Goal: Task Accomplishment & Management: Manage account settings

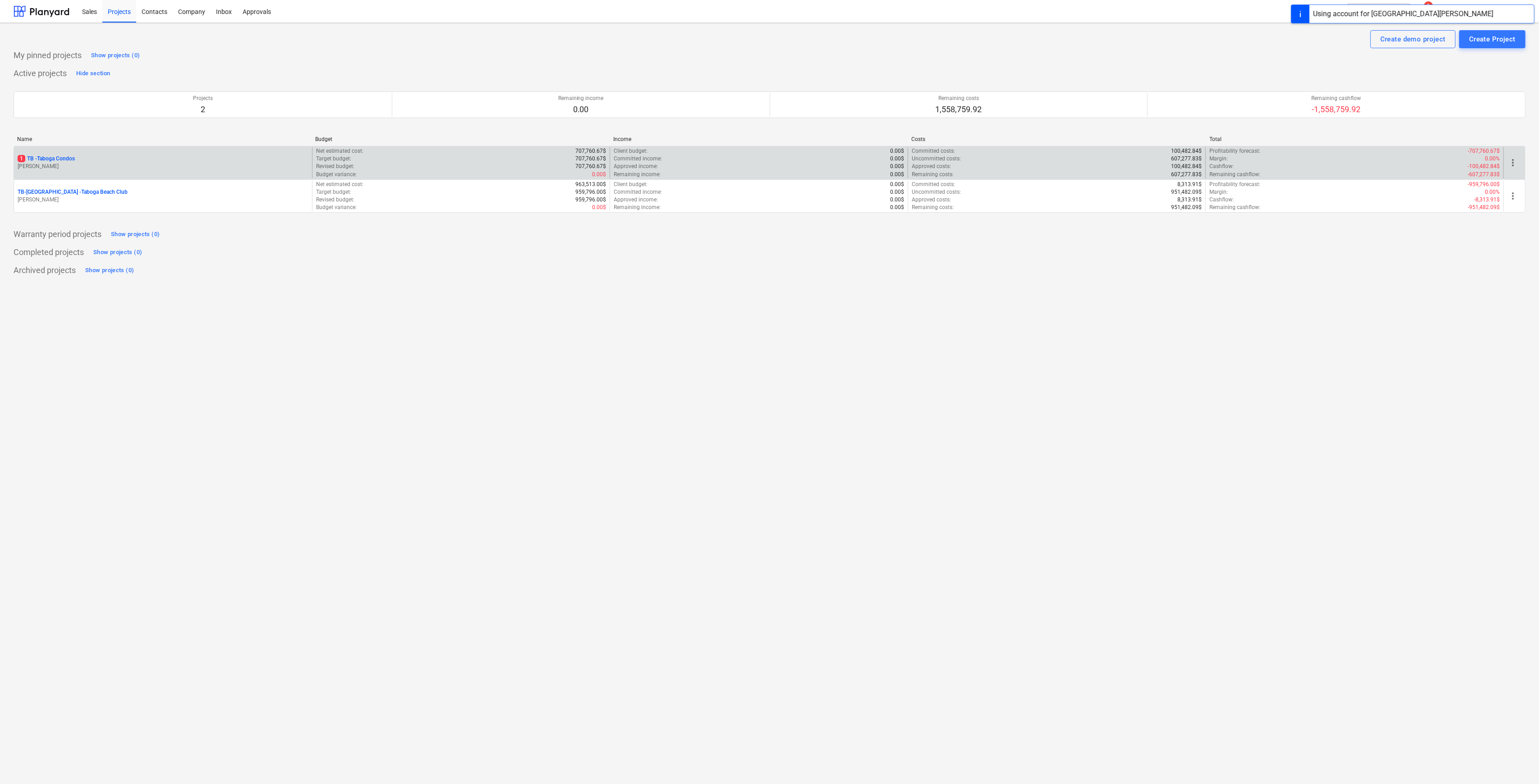
click at [62, 156] on p "1 TB - Taboga Condos" at bounding box center [46, 159] width 57 height 8
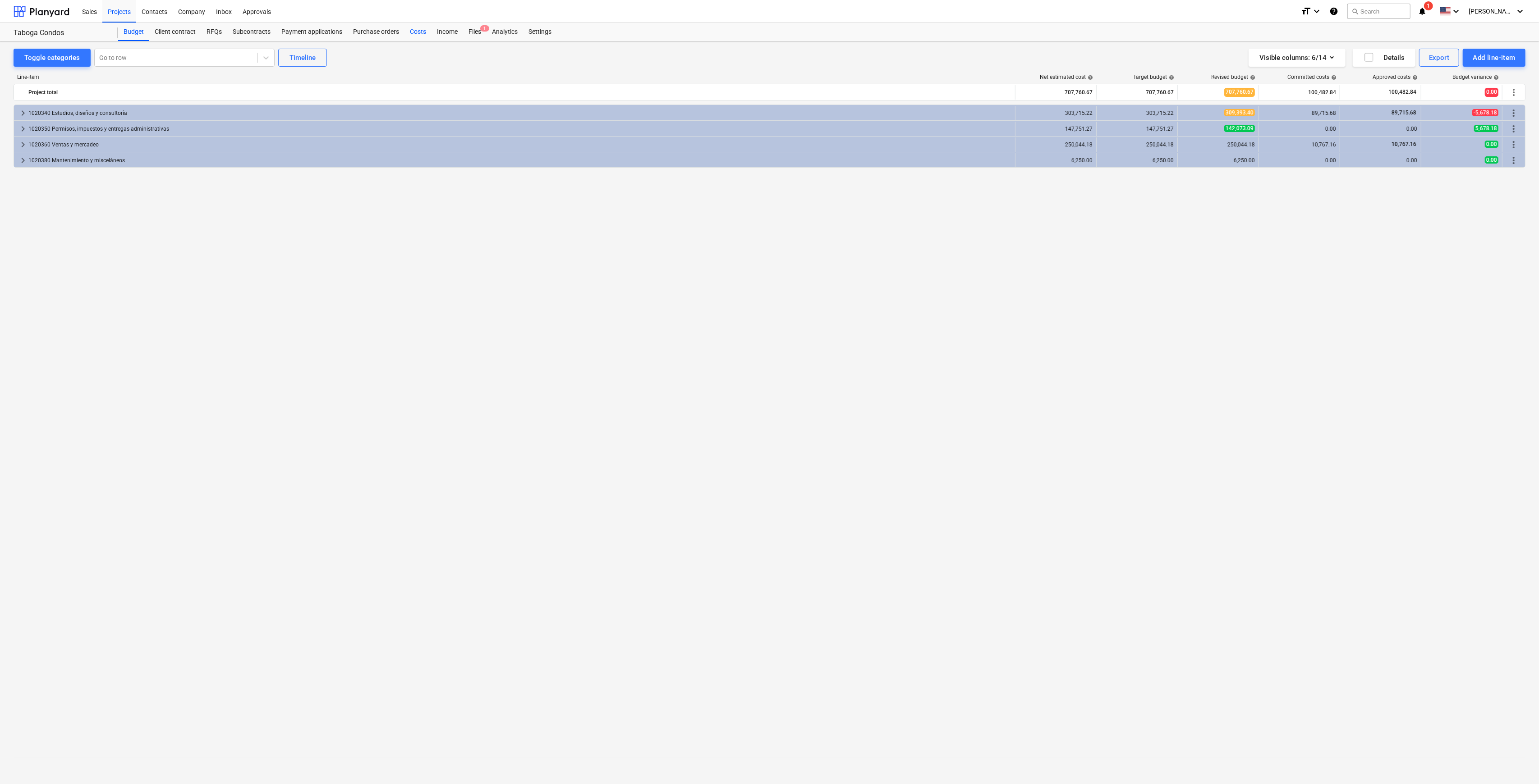
click at [406, 35] on div "Costs" at bounding box center [418, 32] width 27 height 18
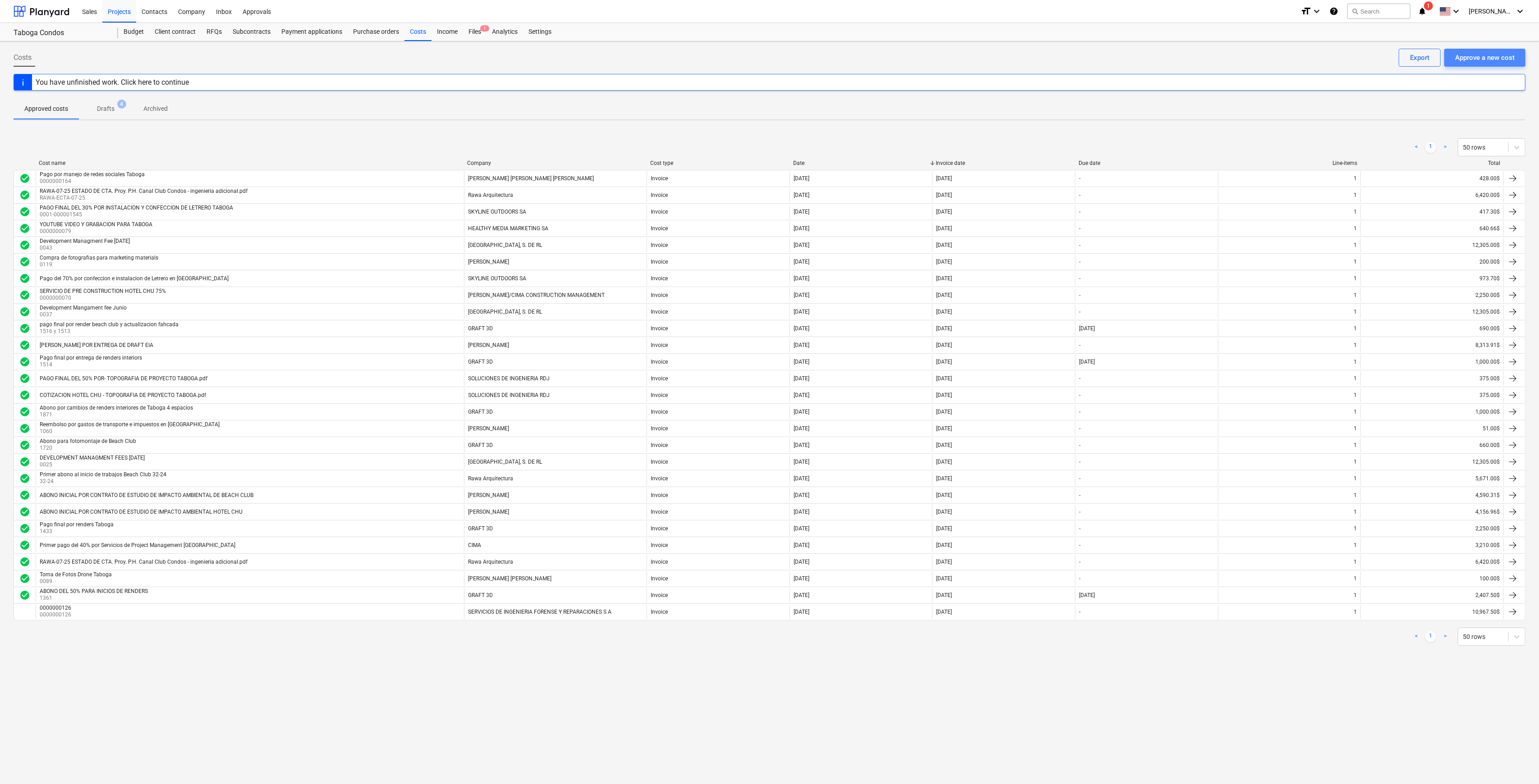
click at [1492, 52] on div "Approve a new cost" at bounding box center [1485, 58] width 60 height 12
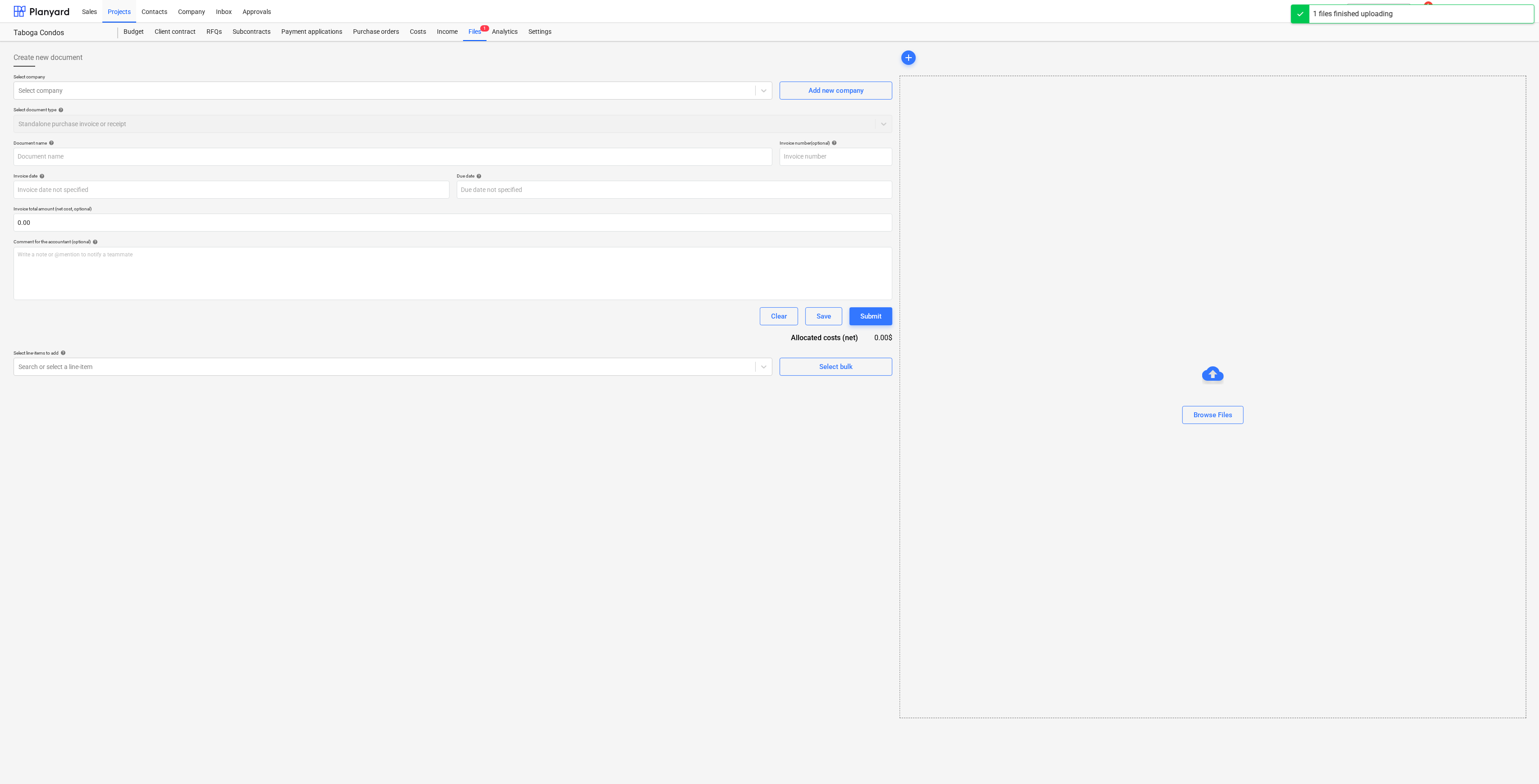
type input "FACTURA [PERSON_NAME].pdf"
click at [793, 94] on span "Add new company" at bounding box center [835, 91] width 90 height 12
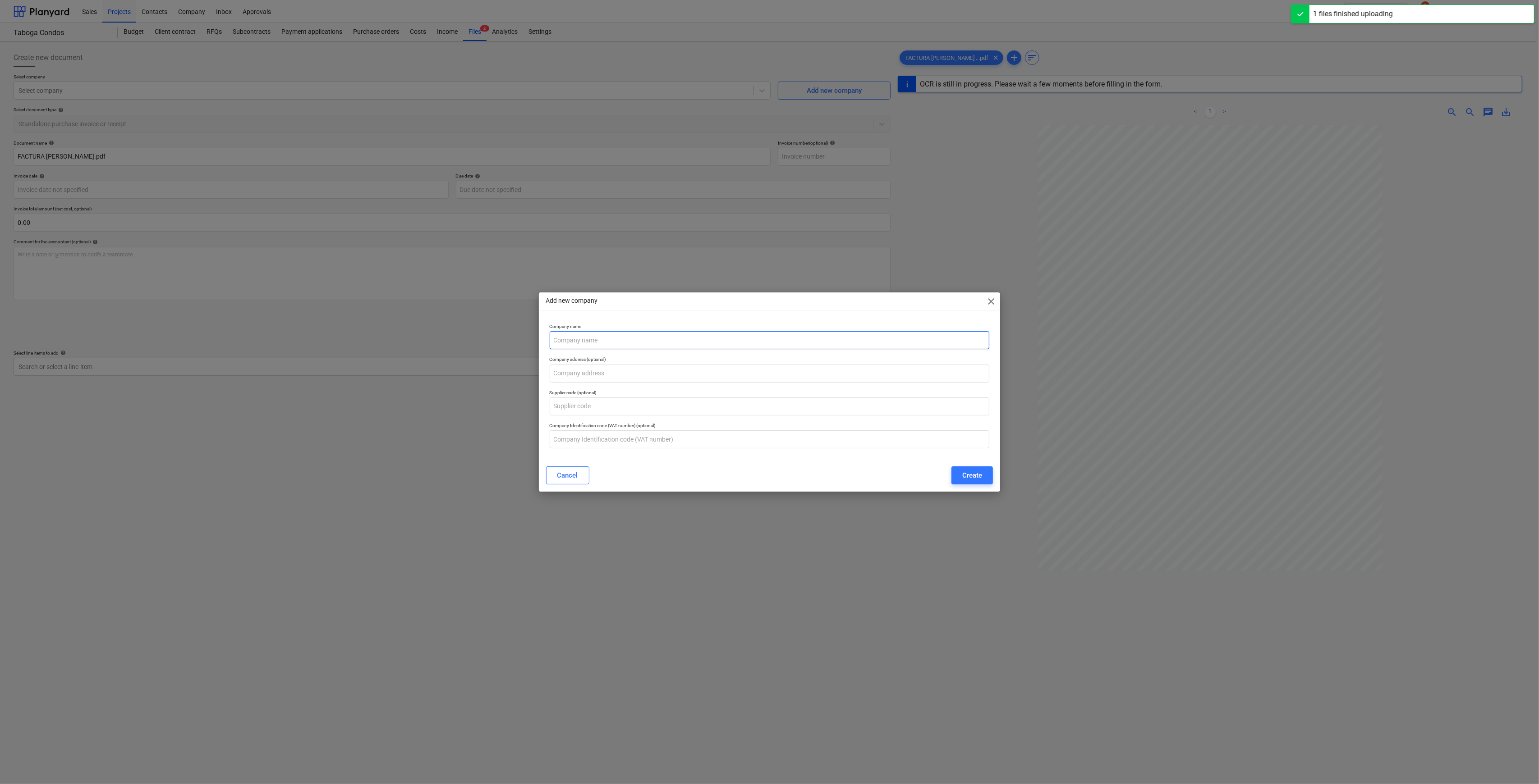
click at [606, 340] on input "text" at bounding box center [770, 340] width 440 height 18
type input "[PERSON_NAME]"
type input "1"
type input "l"
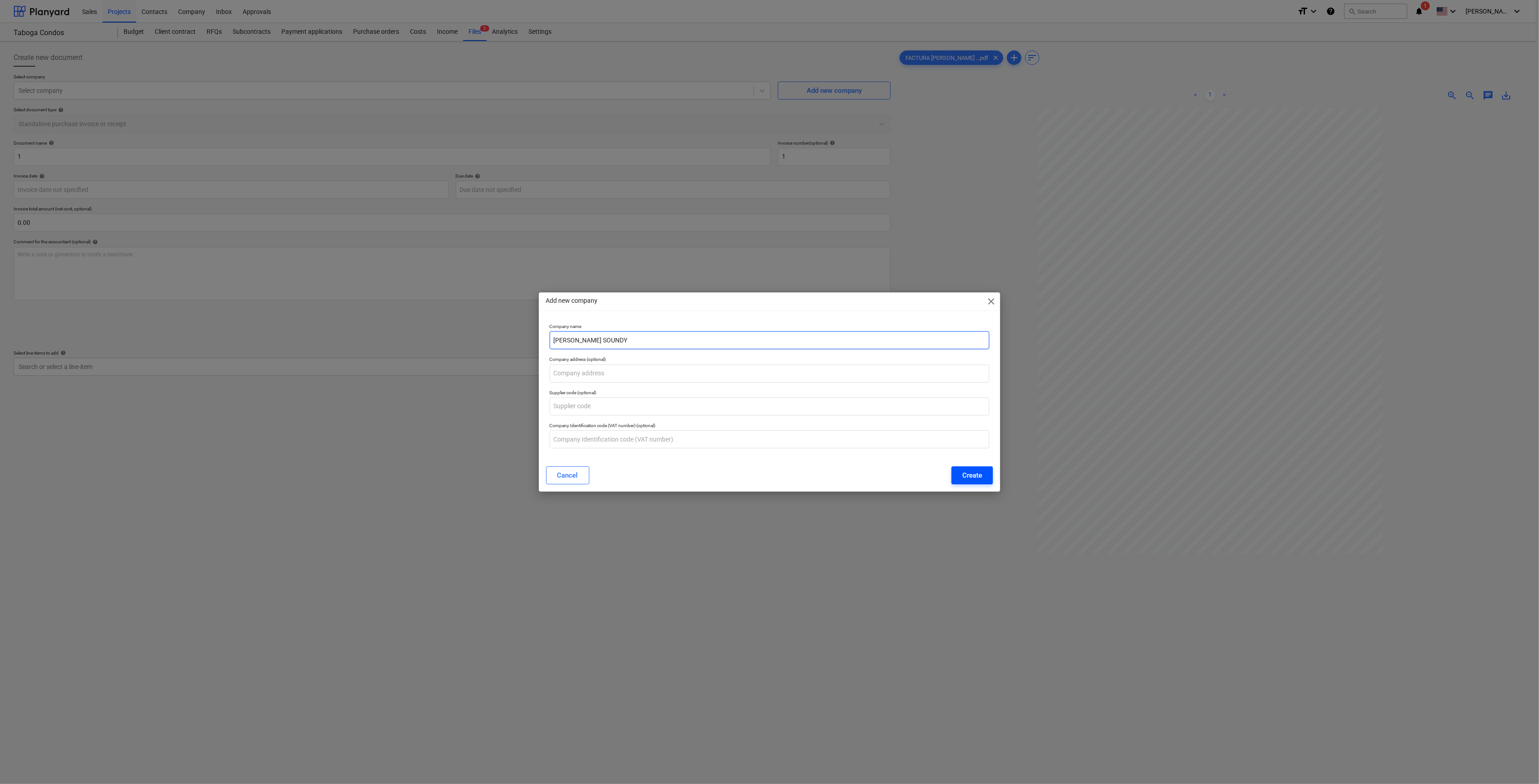
type input "[PERSON_NAME] SOUNDY"
click at [965, 472] on div "Create" at bounding box center [972, 475] width 20 height 12
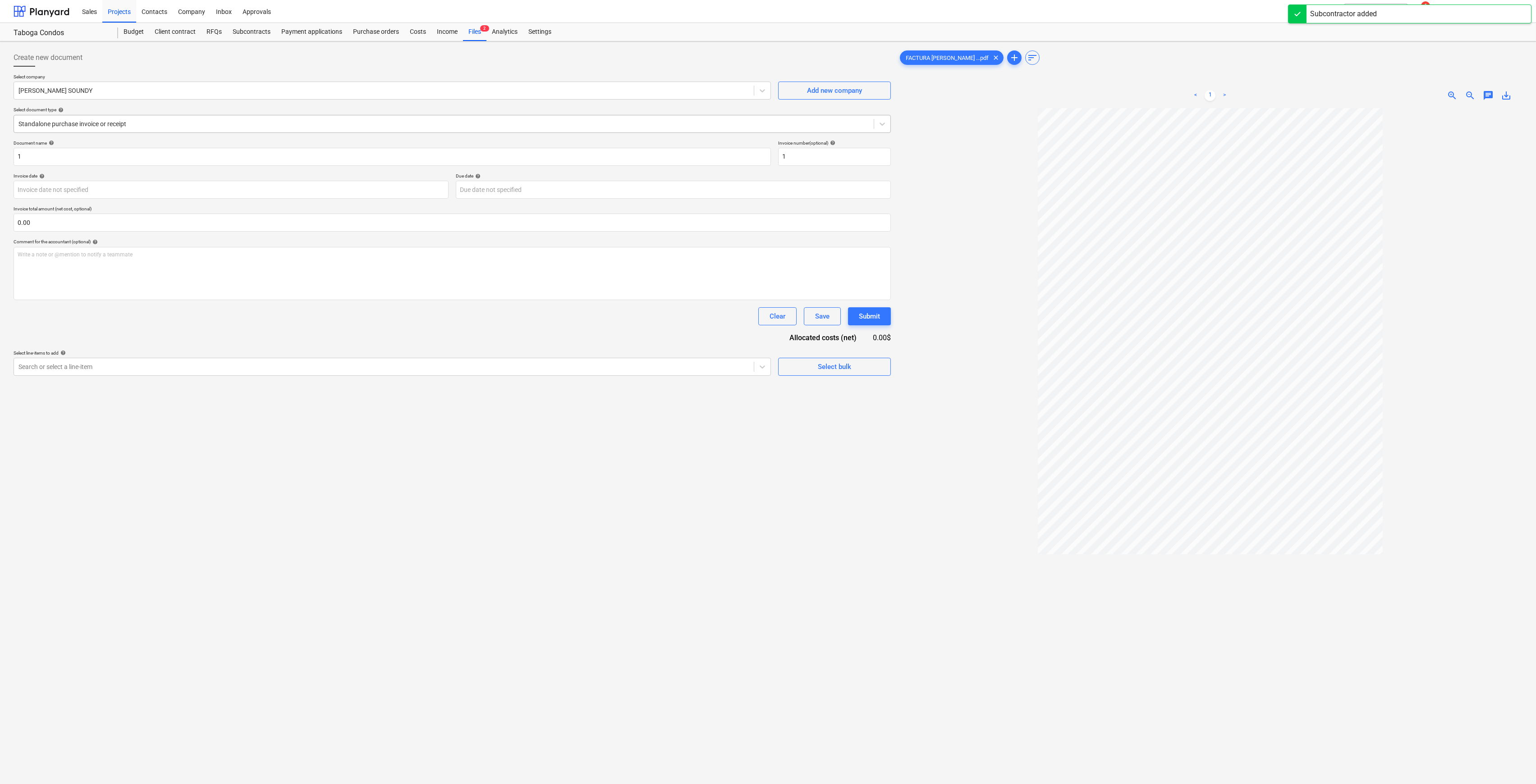
click at [173, 124] on div at bounding box center [444, 124] width 851 height 9
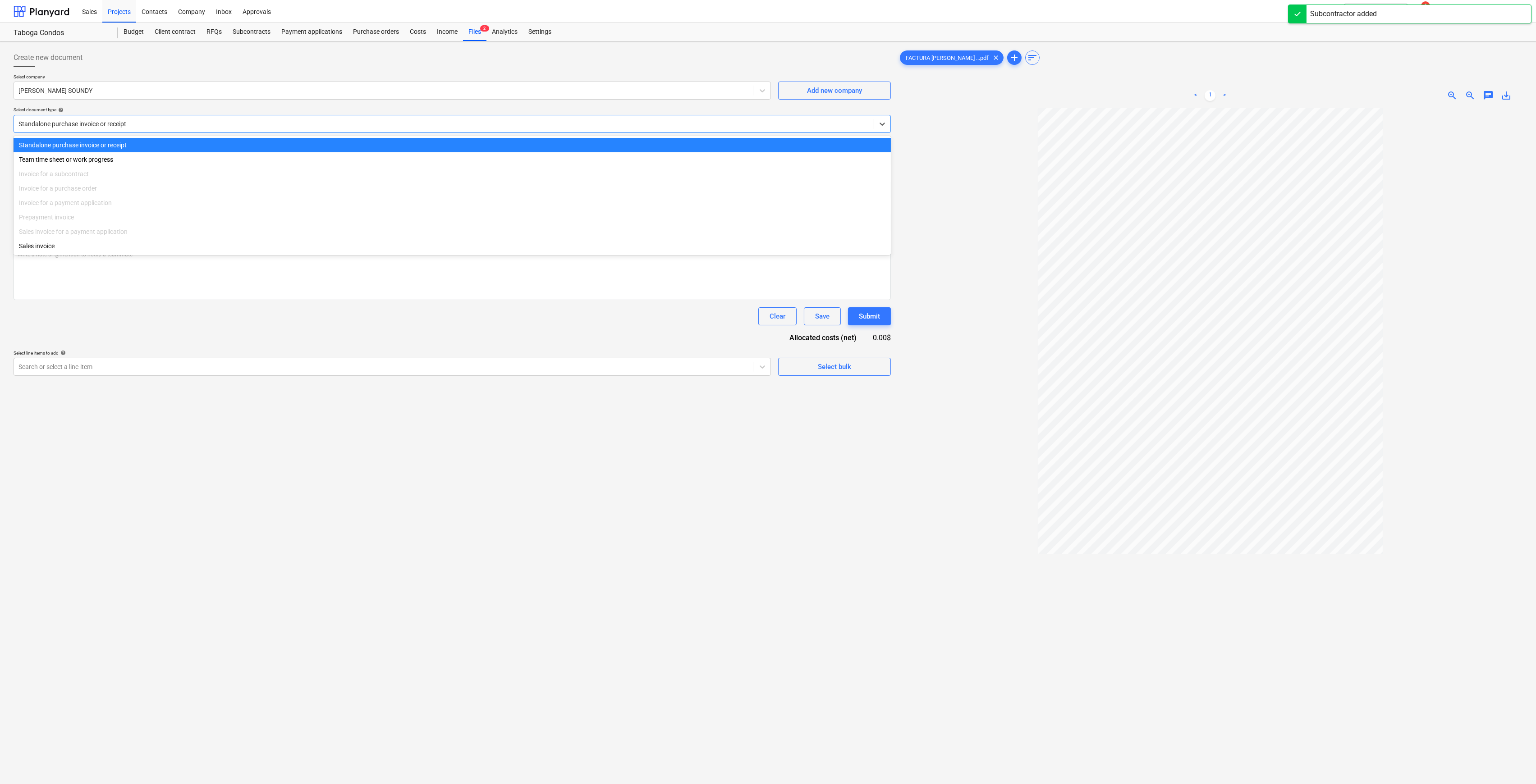
click at [173, 124] on div at bounding box center [444, 124] width 851 height 9
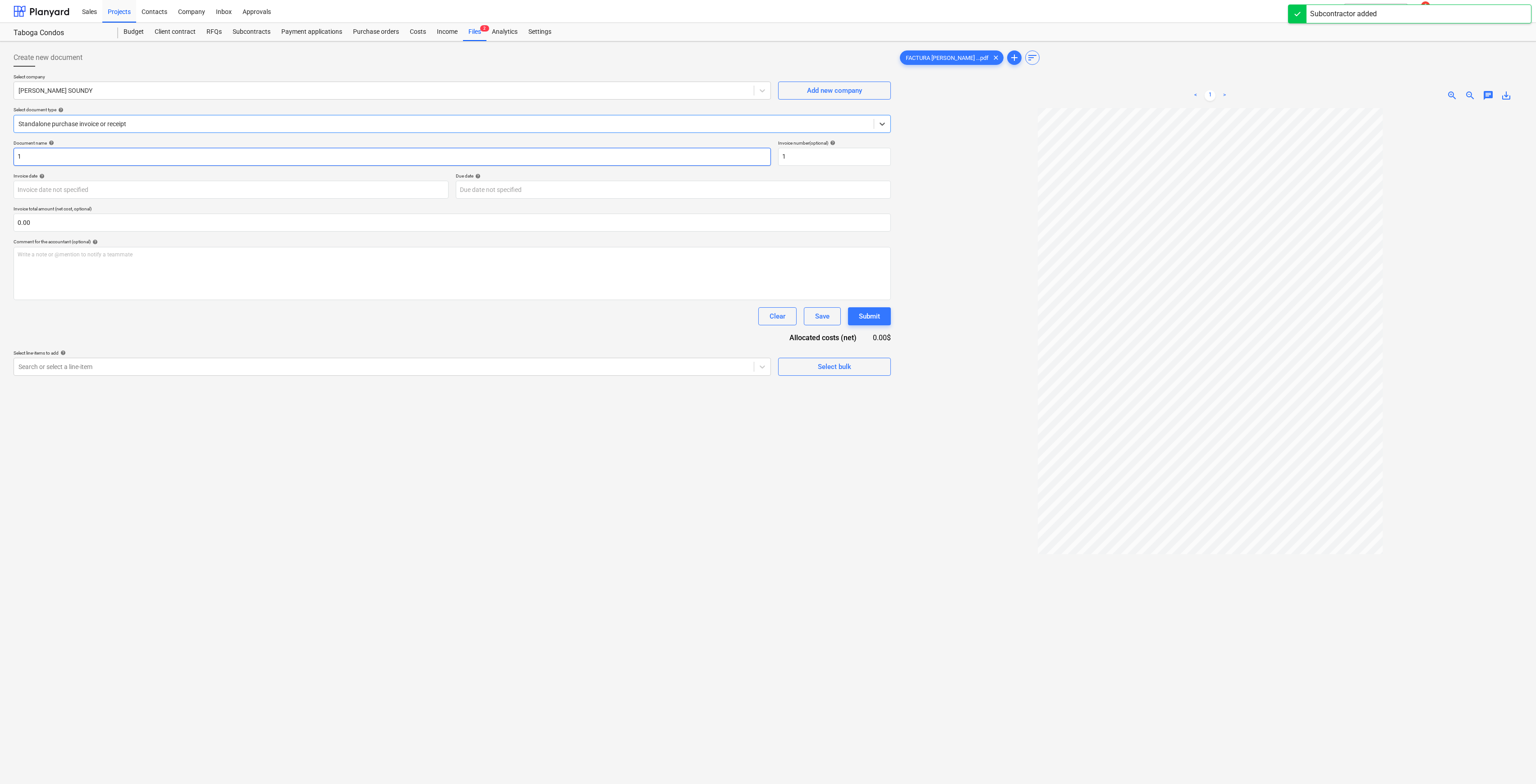
click at [124, 157] on input "1" at bounding box center [393, 157] width 758 height 18
type input "SERVICIOS DE ARTE DE VISUALIZACION ARQUITECTONICA"
click at [326, 369] on div at bounding box center [384, 367] width 731 height 9
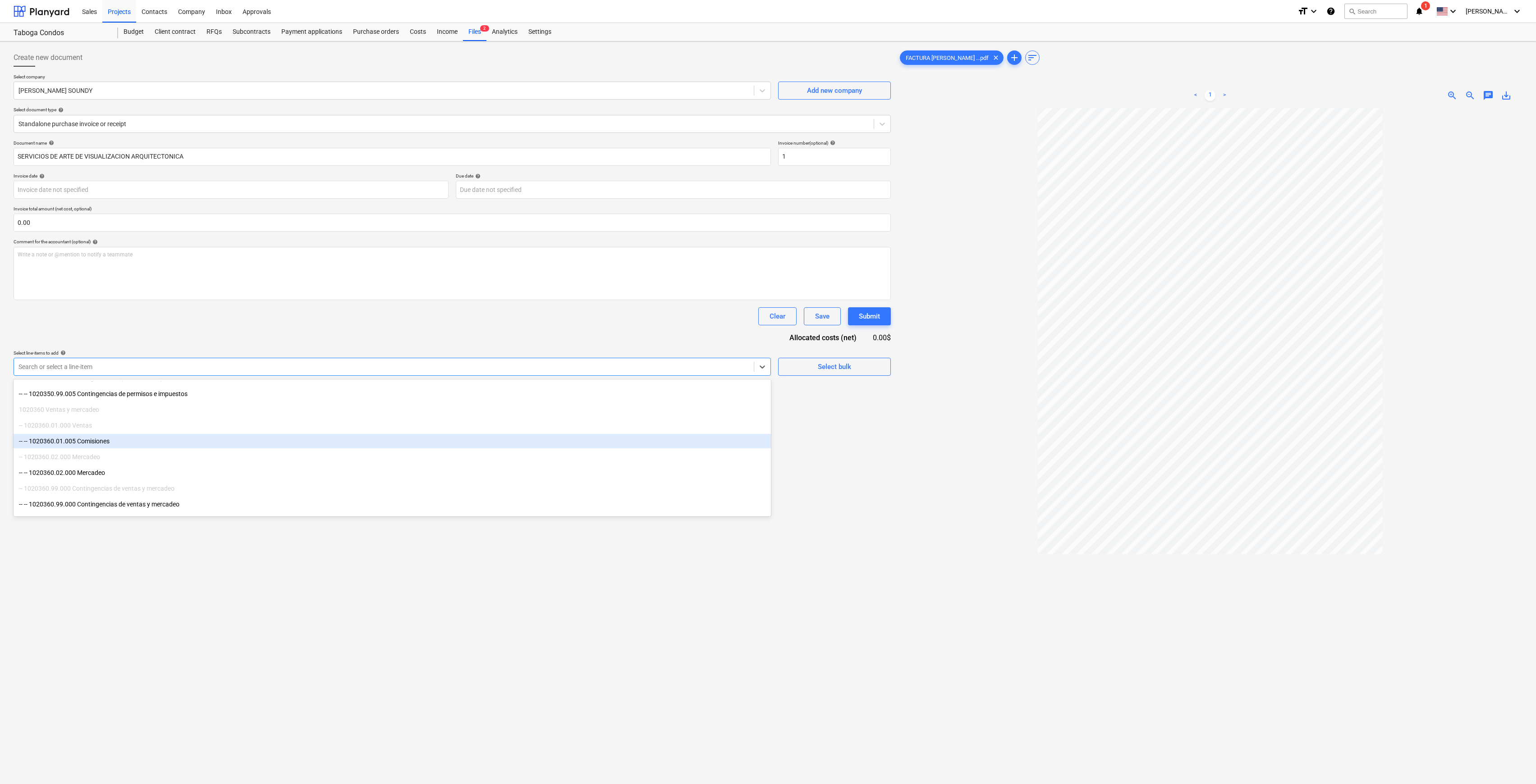
scroll to position [481, 0]
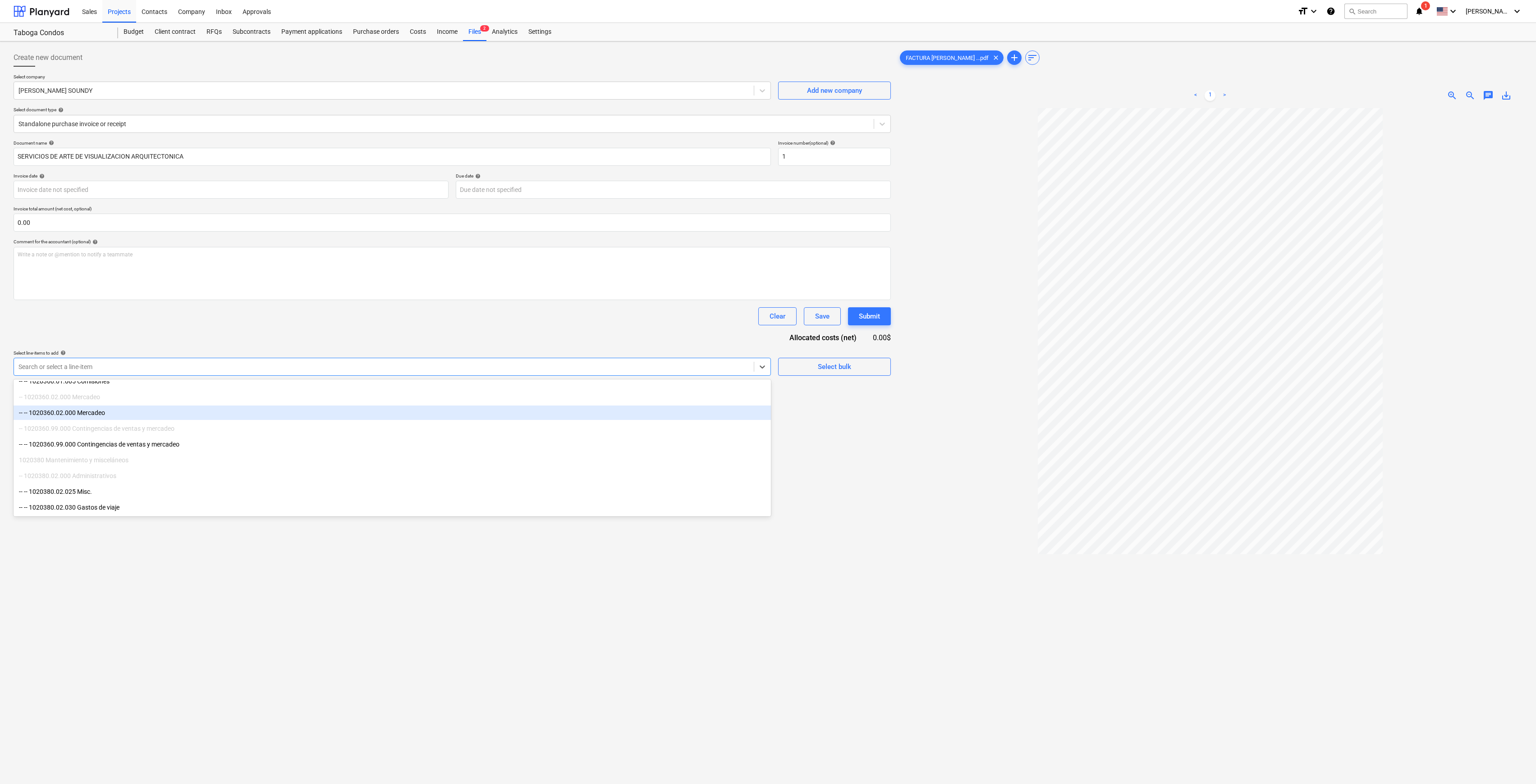
click at [131, 417] on div "-- -- 1020360.02.000 Mercadeo" at bounding box center [393, 413] width 758 height 14
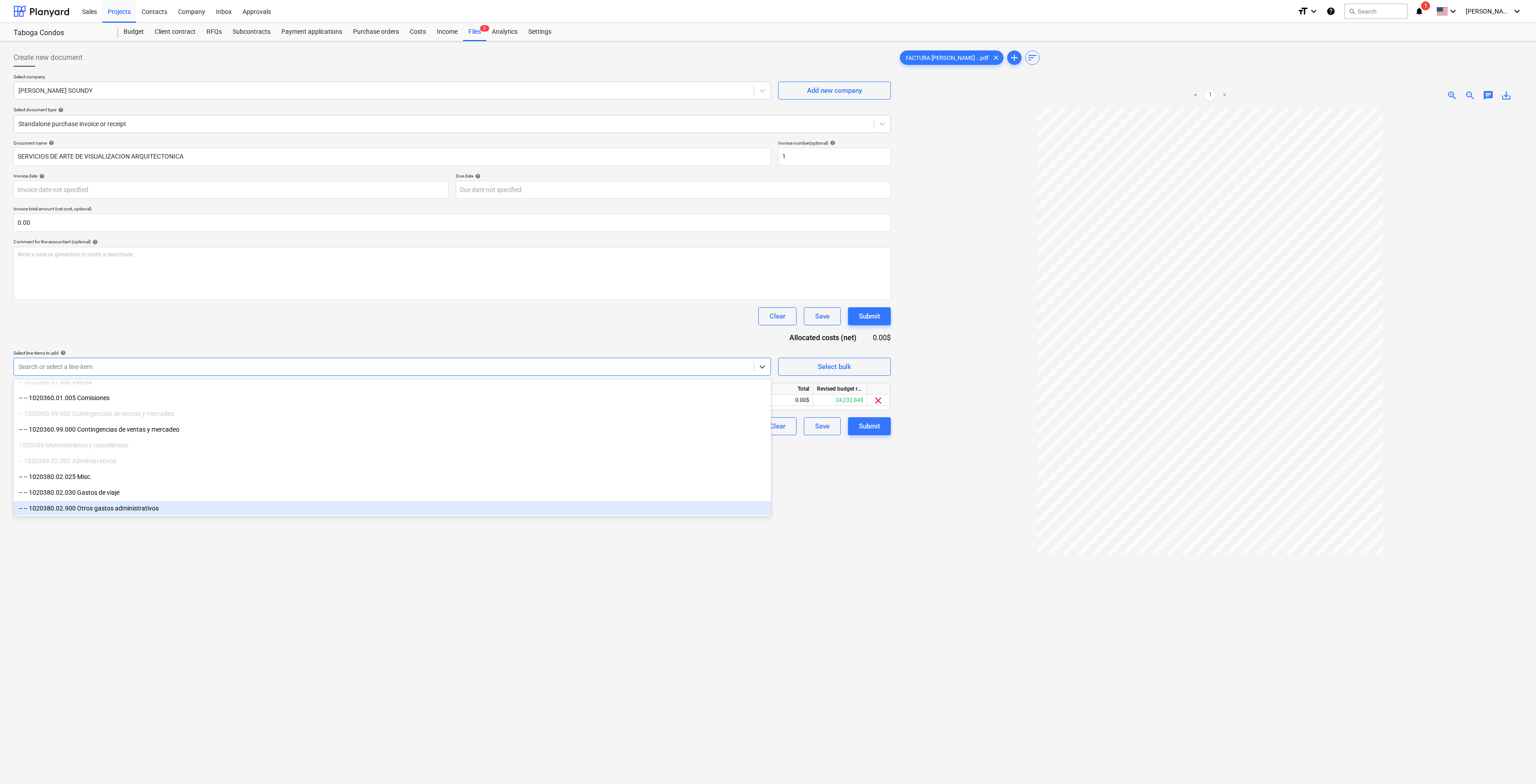
click at [881, 559] on div "Create new document Select company [PERSON_NAME] SOUNDY Add new company Select …" at bounding box center [452, 457] width 885 height 826
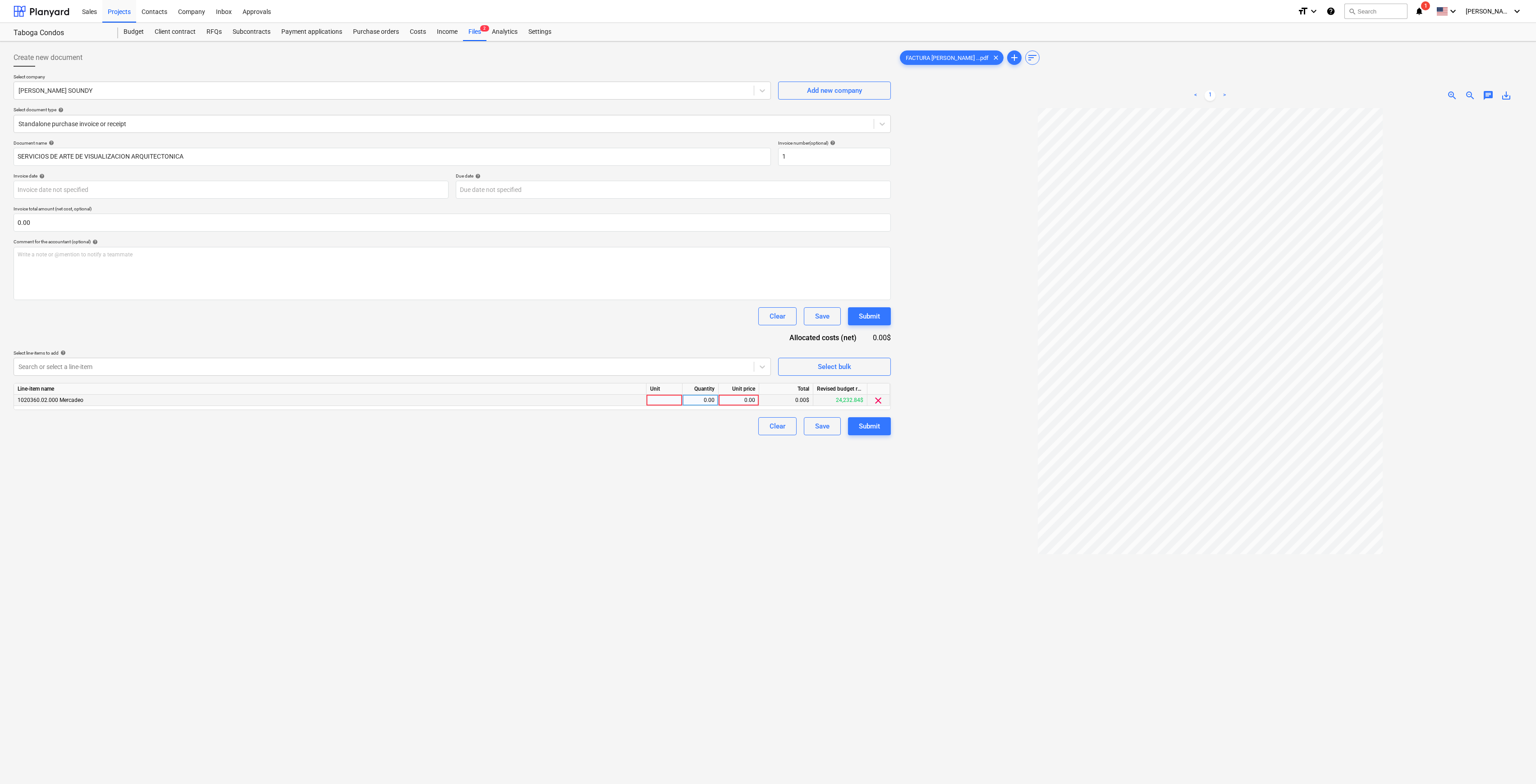
click at [751, 398] on div "0.00" at bounding box center [738, 400] width 33 height 11
type input "500"
click at [664, 456] on div "Create new document Select company [PERSON_NAME] SOUNDY Add new company Select …" at bounding box center [452, 457] width 885 height 826
click at [866, 423] on div "Submit" at bounding box center [869, 426] width 21 height 12
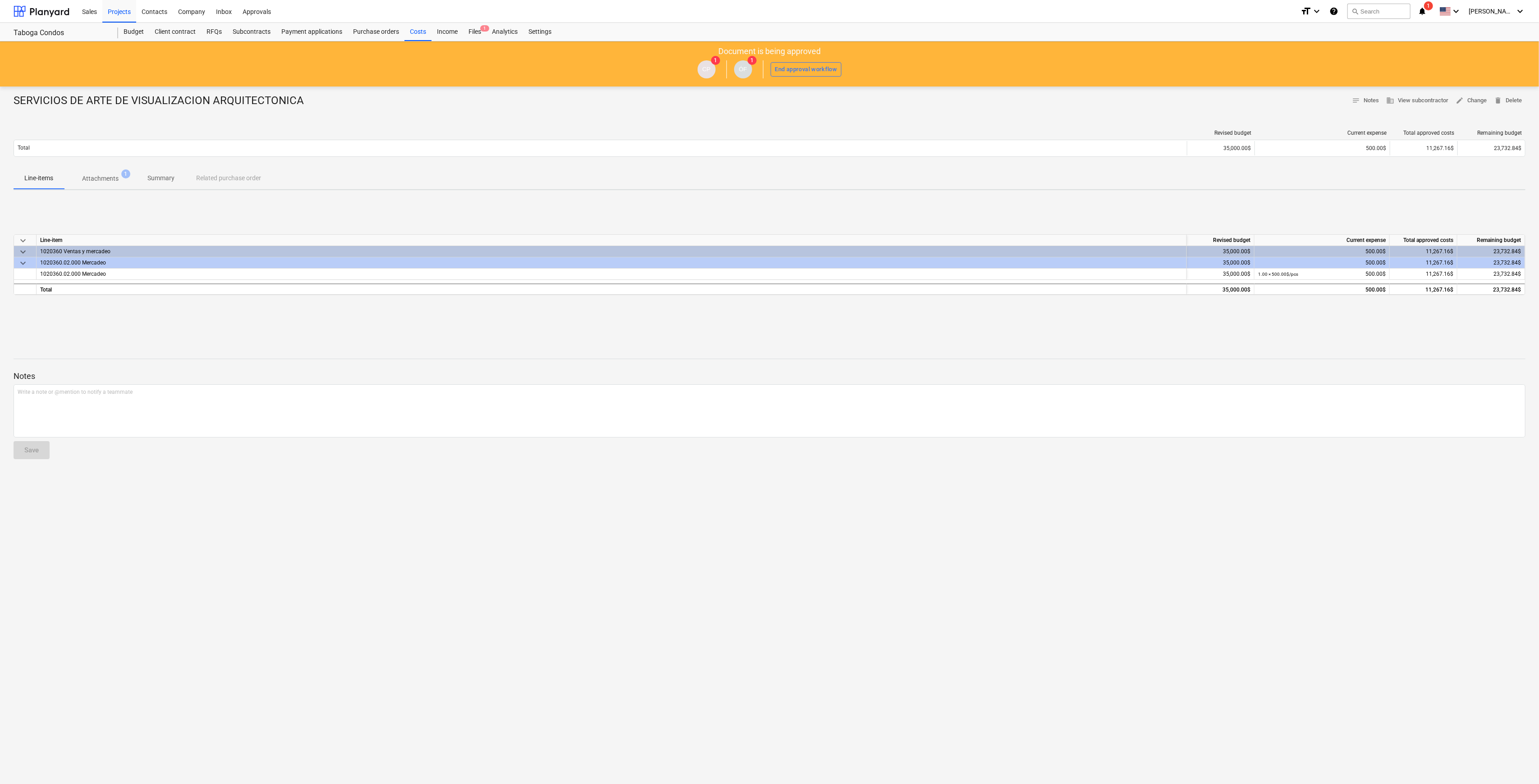
drag, startPoint x: 413, startPoint y: 29, endPoint x: 410, endPoint y: 14, distance: 15.3
click at [413, 29] on div "Costs" at bounding box center [418, 32] width 27 height 18
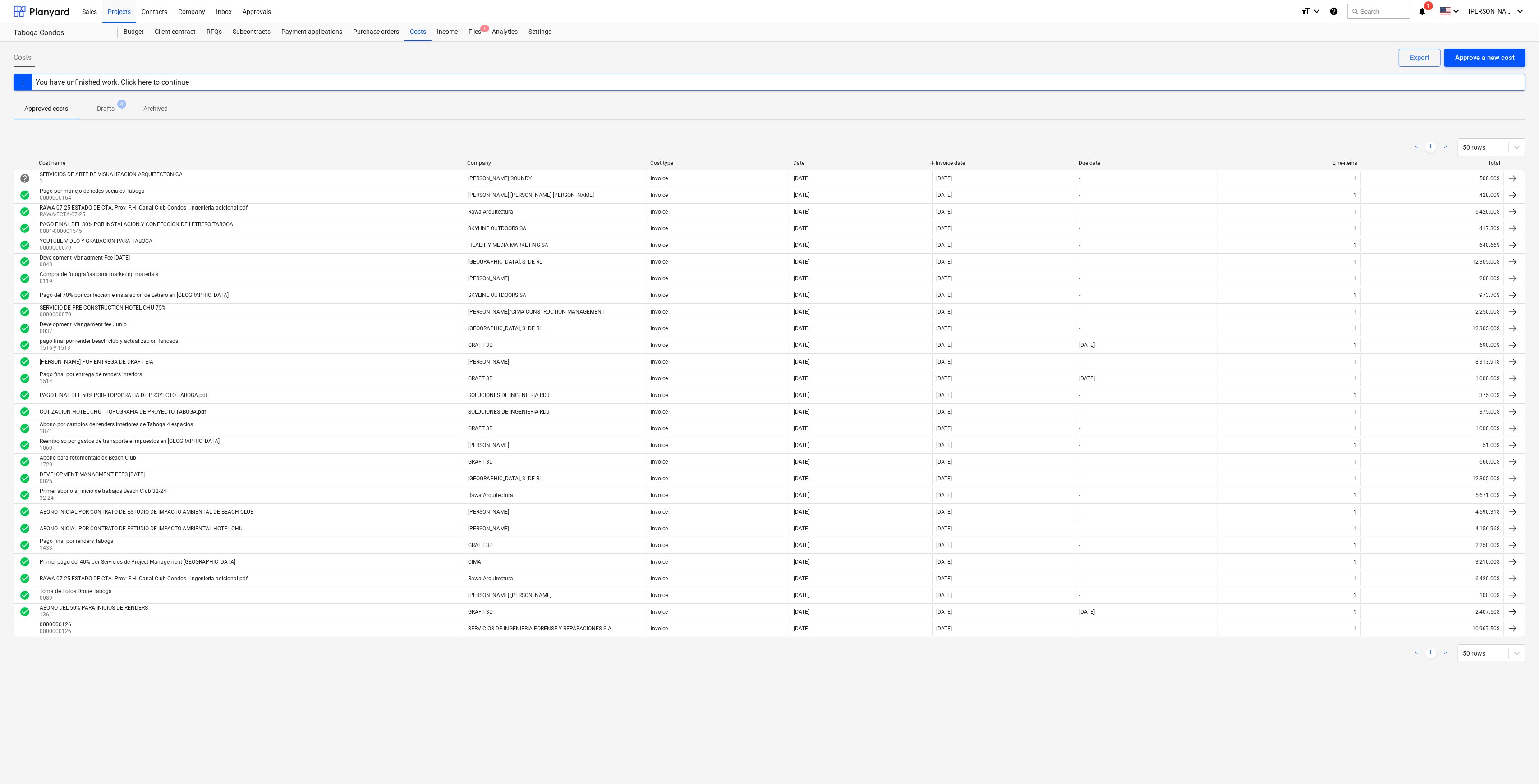
click at [1512, 60] on div "Approve a new cost" at bounding box center [1485, 58] width 60 height 12
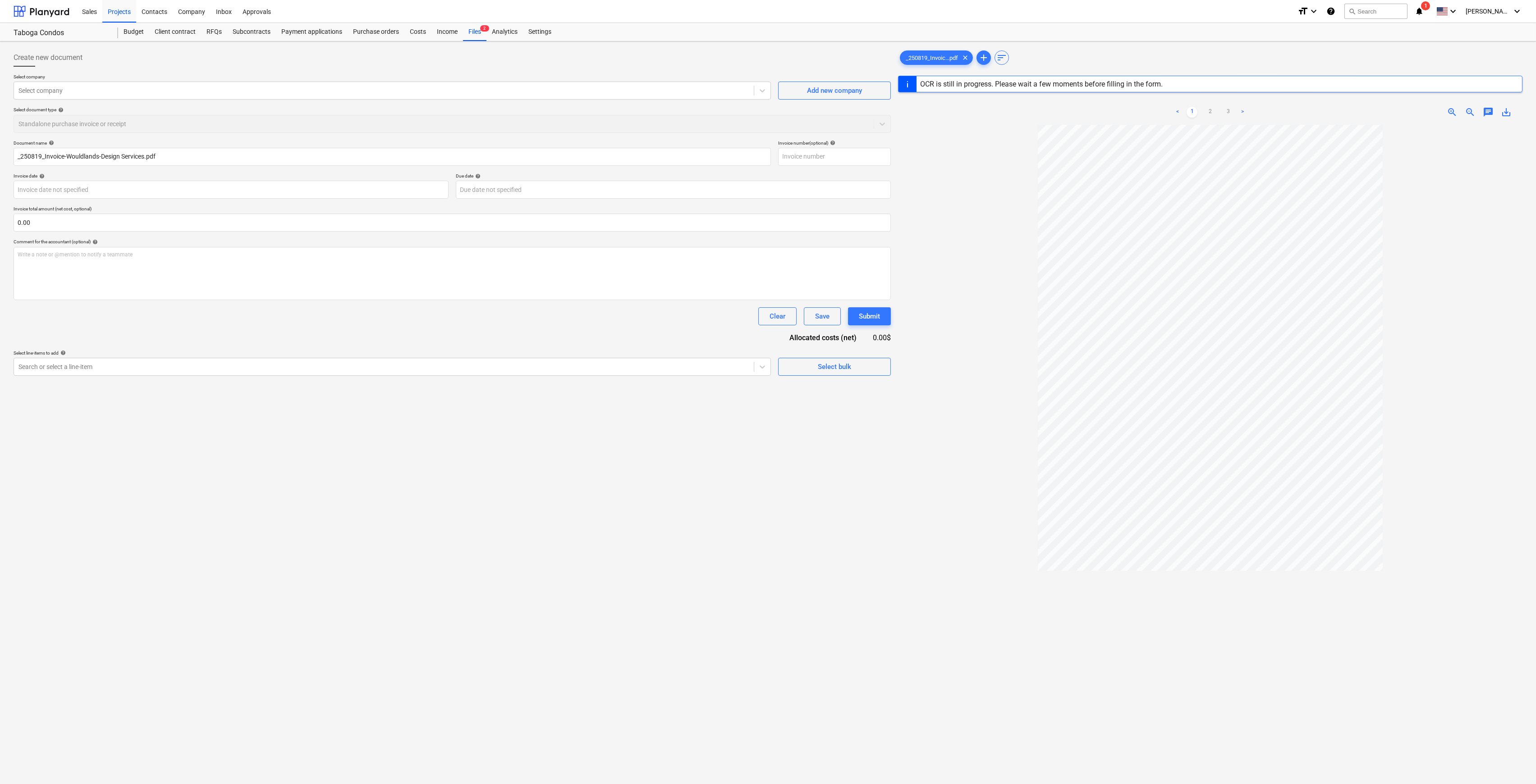
type input "004666380487"
click at [213, 89] on div at bounding box center [384, 90] width 731 height 9
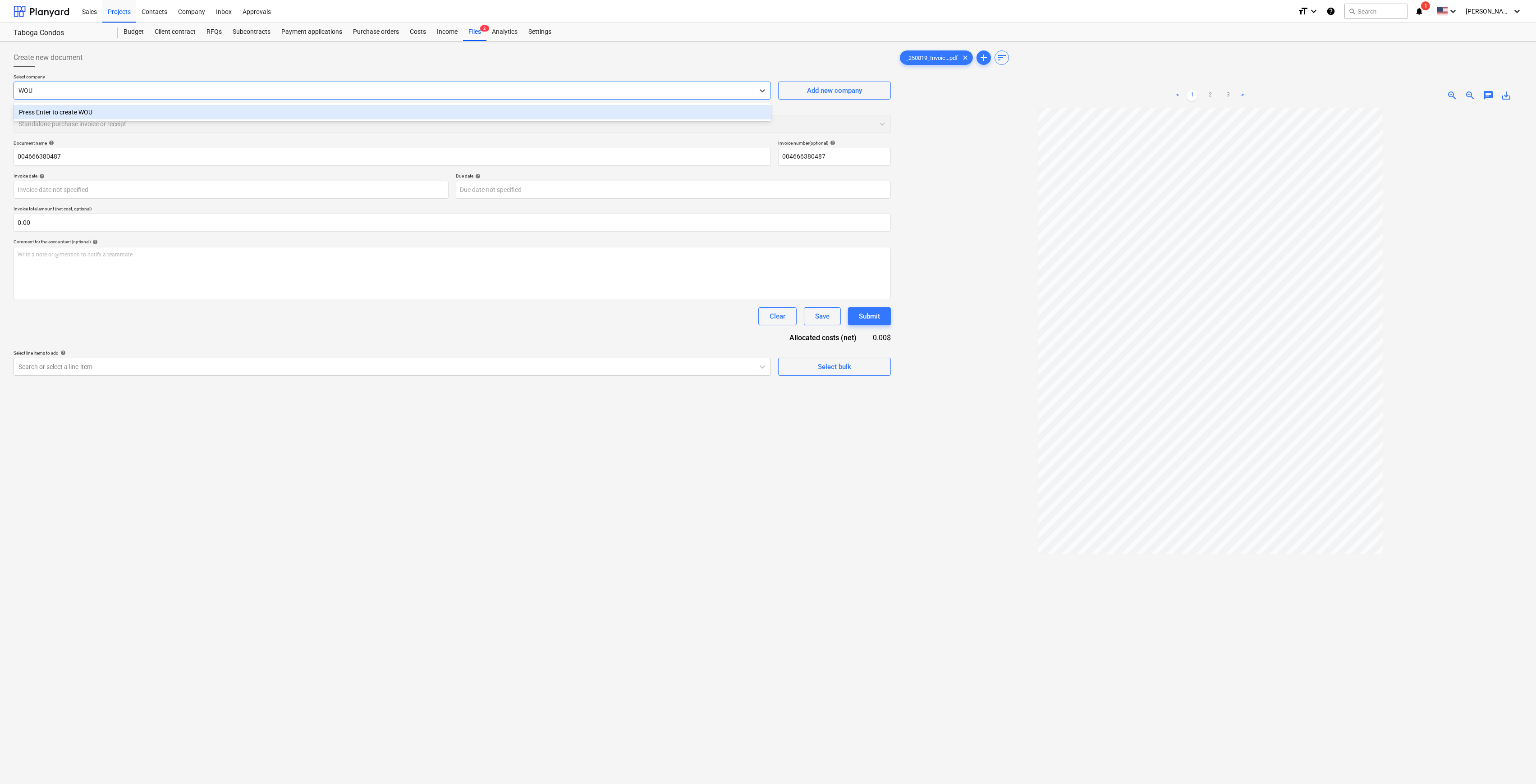
type input "WOUL"
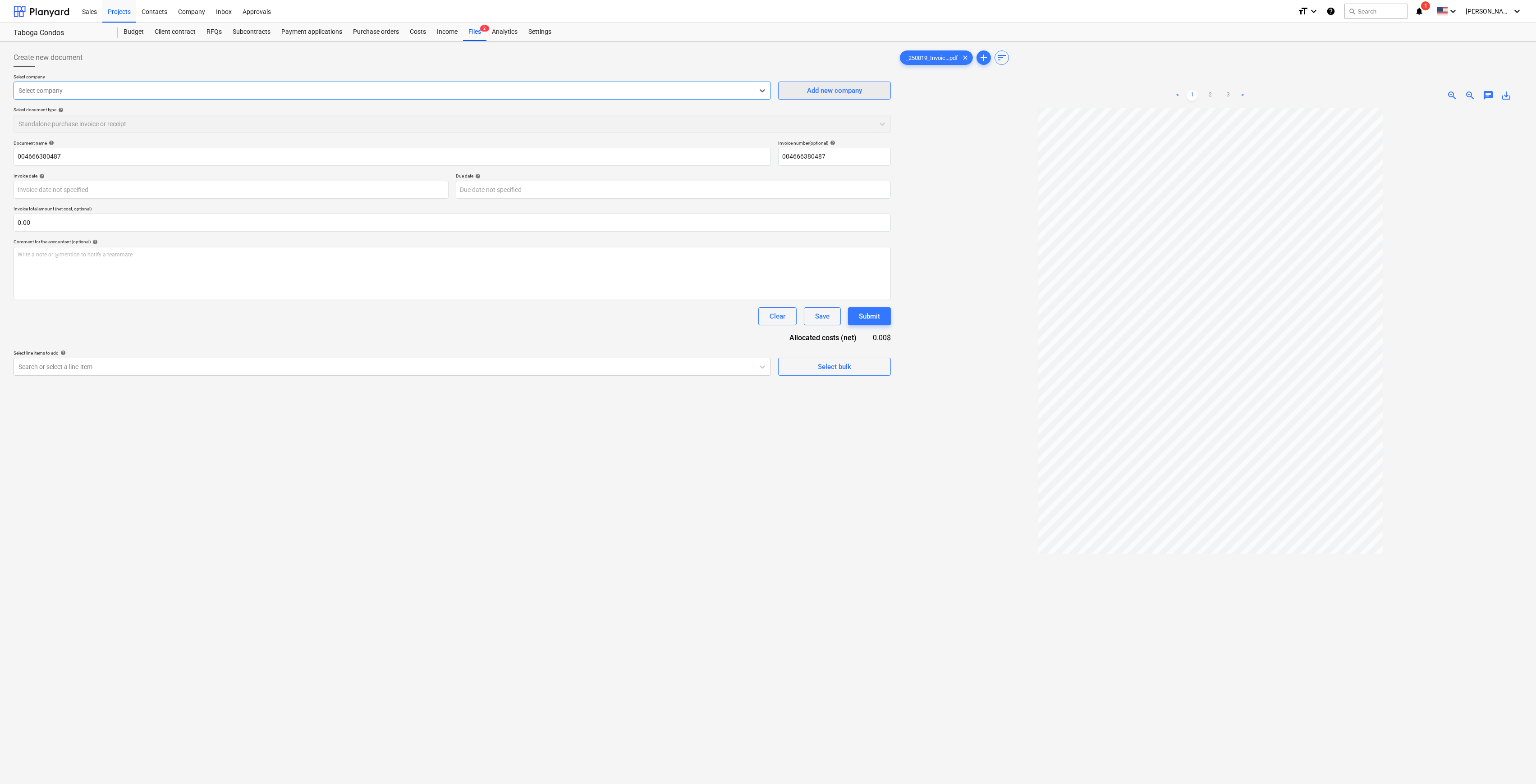
click at [815, 87] on div "Add new company" at bounding box center [835, 91] width 55 height 12
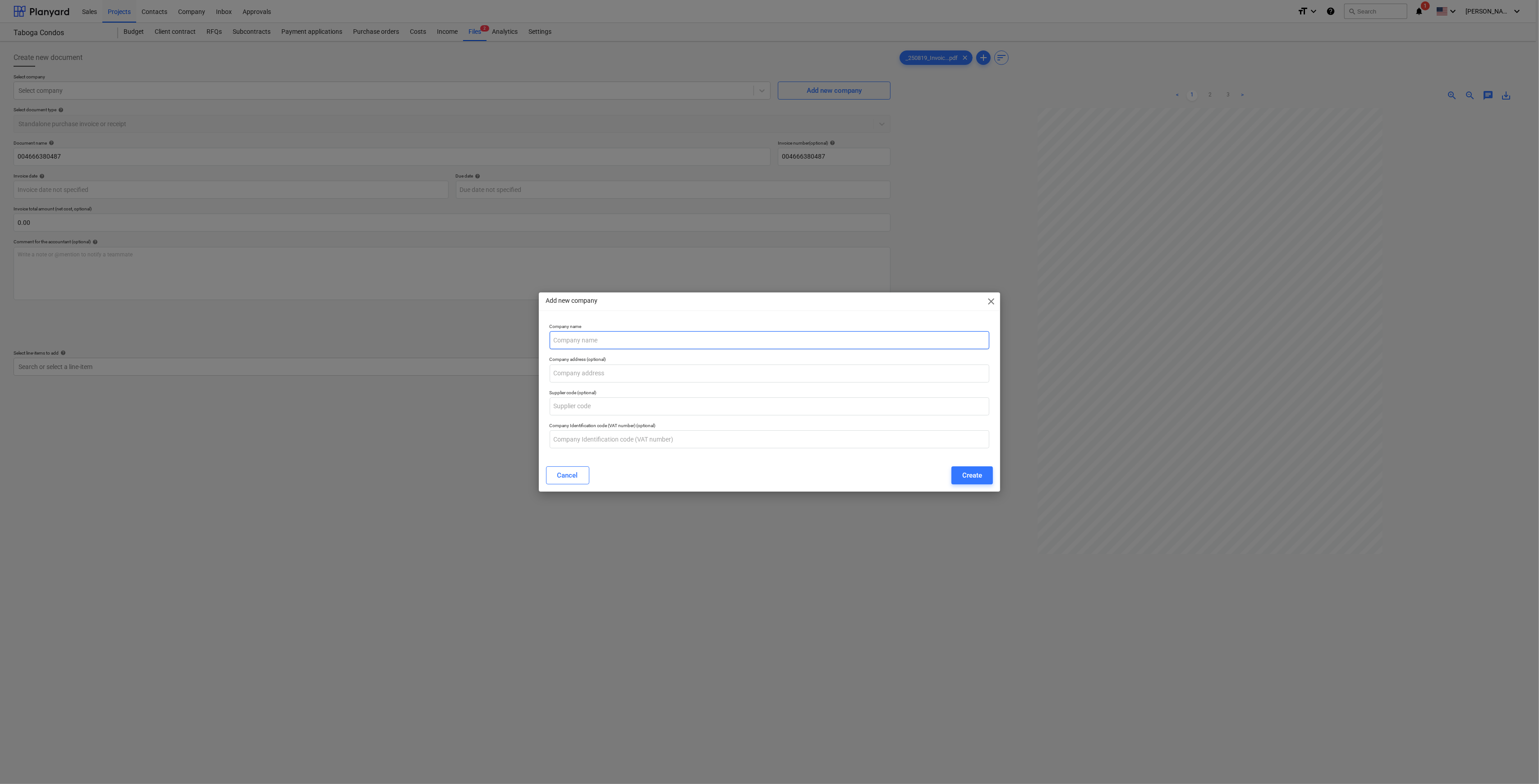
click at [670, 346] on input "text" at bounding box center [770, 340] width 440 height 18
type input "Wouldlands LLC"
click at [979, 477] on div "Create" at bounding box center [972, 475] width 20 height 12
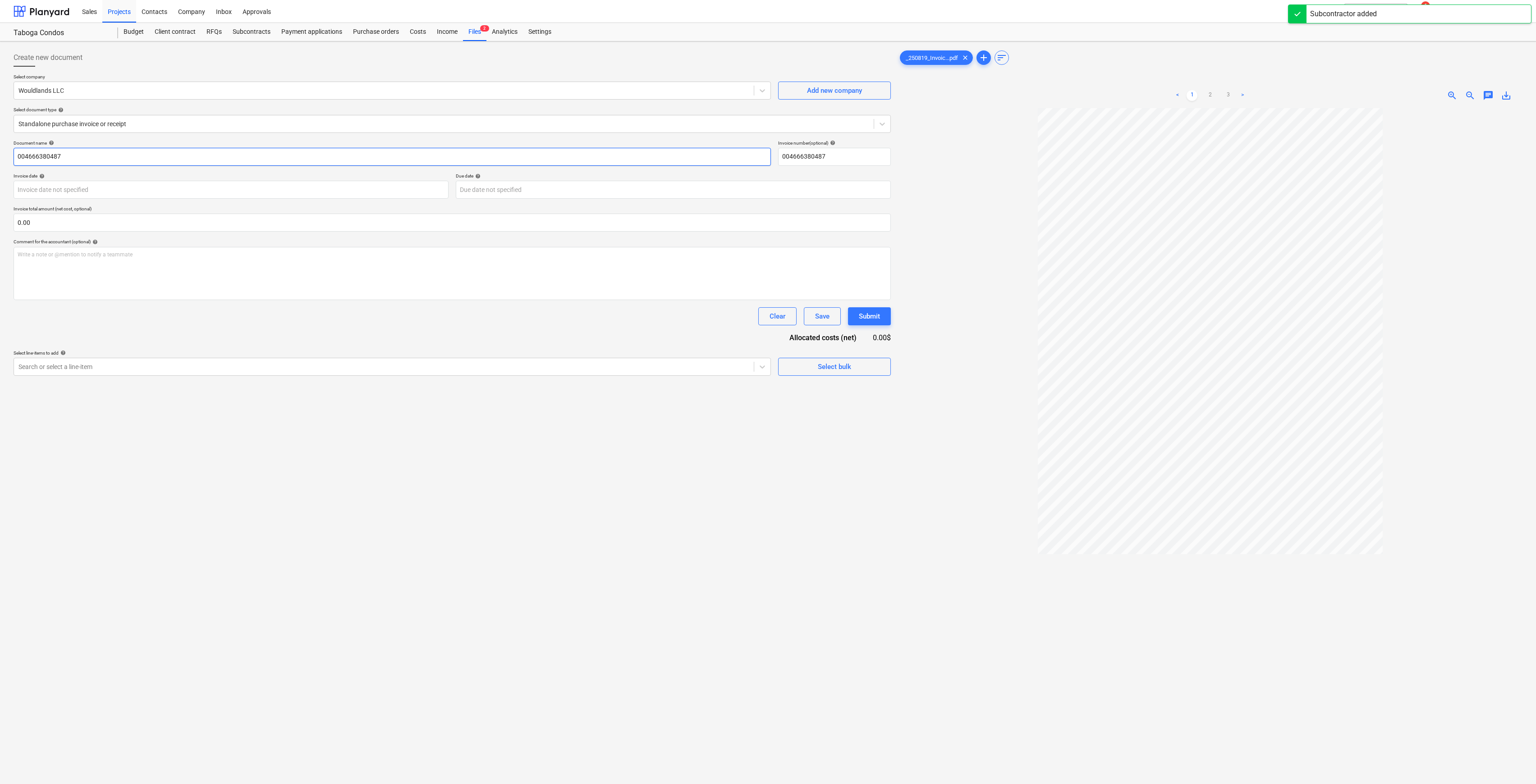
drag, startPoint x: 292, startPoint y: 157, endPoint x: -134, endPoint y: 159, distance: 426.0
click at [0, 159] on html "Sales Projects Contacts Company Inbox Approvals format_size keyboard_arrow_down…" at bounding box center [768, 392] width 1536 height 784
type input "I"
type input "Renders for [GEOGRAPHIC_DATA]"
drag, startPoint x: 35, startPoint y: 16, endPoint x: 45, endPoint y: 2, distance: 17.2
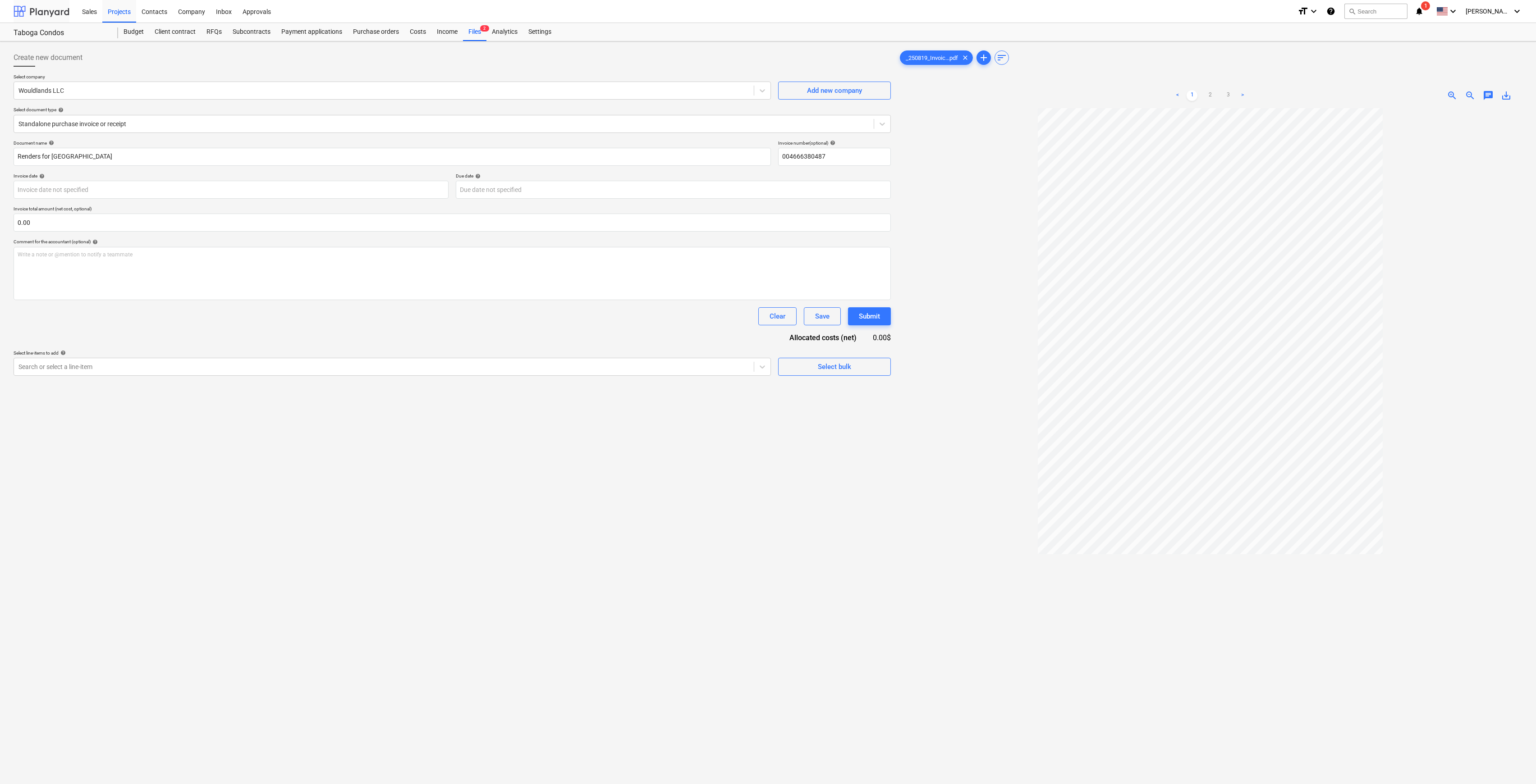
click at [35, 15] on div at bounding box center [42, 11] width 56 height 23
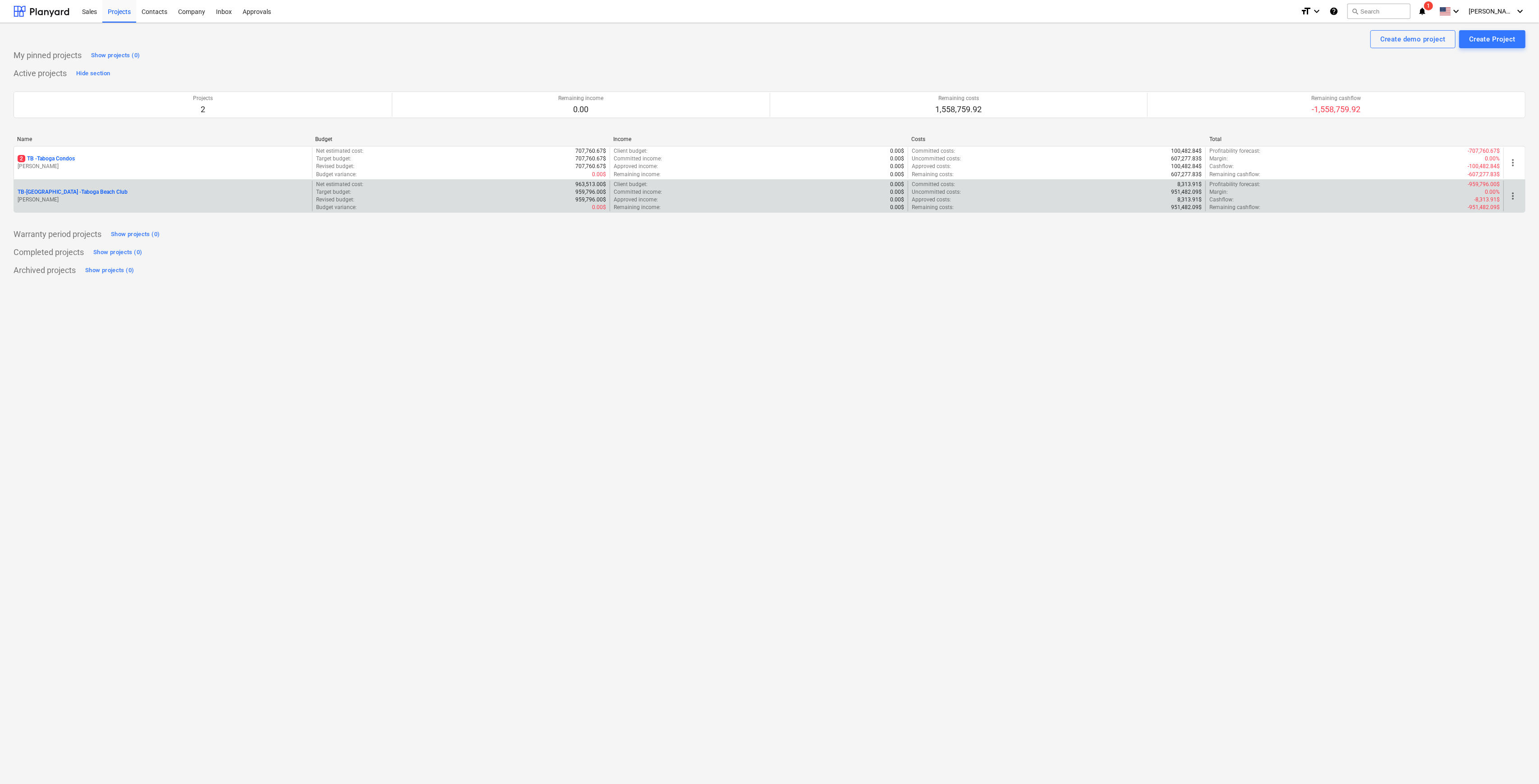
click at [73, 192] on p "TB-BC - Taboga Beach Club" at bounding box center [72, 192] width 110 height 8
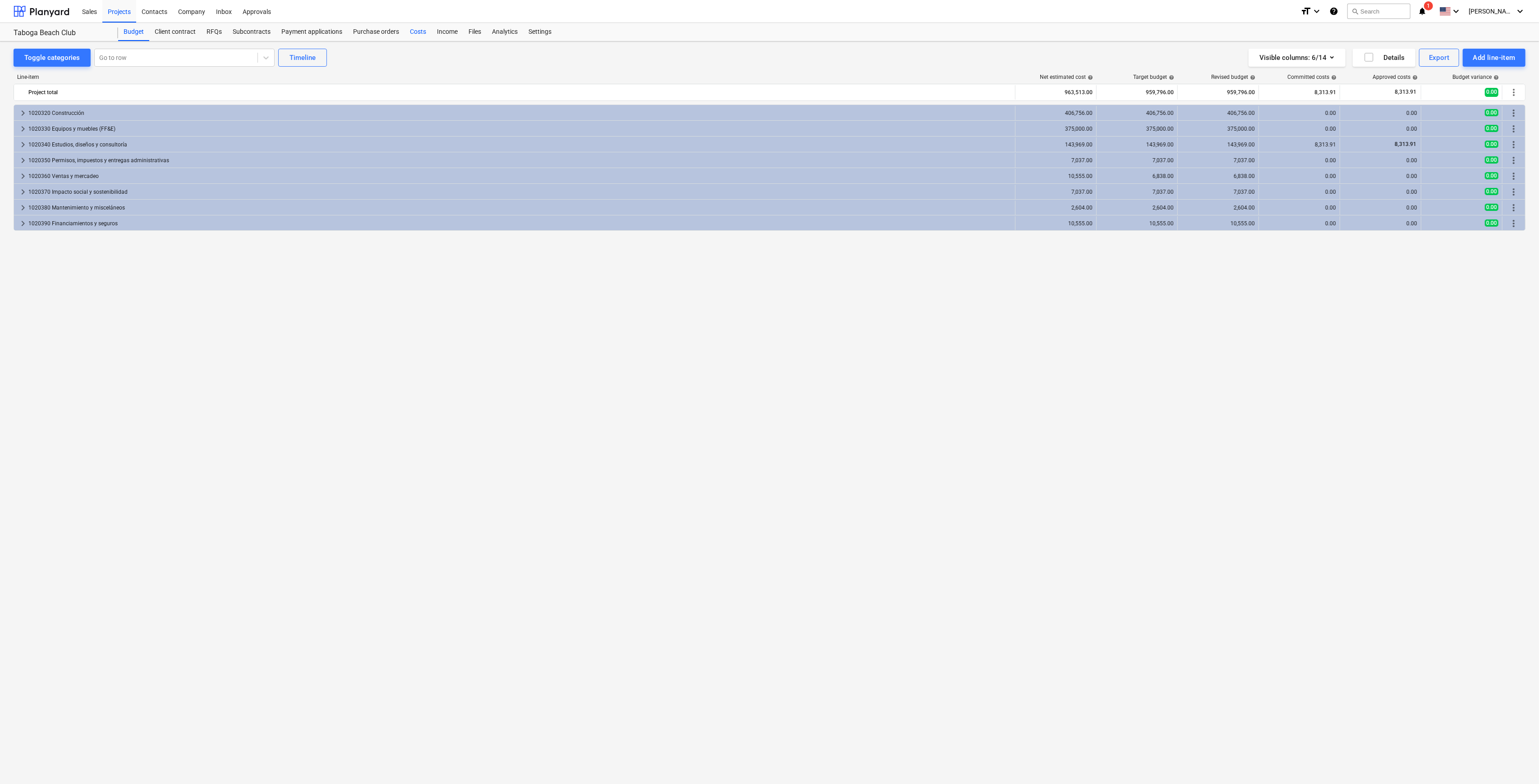
click at [422, 26] on div "Costs" at bounding box center [418, 32] width 27 height 18
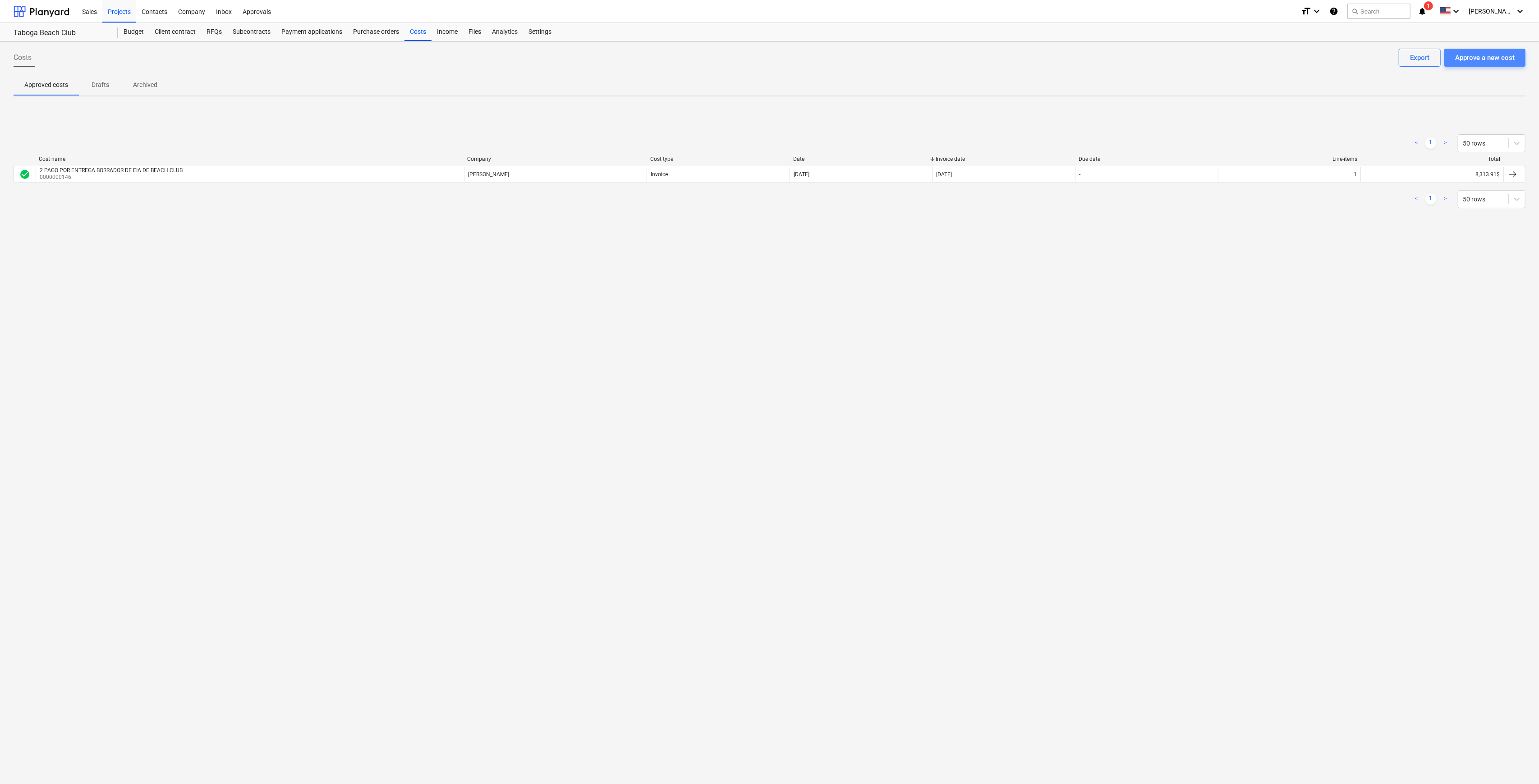
click at [1486, 60] on div "Approve a new cost" at bounding box center [1485, 58] width 60 height 12
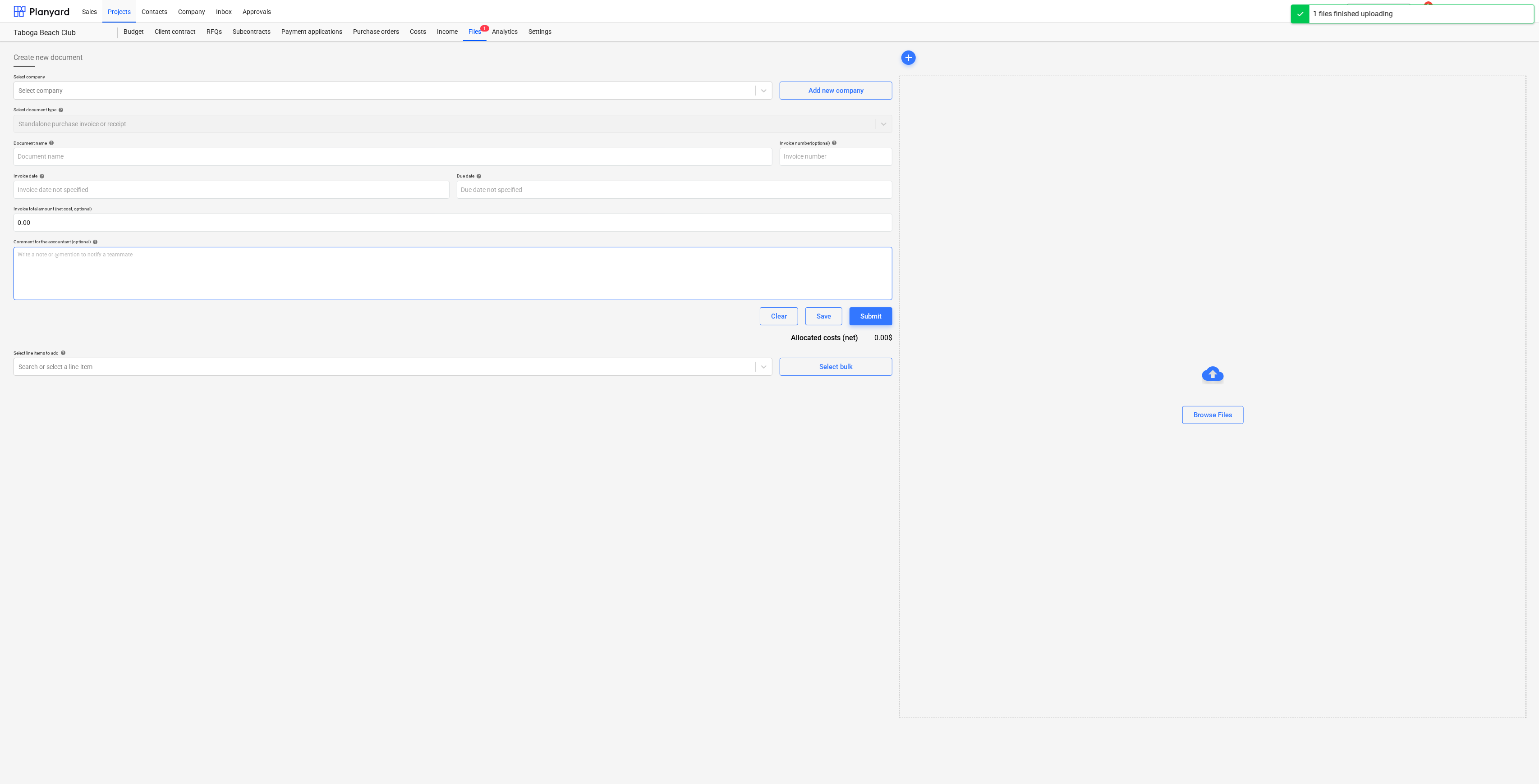
type input "_250819_Invoice-Wouldlands-Design Services.pdf"
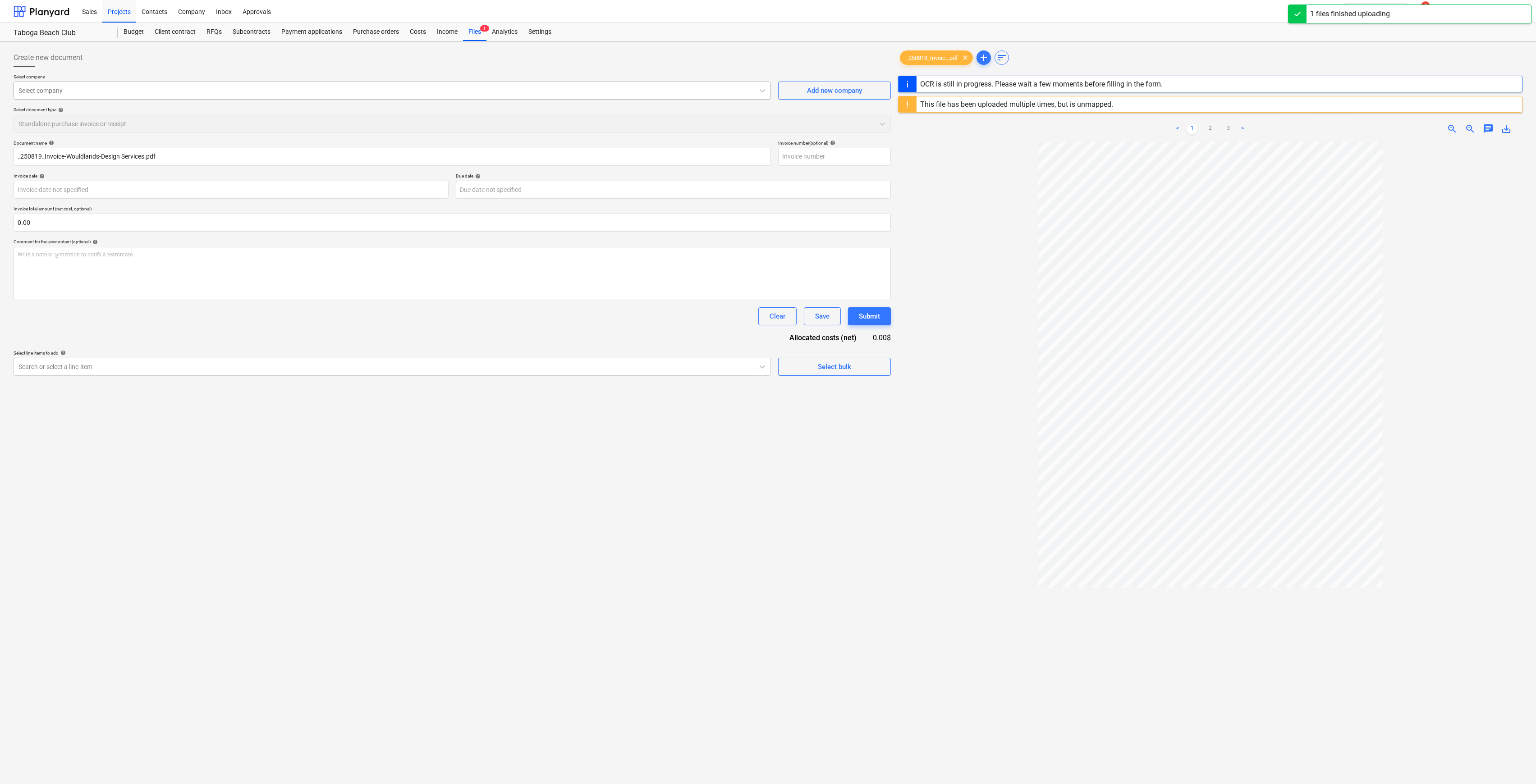
click at [279, 84] on div "Select company" at bounding box center [384, 90] width 740 height 13
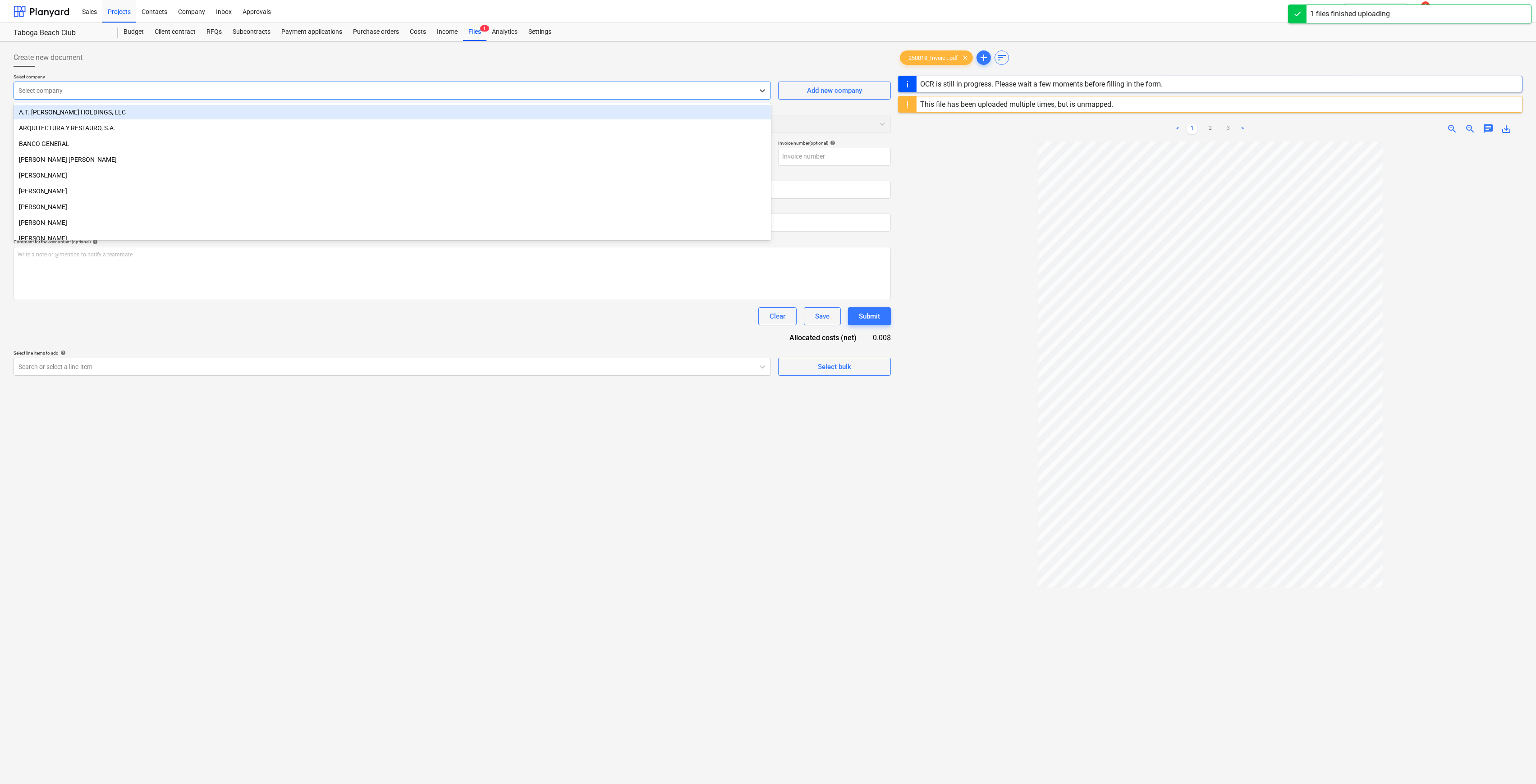
type input "w"
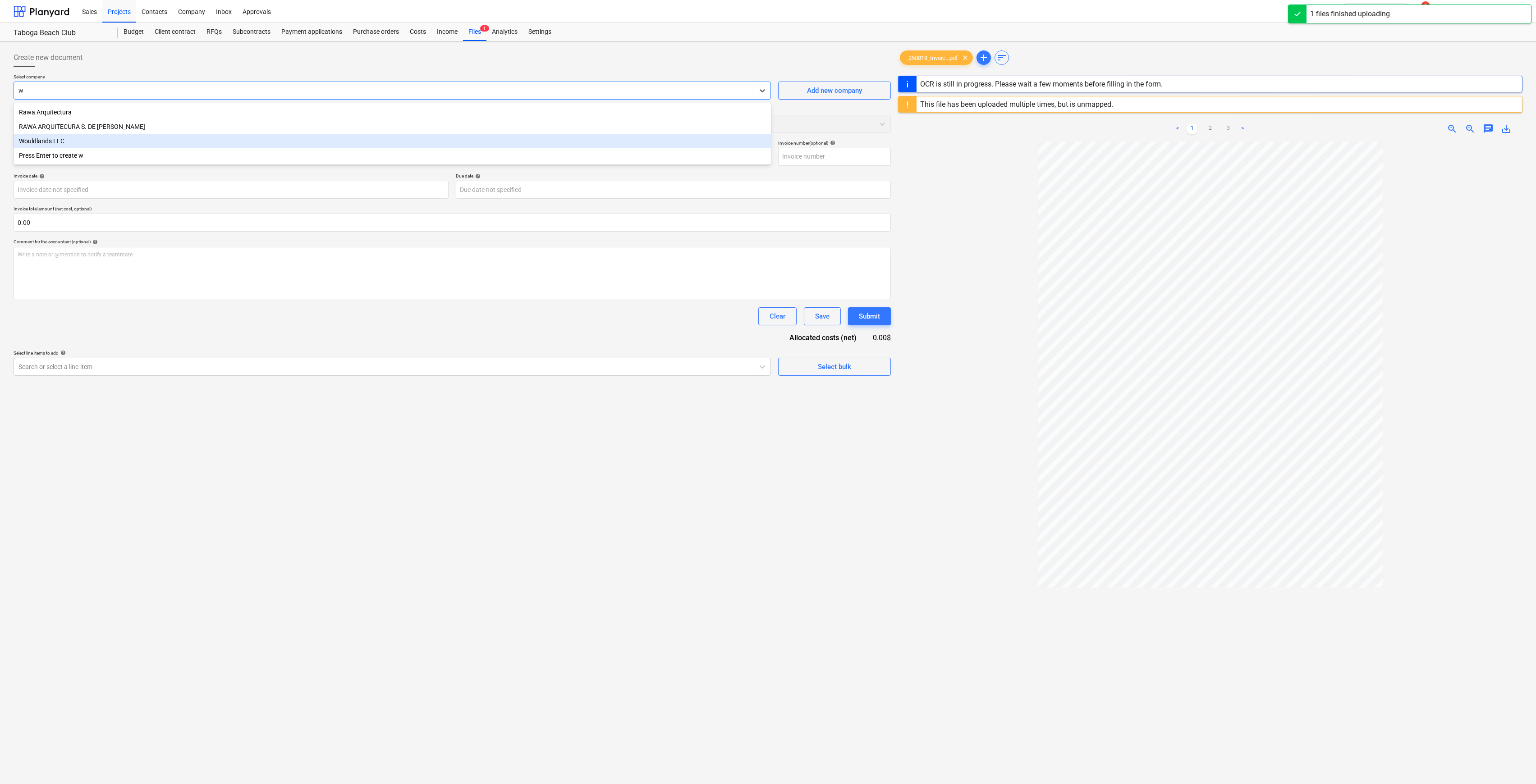
click at [198, 143] on div "Wouldlands LLC" at bounding box center [393, 141] width 758 height 14
type input "004666380487"
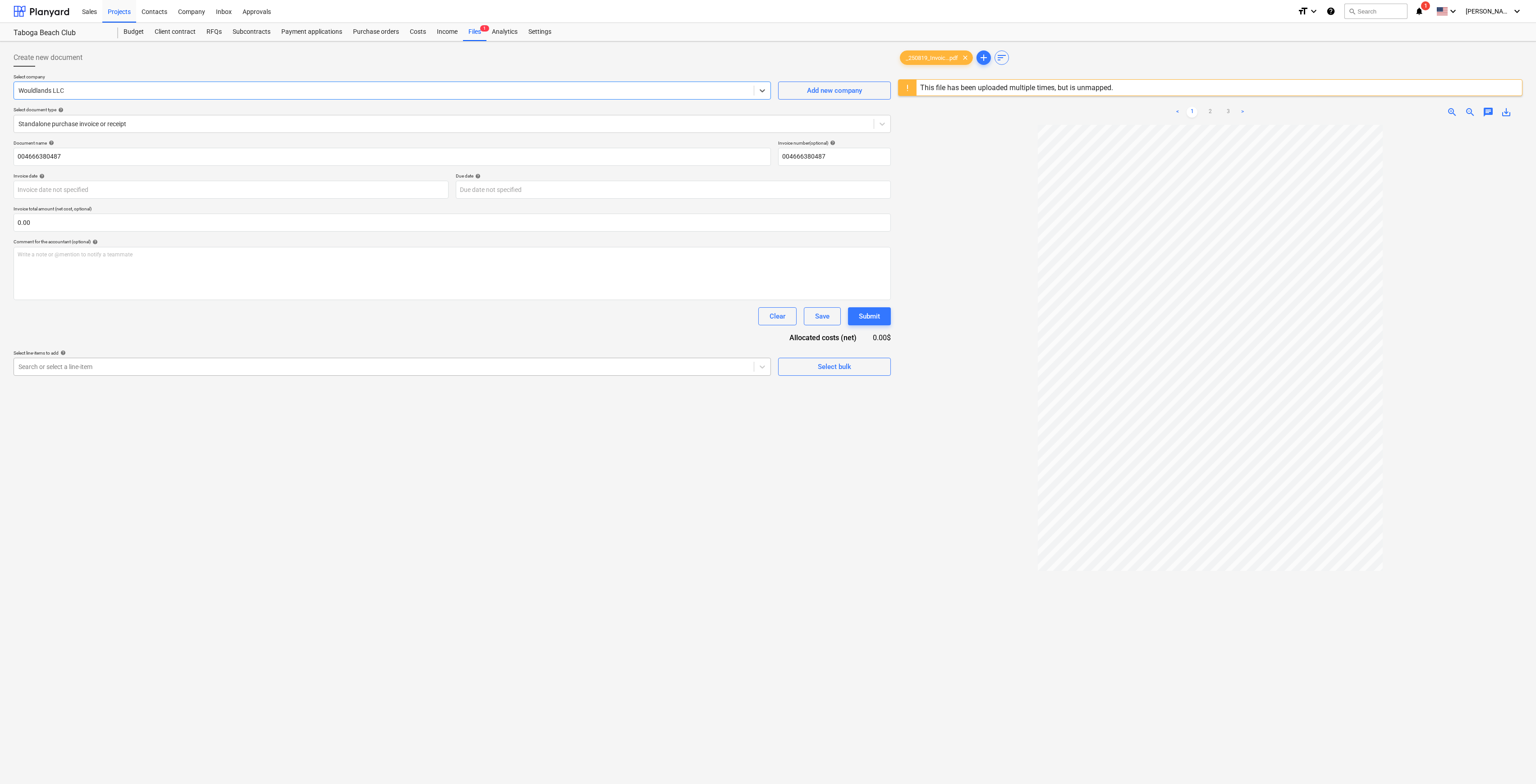
click at [661, 370] on div at bounding box center [384, 367] width 731 height 9
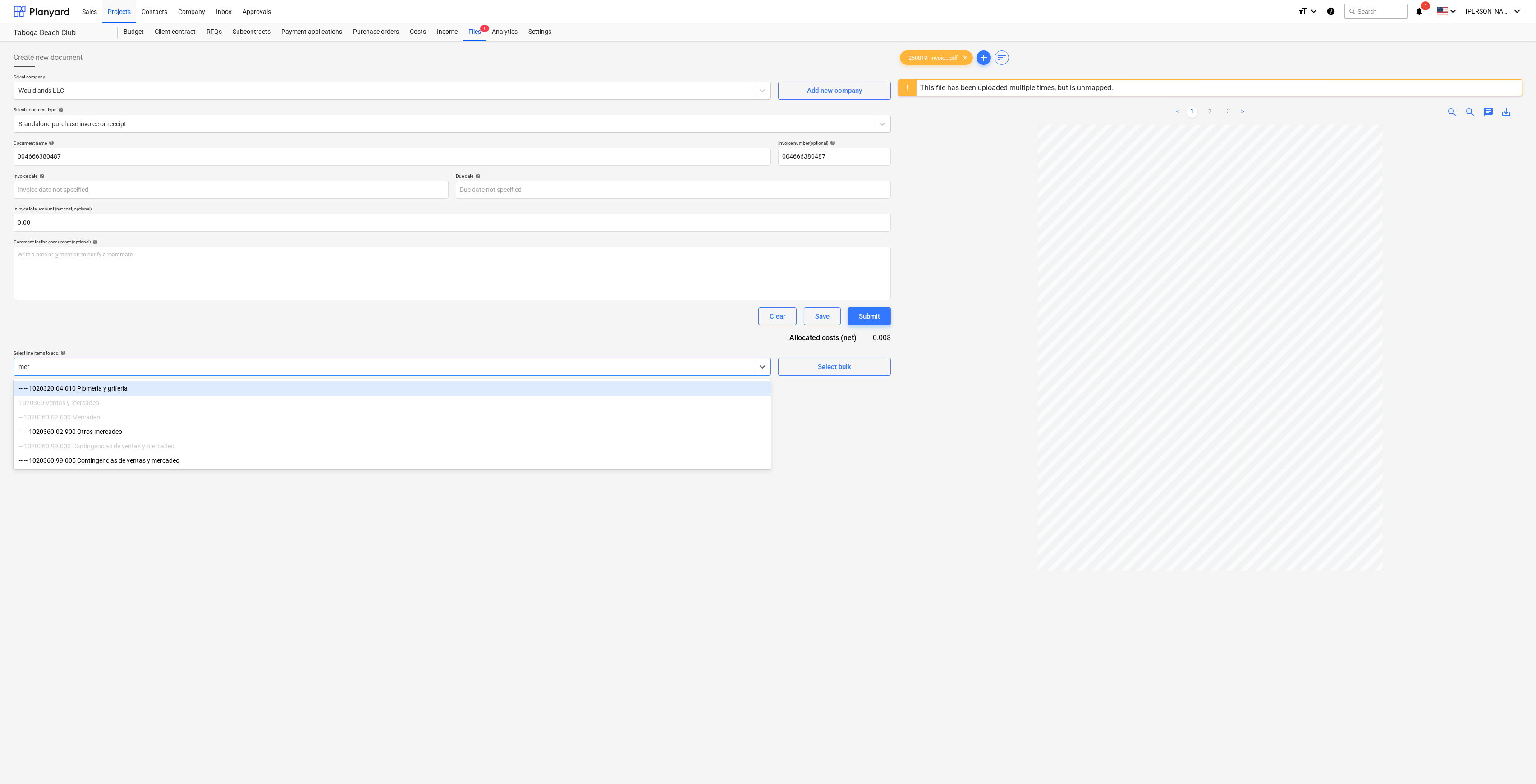
type input "merc"
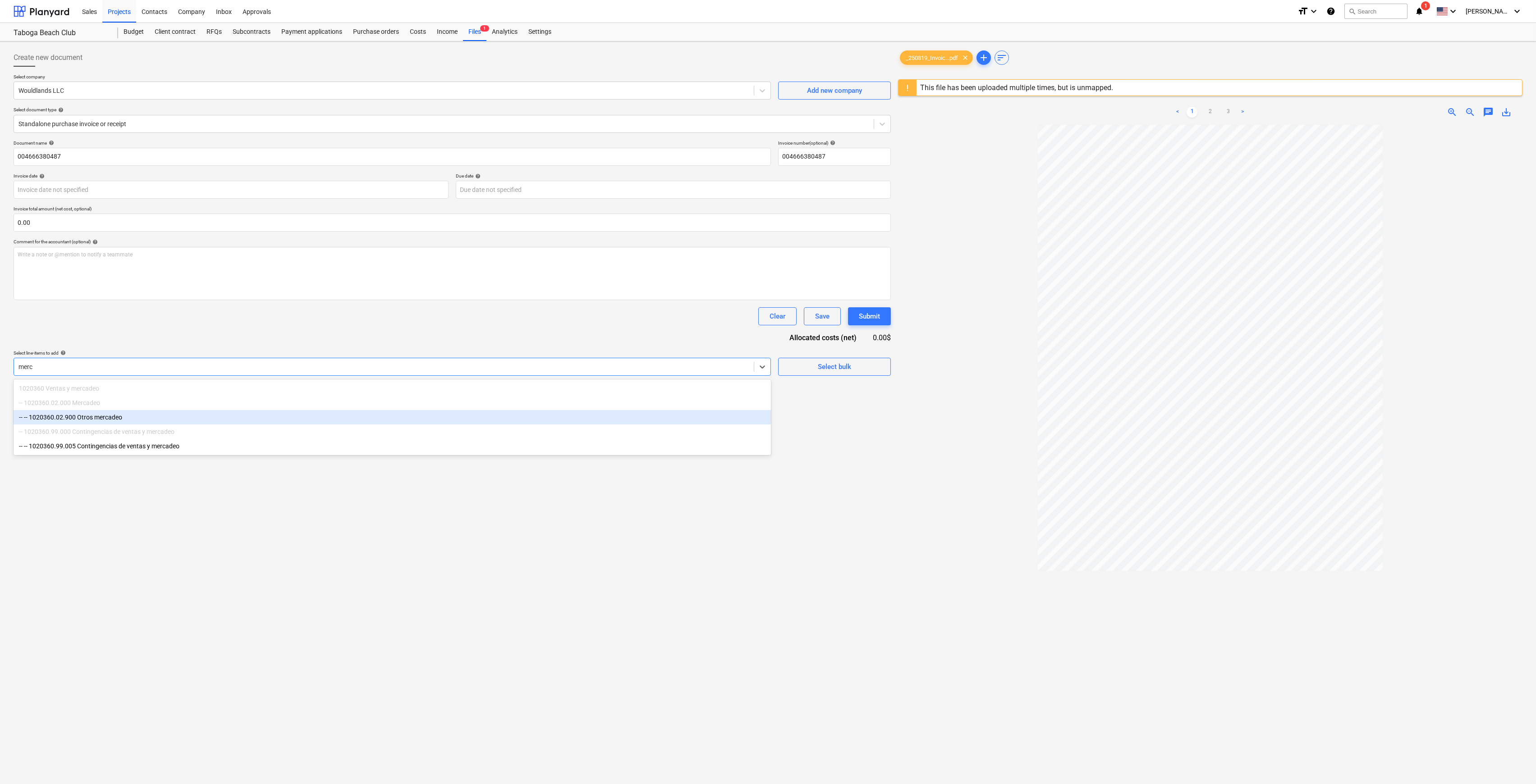
click at [174, 405] on div "-- 1020360.02.000 Mercadeo" at bounding box center [393, 403] width 758 height 14
click at [131, 416] on div "-- -- 1020360.02.900 Otros mercadeo" at bounding box center [393, 417] width 758 height 14
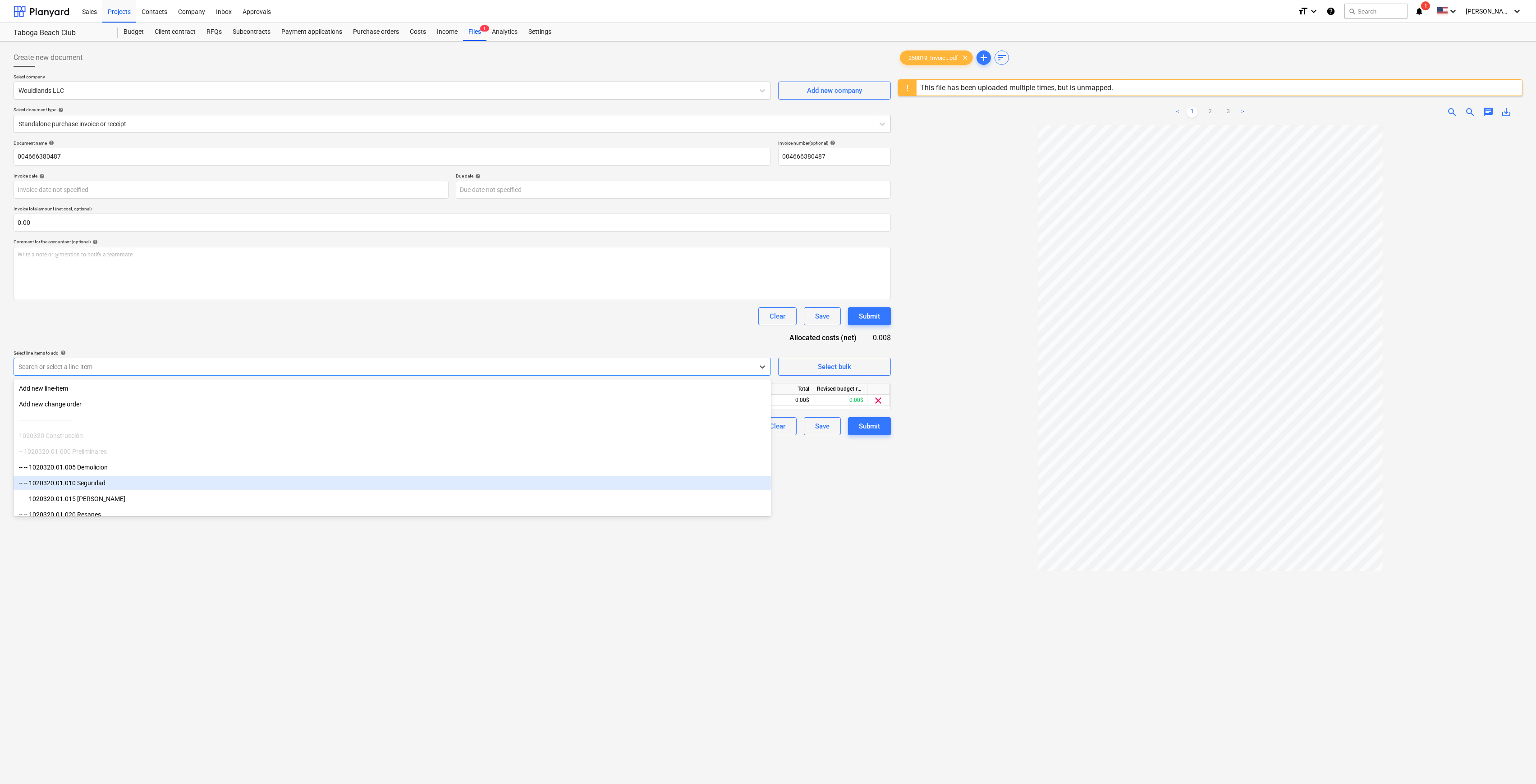
click at [948, 508] on div at bounding box center [1210, 504] width 624 height 759
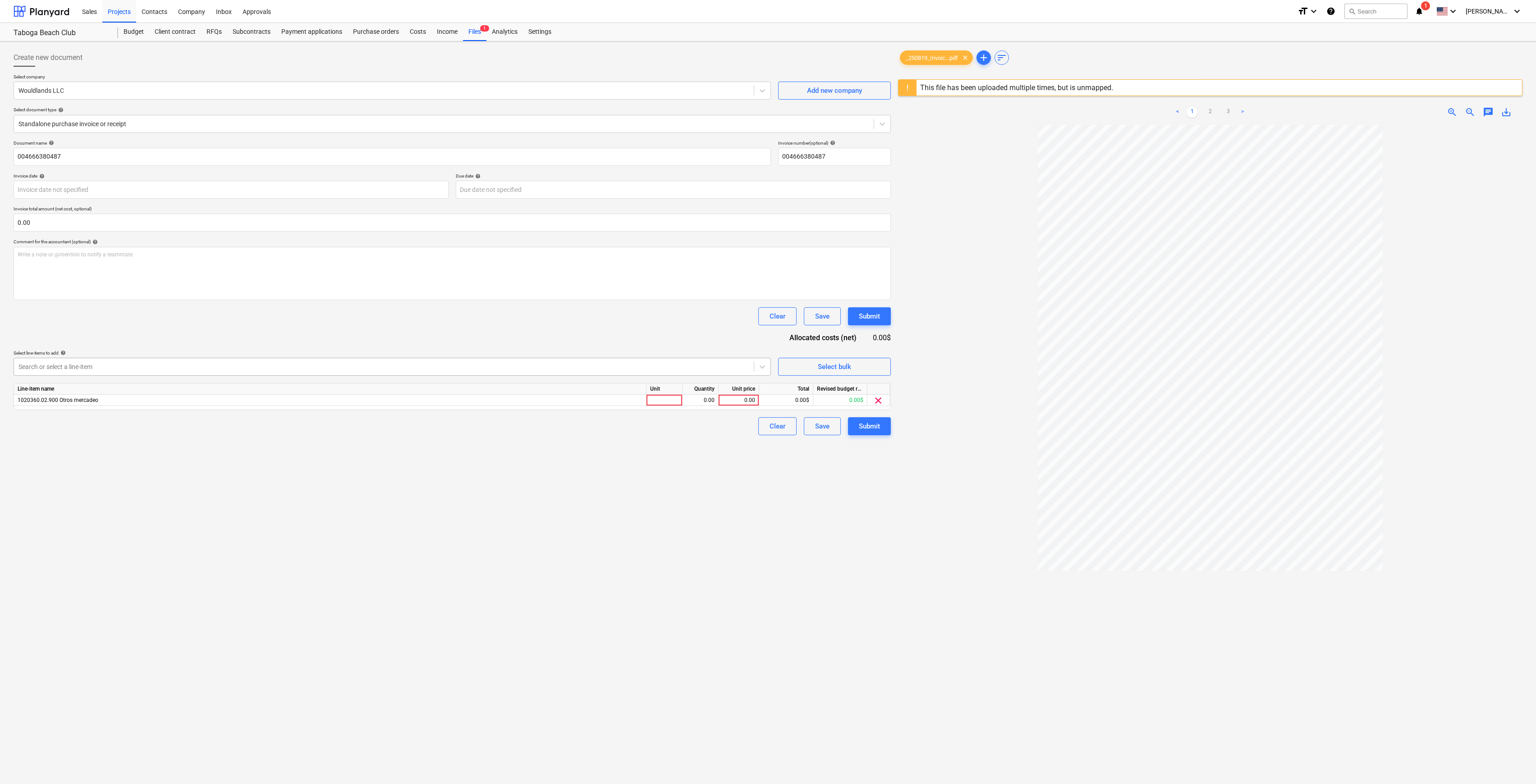
click at [490, 373] on div "Search or select a line-item" at bounding box center [384, 367] width 740 height 13
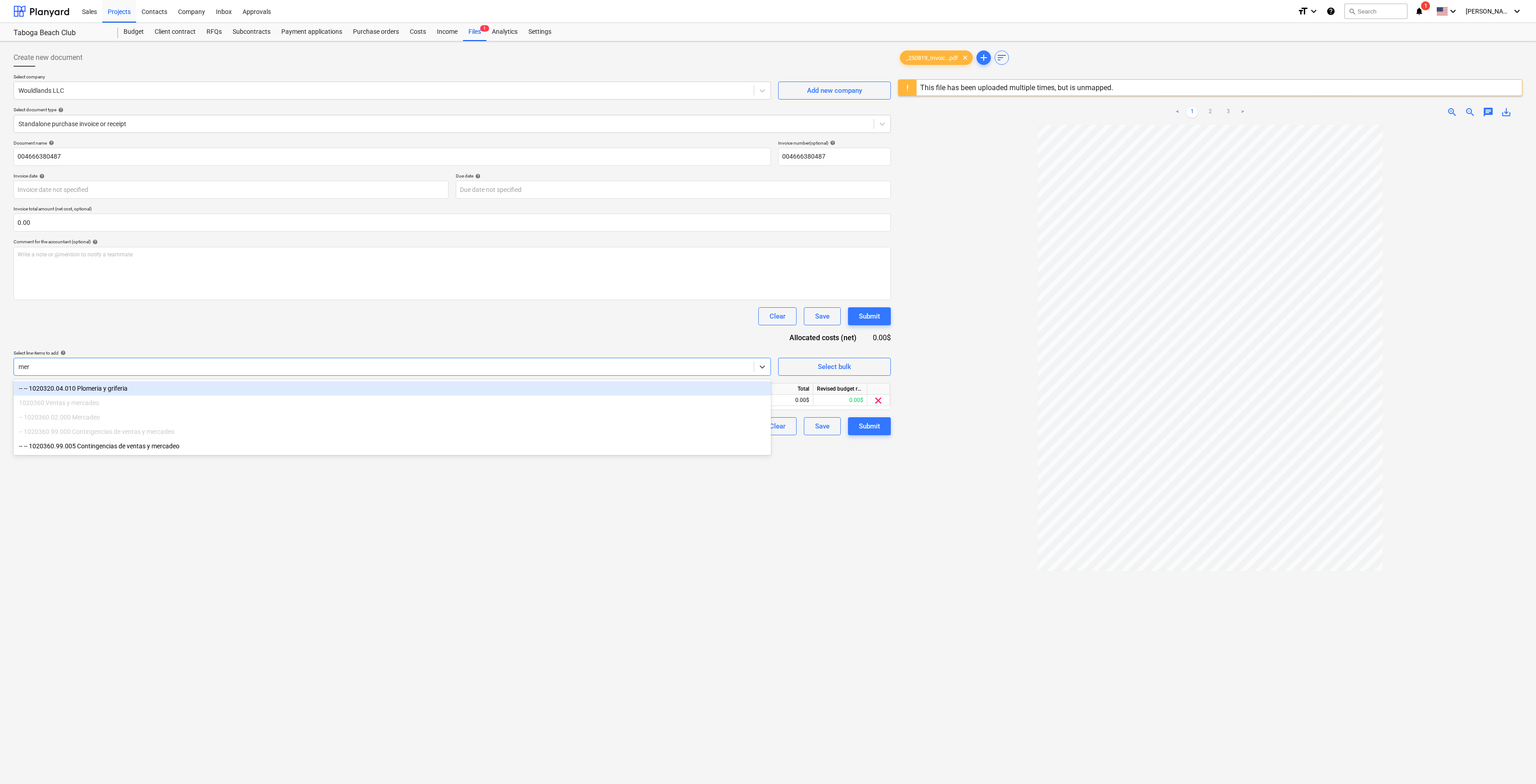
type input "merc"
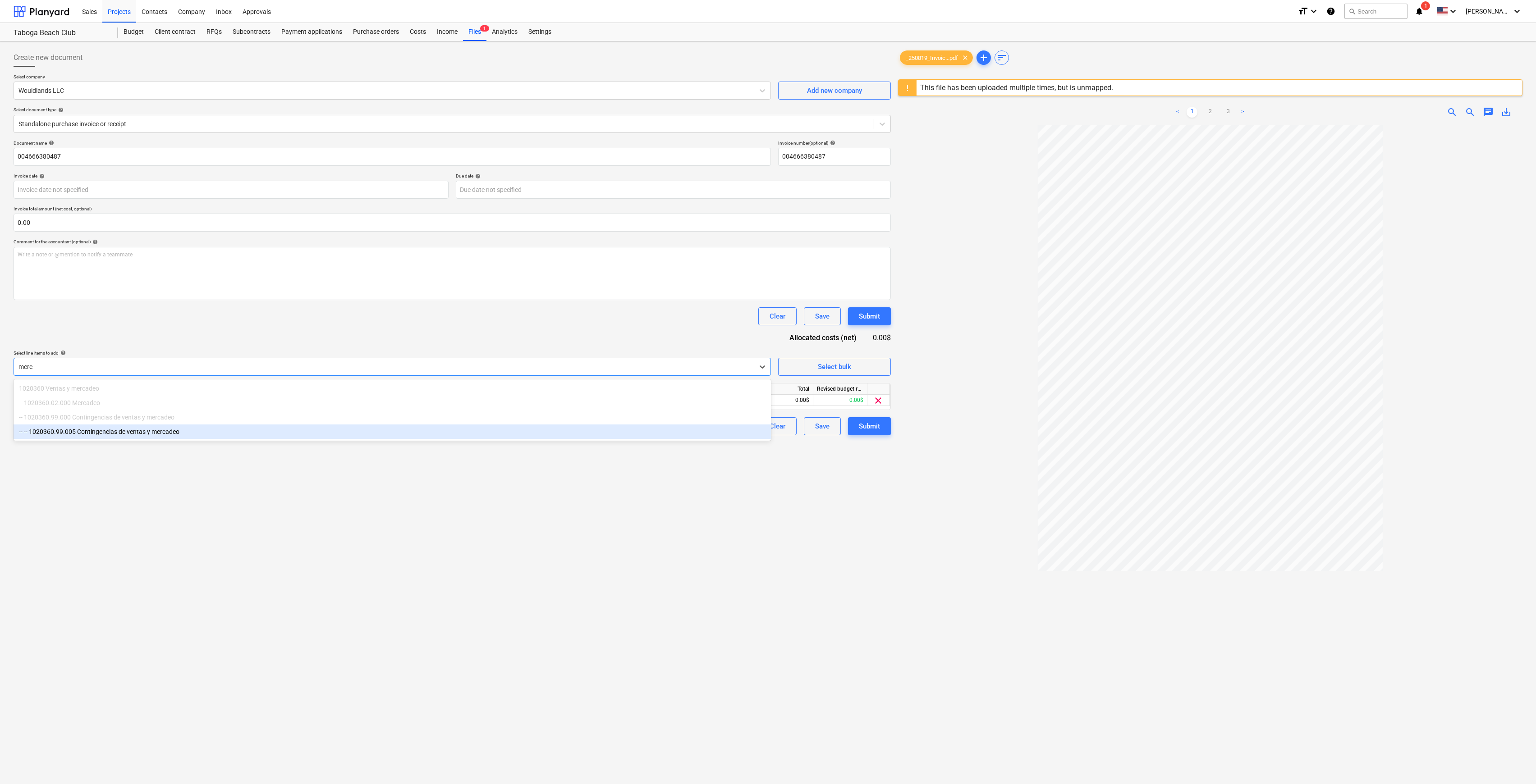
click at [281, 435] on div "-- -- 1020360.99.005 Contingencias de ventas y mercadeo" at bounding box center [393, 432] width 758 height 14
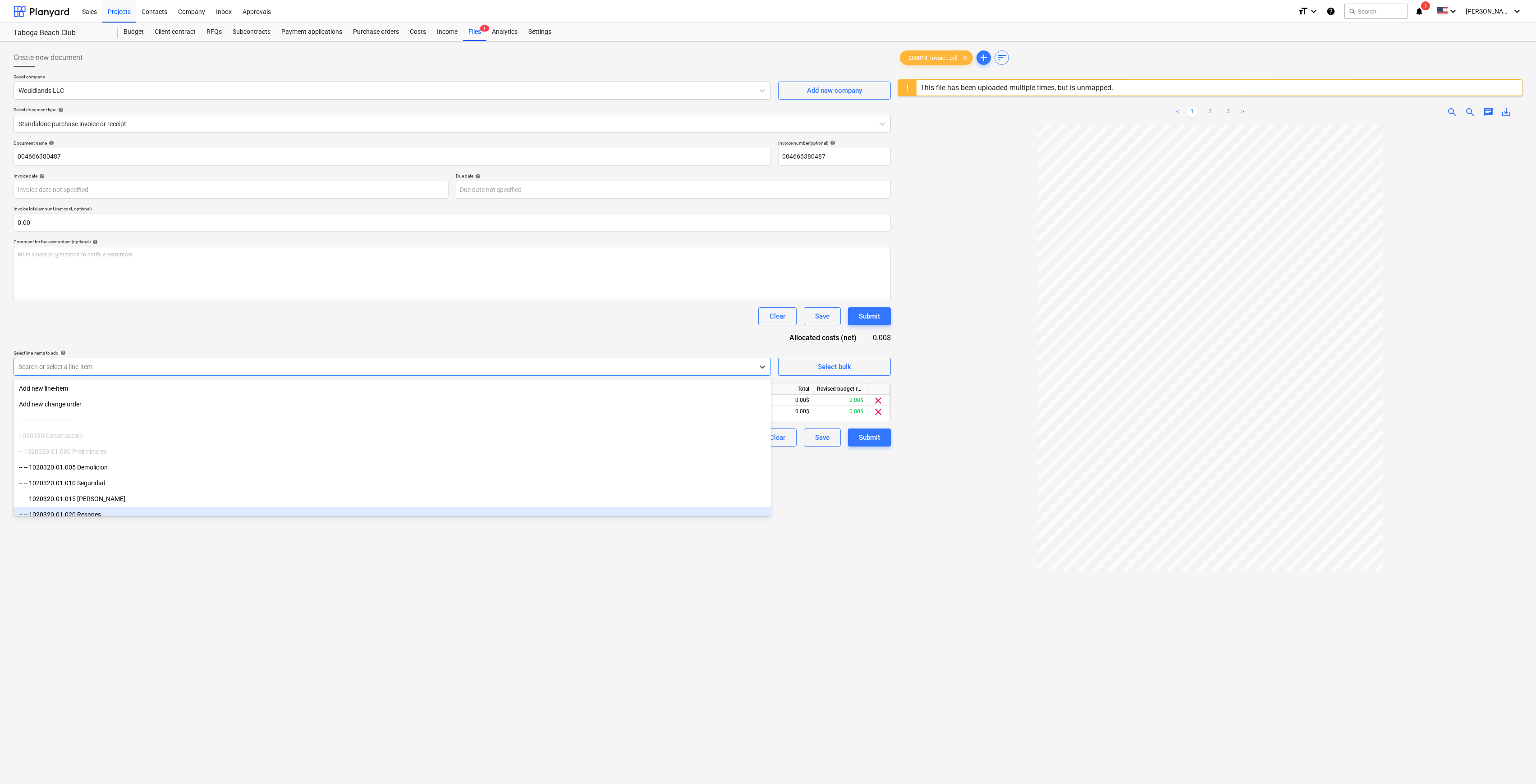
click at [942, 525] on div at bounding box center [1210, 504] width 624 height 759
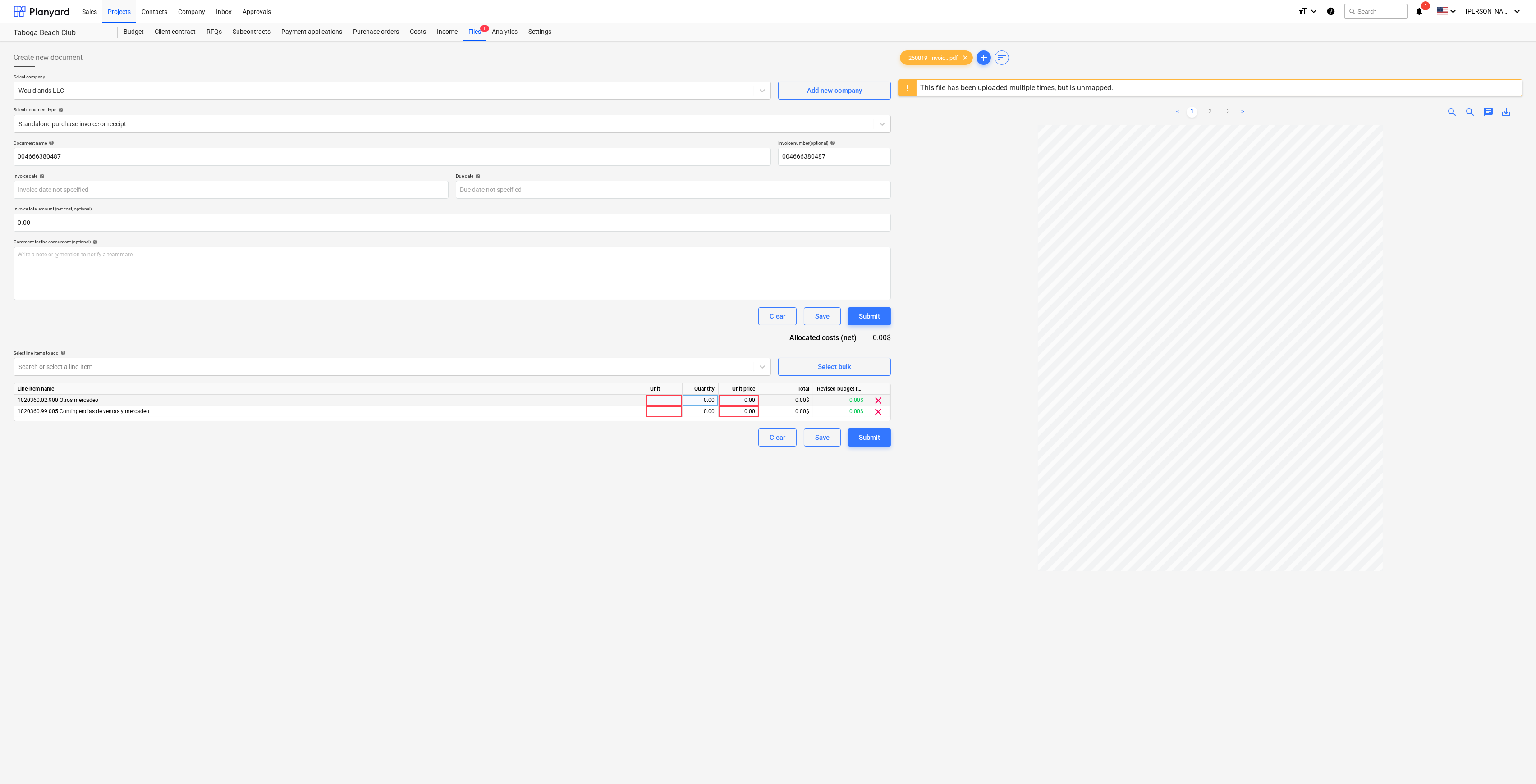
click at [878, 403] on span "clear" at bounding box center [879, 401] width 11 height 11
click at [970, 56] on span "clear" at bounding box center [965, 58] width 11 height 11
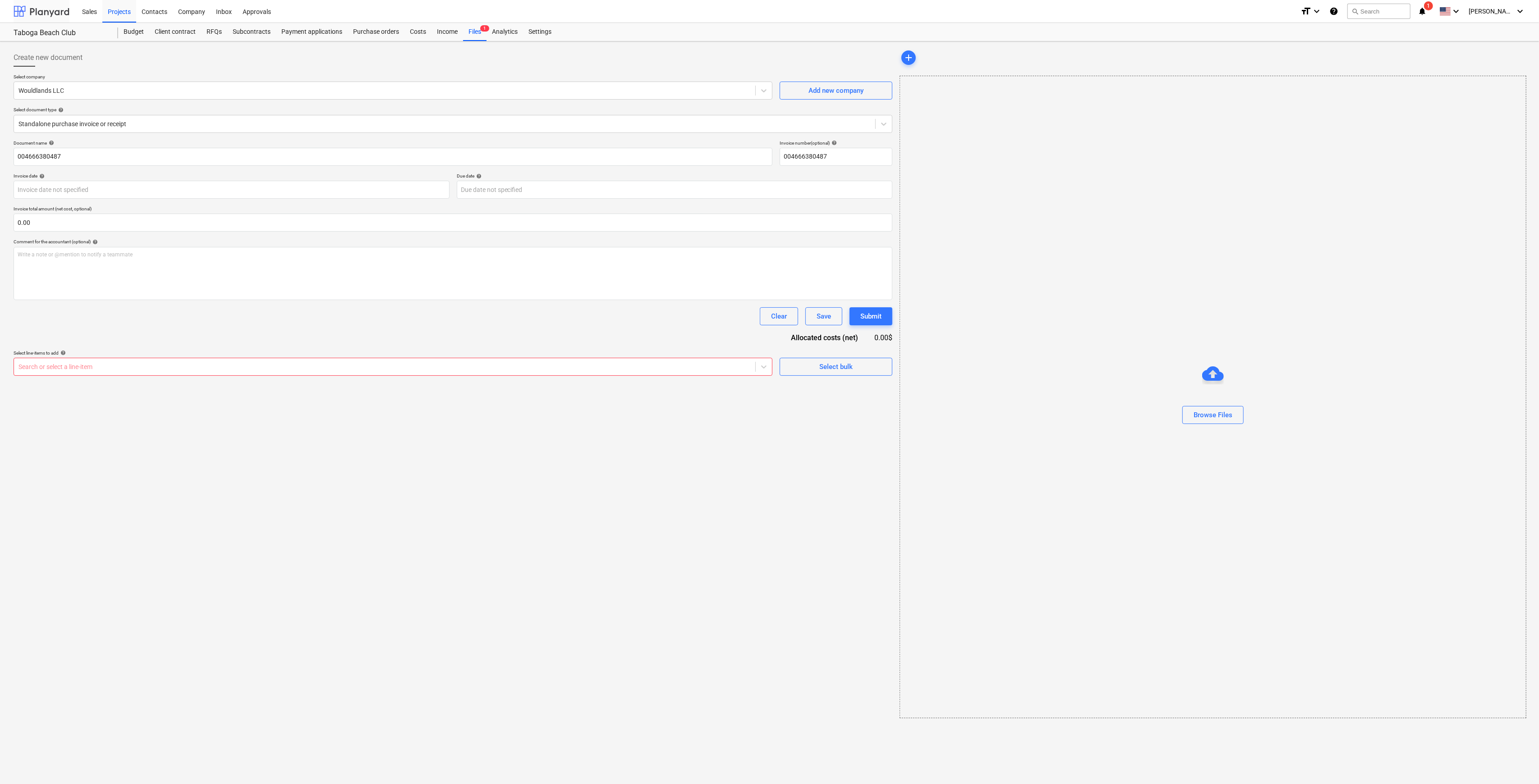
click at [59, 14] on div at bounding box center [42, 11] width 56 height 23
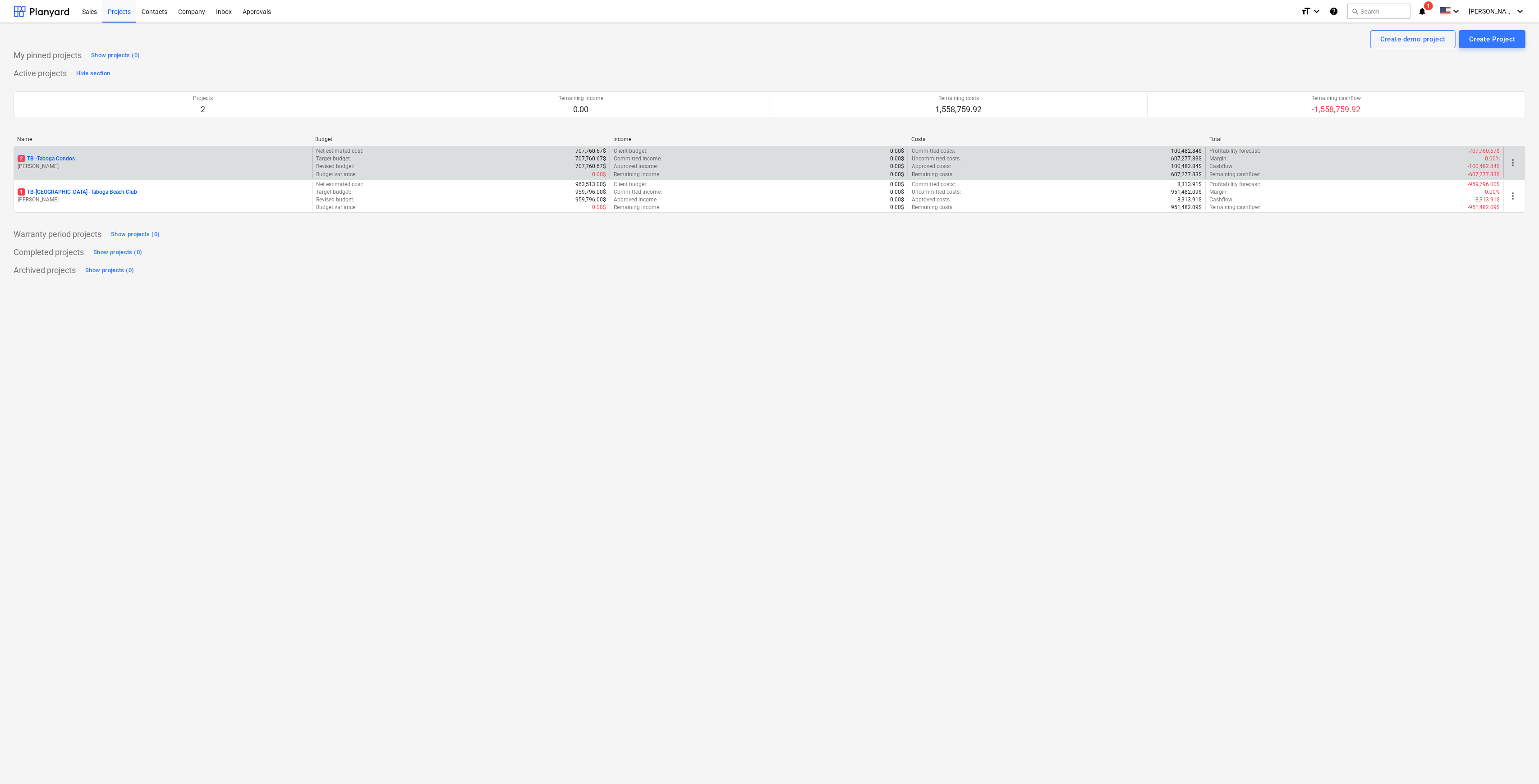
click at [68, 170] on p "[PERSON_NAME]" at bounding box center [163, 166] width 291 height 8
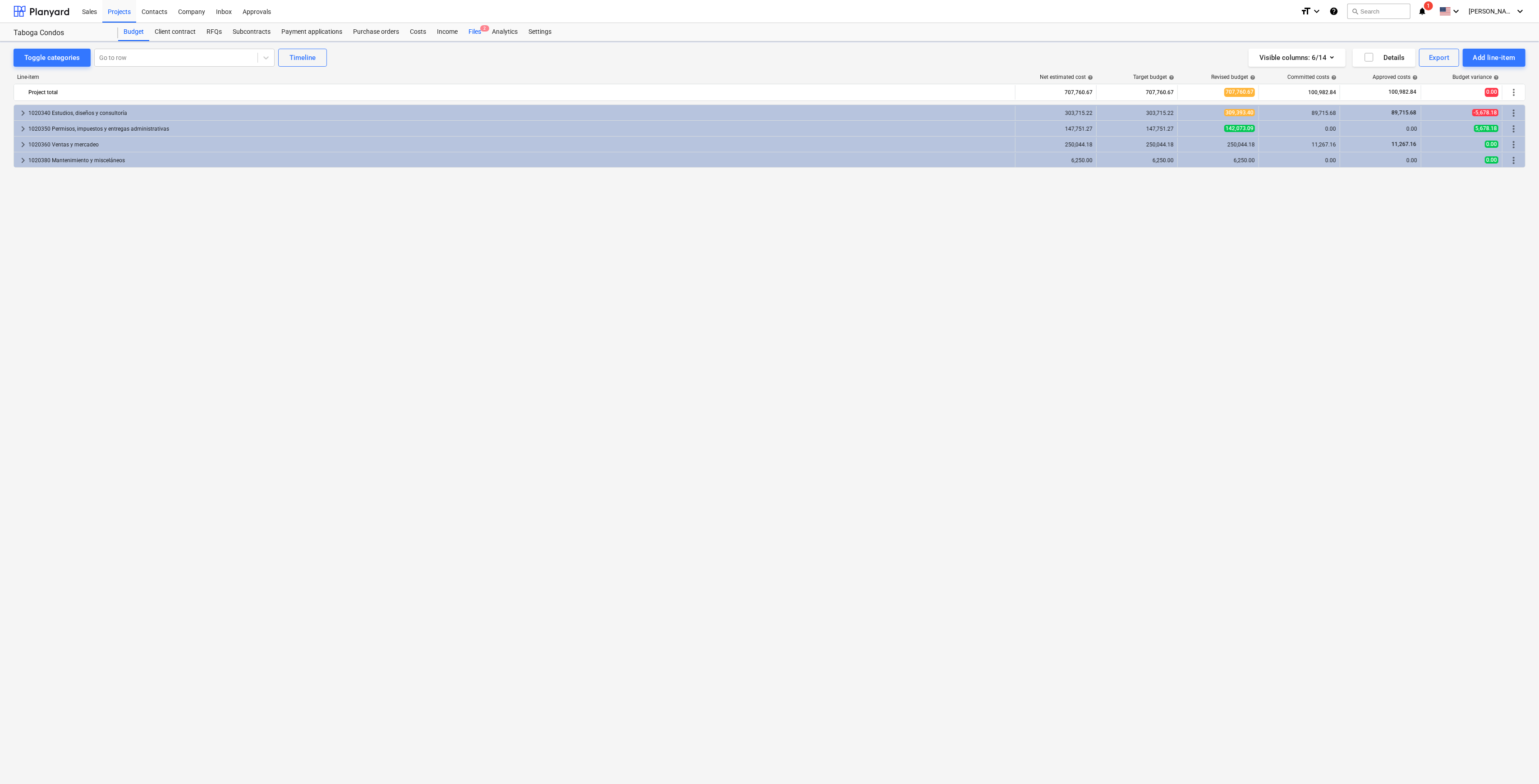
click at [475, 33] on div "Files 2" at bounding box center [474, 32] width 23 height 18
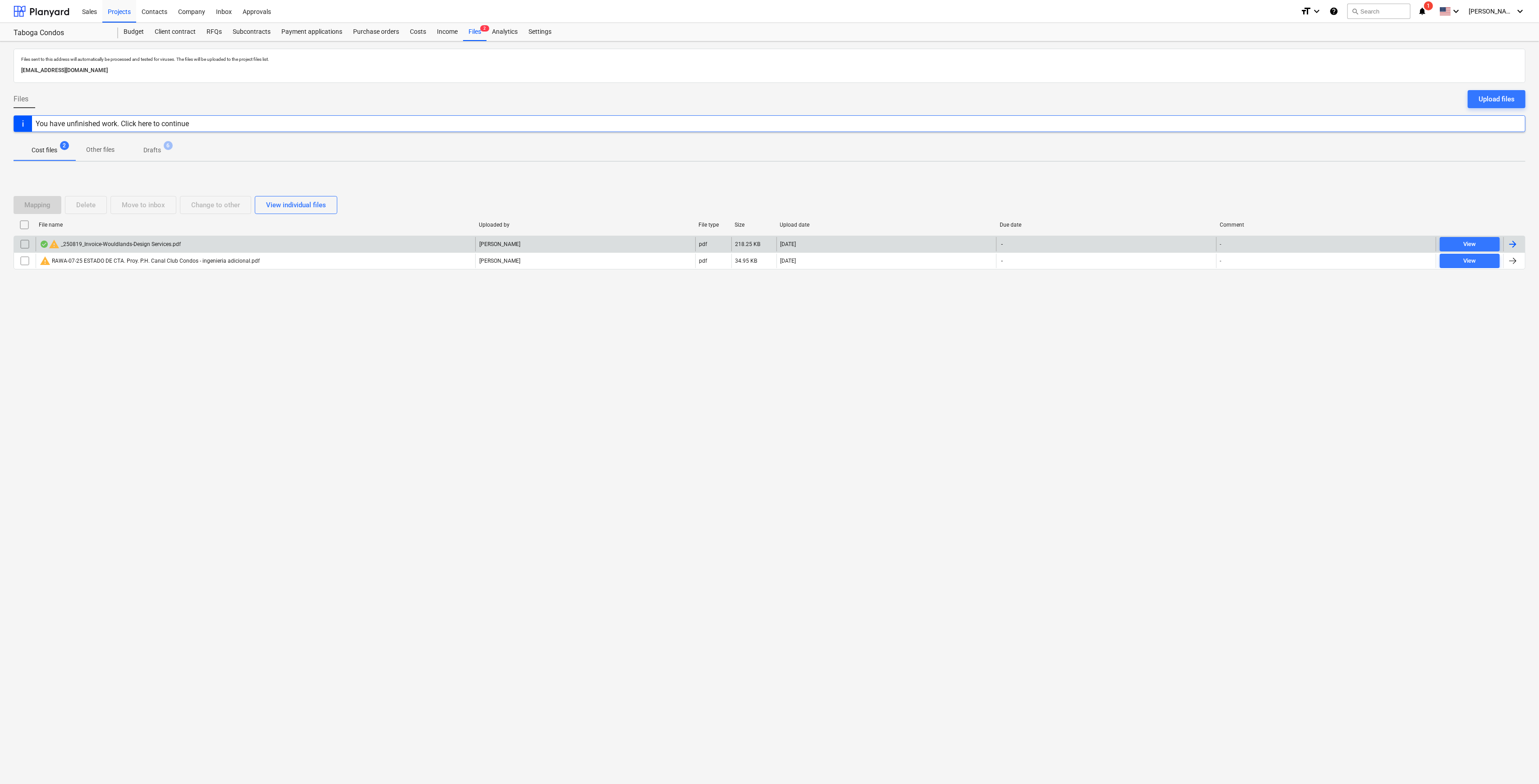
click at [190, 247] on div "warning _250819_Invoice-Wouldlands-Design Services.pdf" at bounding box center [256, 244] width 440 height 14
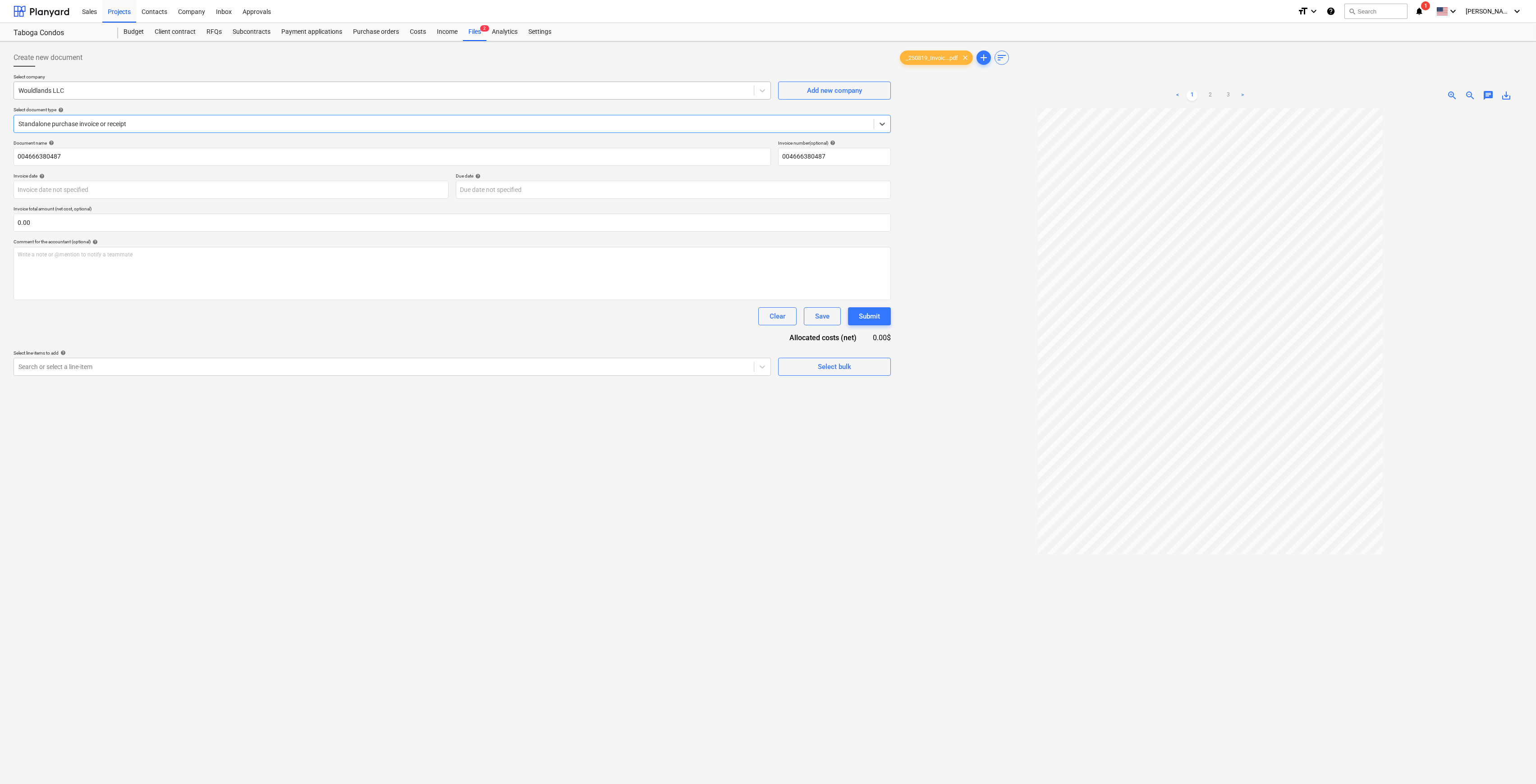
click at [194, 96] on div "Wouldlands LLC" at bounding box center [384, 90] width 740 height 13
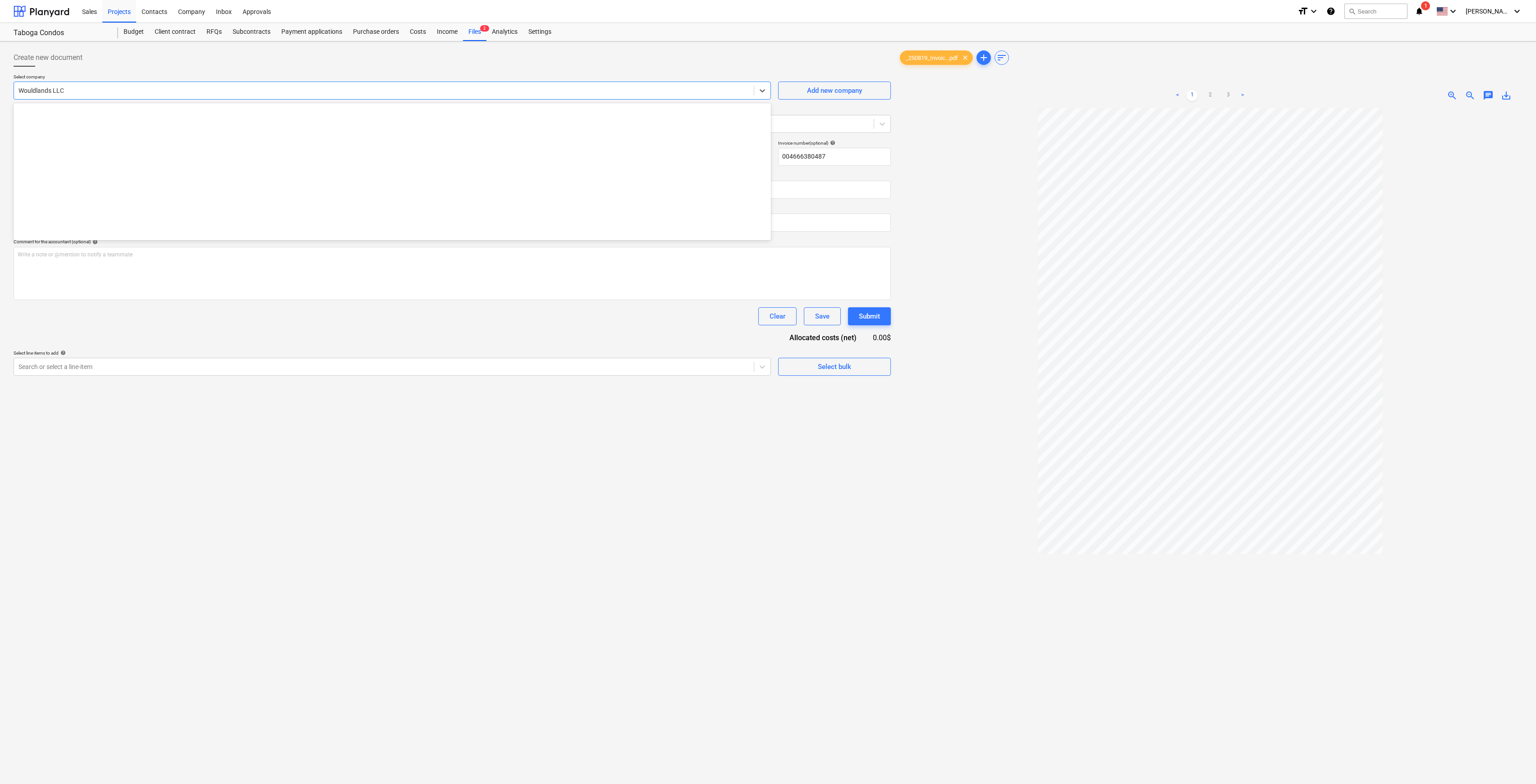
scroll to position [543, 0]
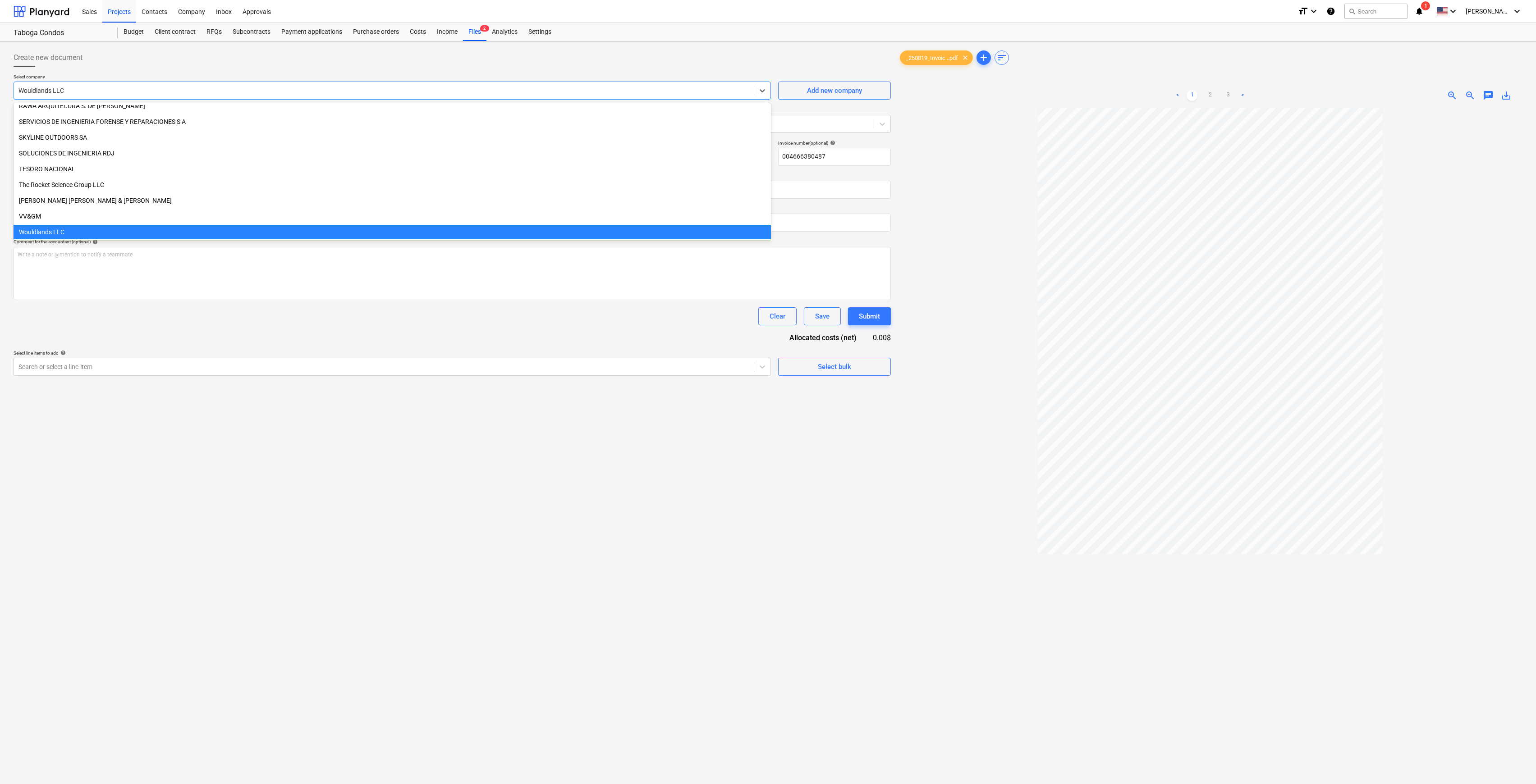
click at [279, 466] on div "Create new document Select company option Wouldlands LLC selected, 43 of 43. 43…" at bounding box center [452, 457] width 885 height 826
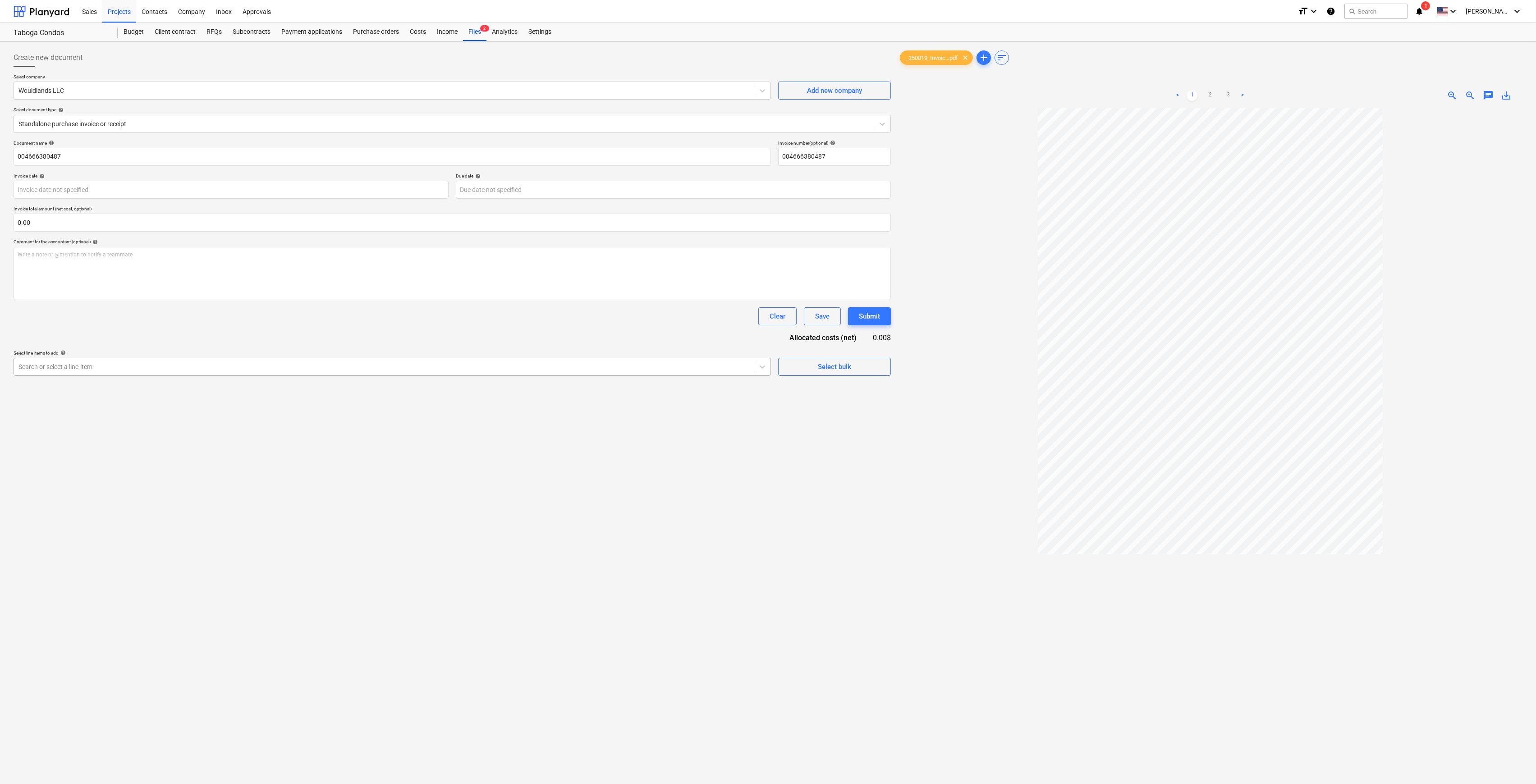
click at [202, 373] on div "Search or select a line-item" at bounding box center [384, 367] width 740 height 13
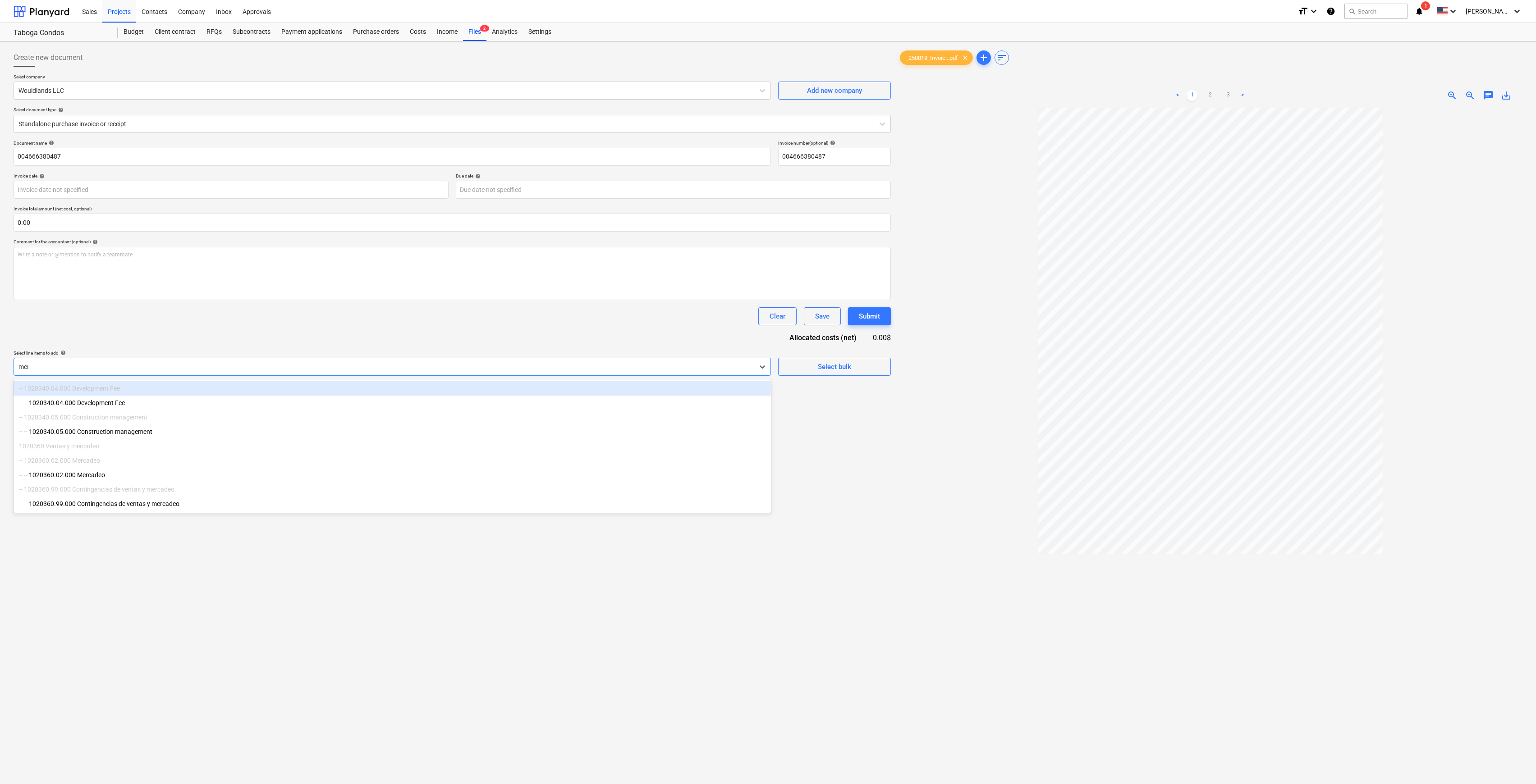
type input "merc"
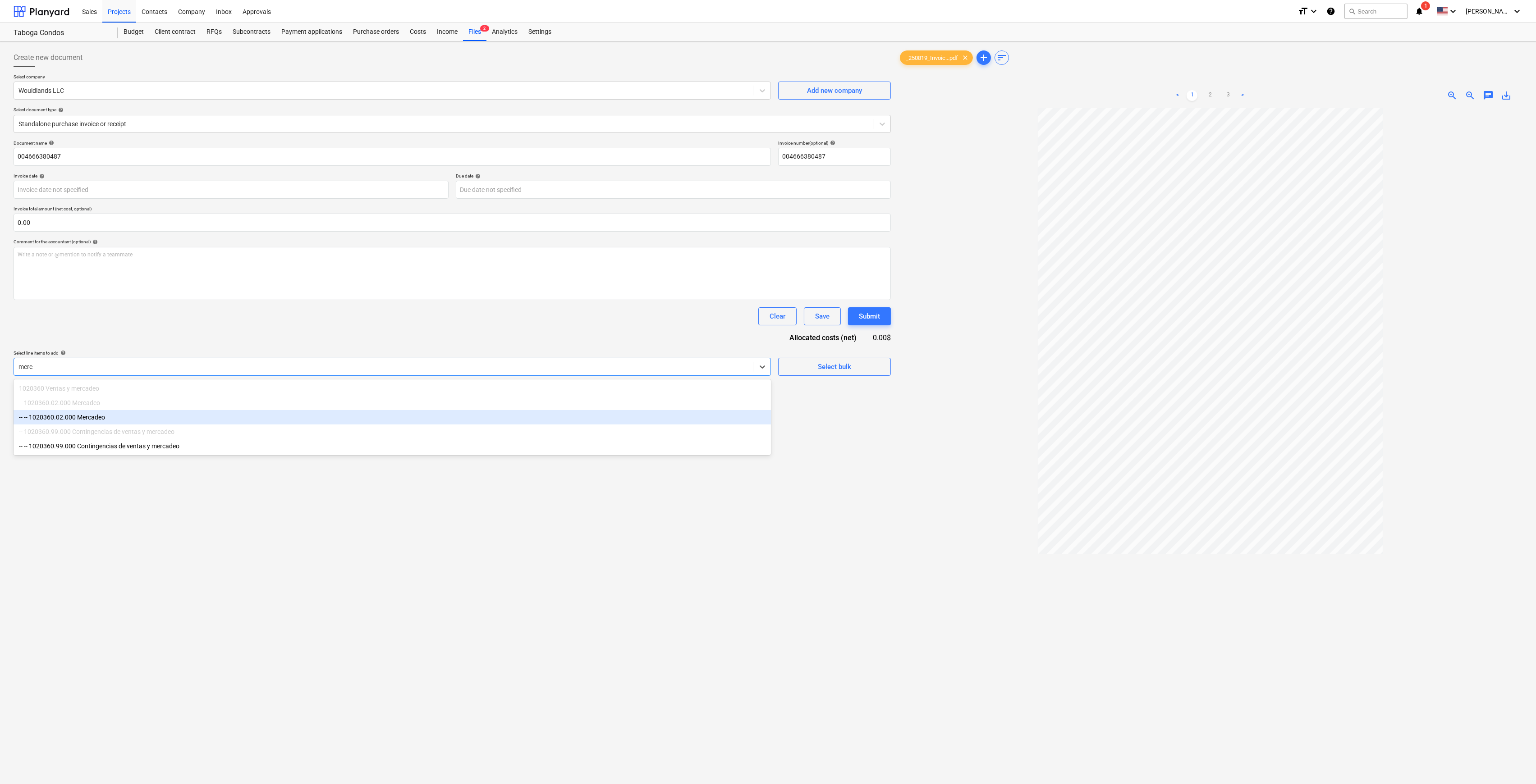
click at [212, 409] on div "-- 1020360.02.000 Mercadeo" at bounding box center [393, 403] width 758 height 14
click at [220, 423] on div "-- -- 1020360.02.000 Mercadeo" at bounding box center [393, 417] width 758 height 14
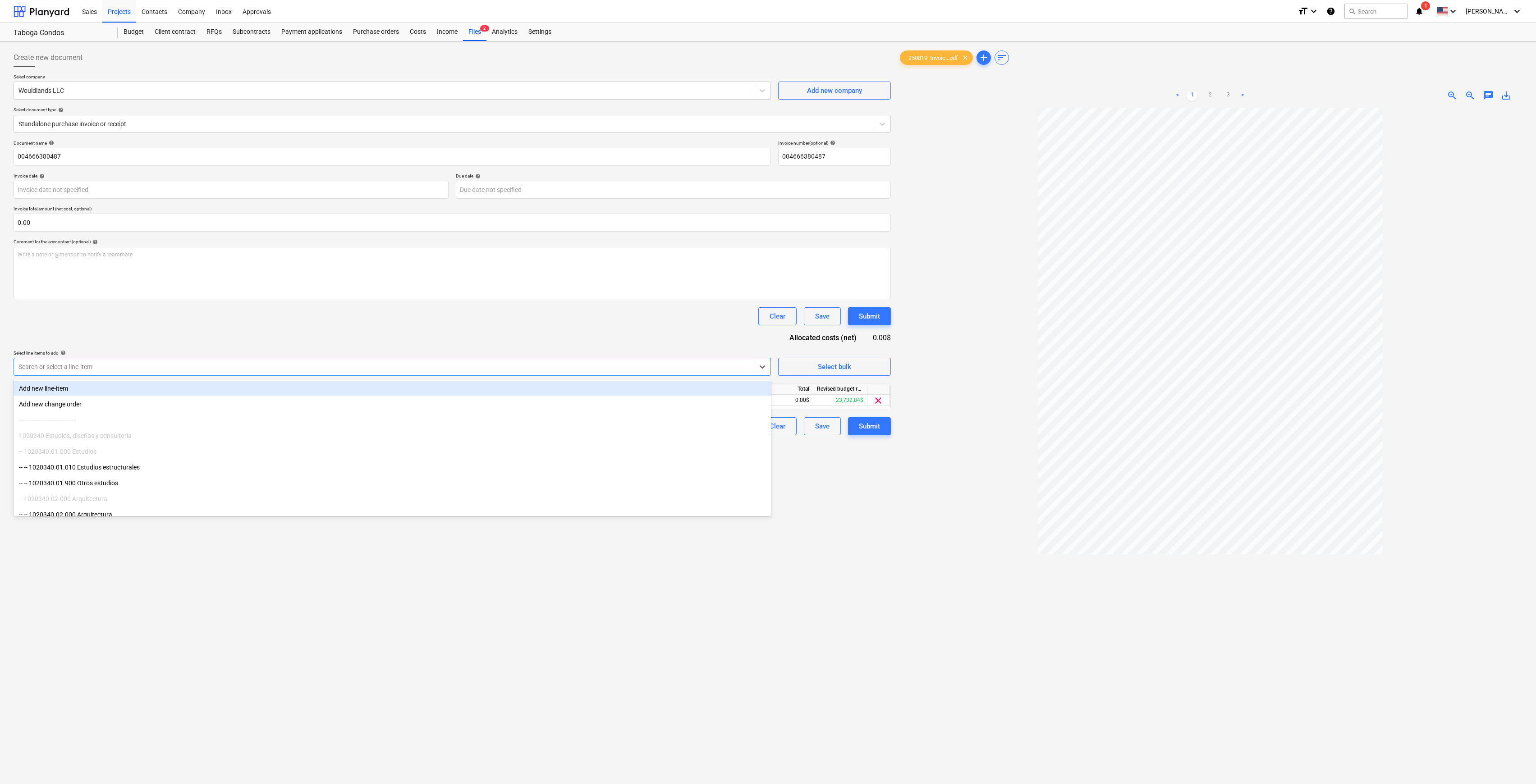
click at [471, 605] on div "Create new document Select company Wouldlands LLC Add new company Select docume…" at bounding box center [452, 457] width 885 height 826
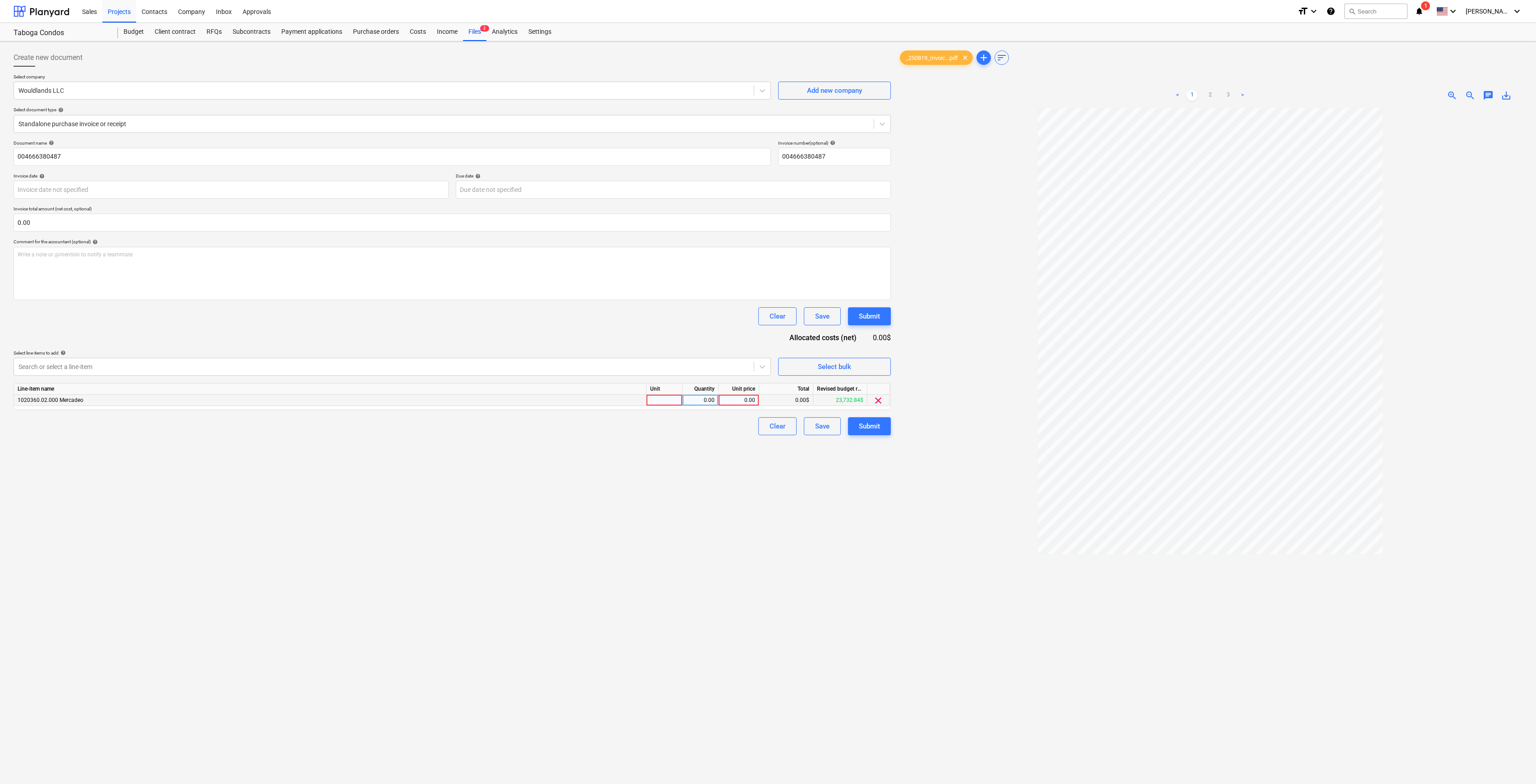
click at [734, 401] on div "0.00" at bounding box center [738, 400] width 33 height 11
type input "109.50"
click at [612, 505] on div "Create new document Select company Wouldlands LLC Add new company Select docume…" at bounding box center [452, 457] width 885 height 826
click at [884, 428] on button "Submit" at bounding box center [870, 426] width 43 height 18
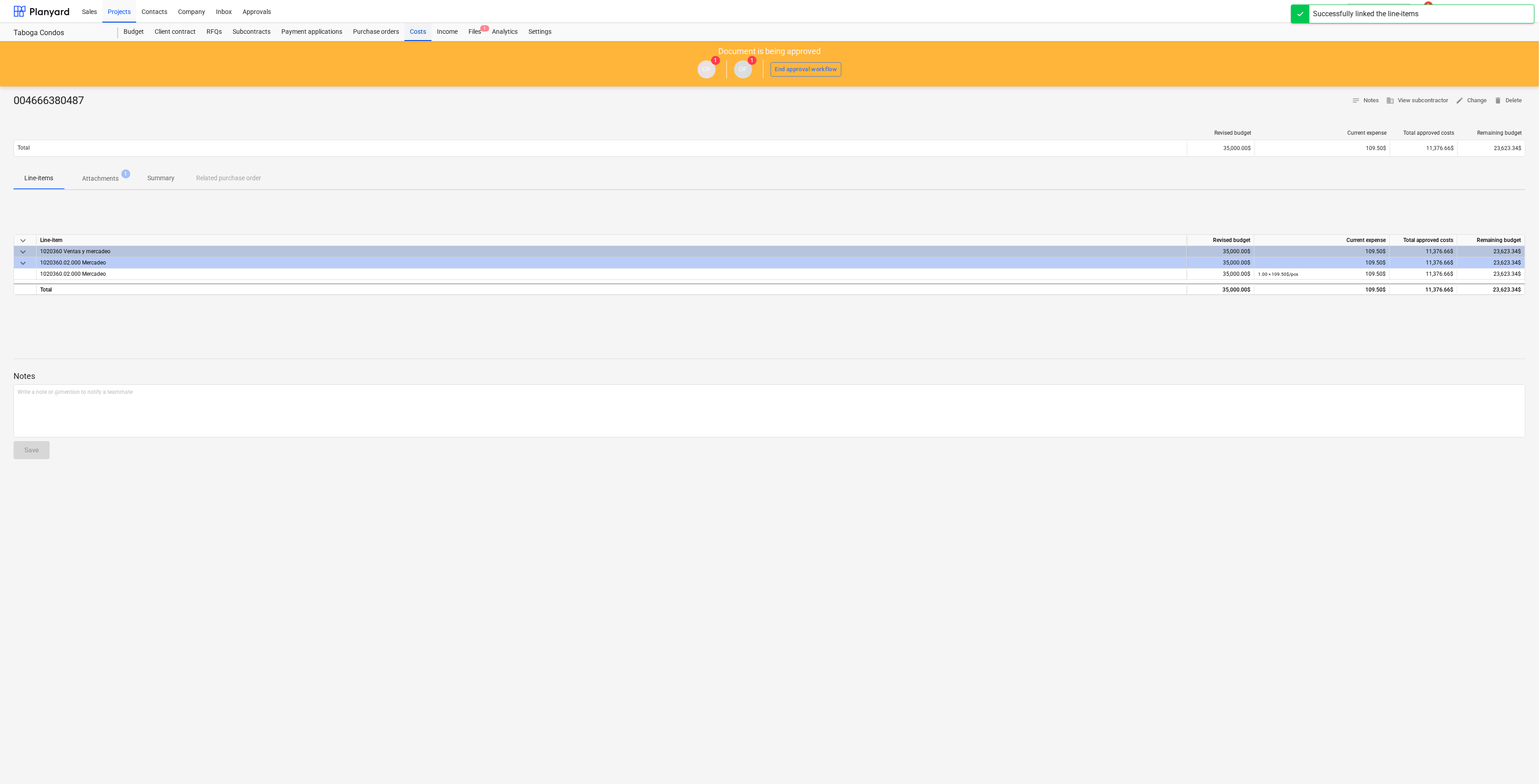
click at [411, 34] on div "Costs" at bounding box center [418, 32] width 27 height 18
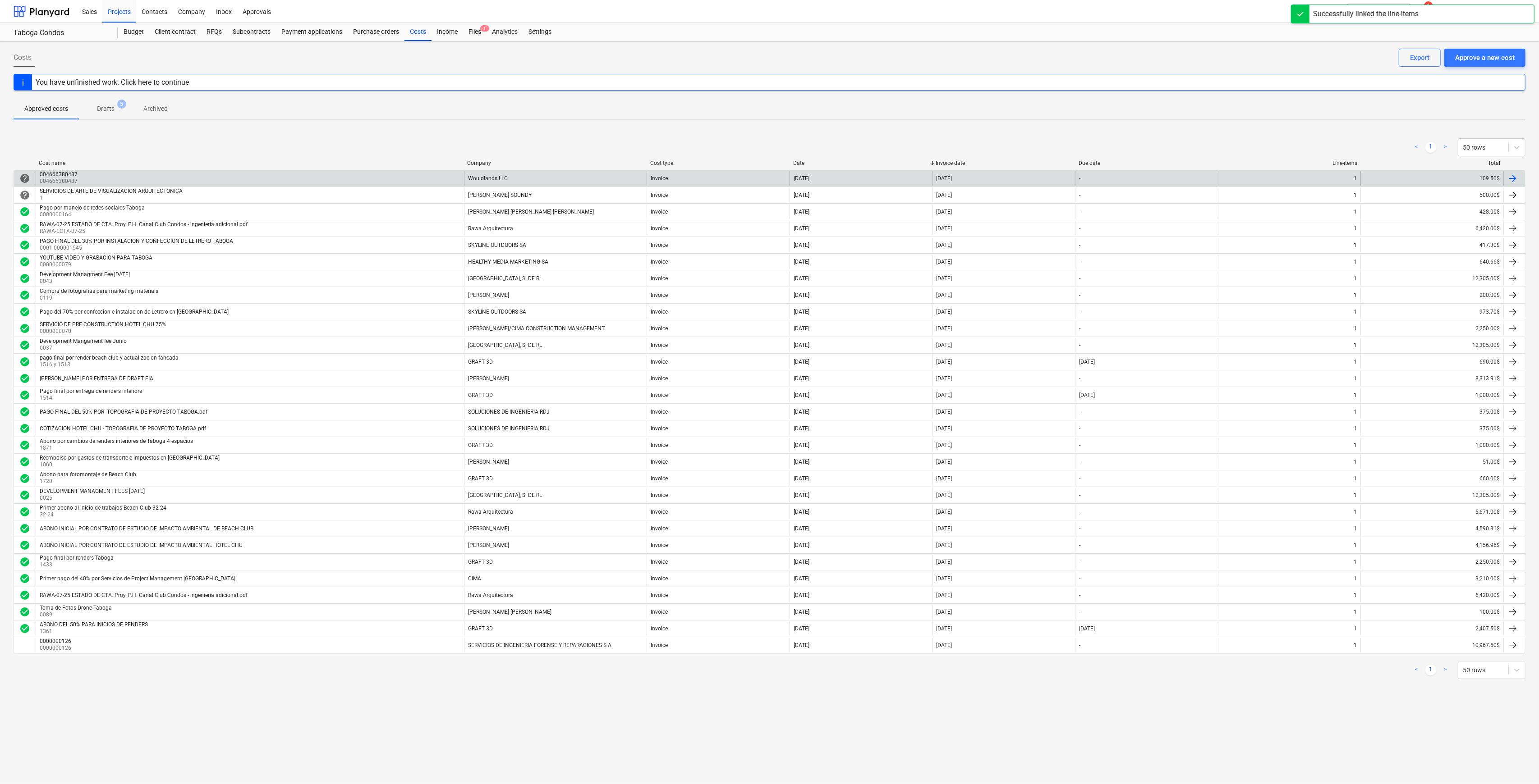
click at [117, 175] on div "004666380487 004666380487" at bounding box center [250, 179] width 428 height 14
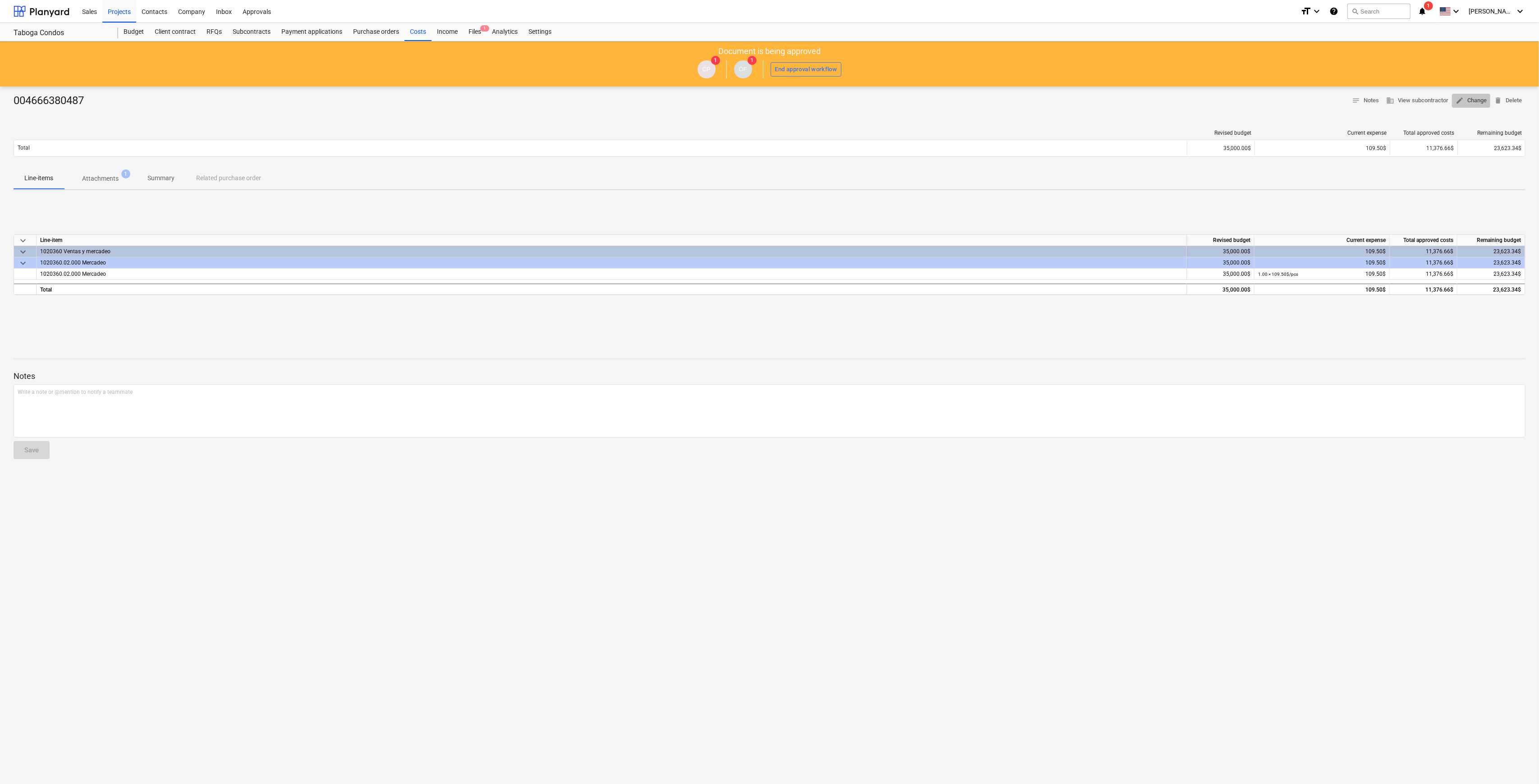
click at [1479, 102] on span "edit Change" at bounding box center [1471, 100] width 31 height 10
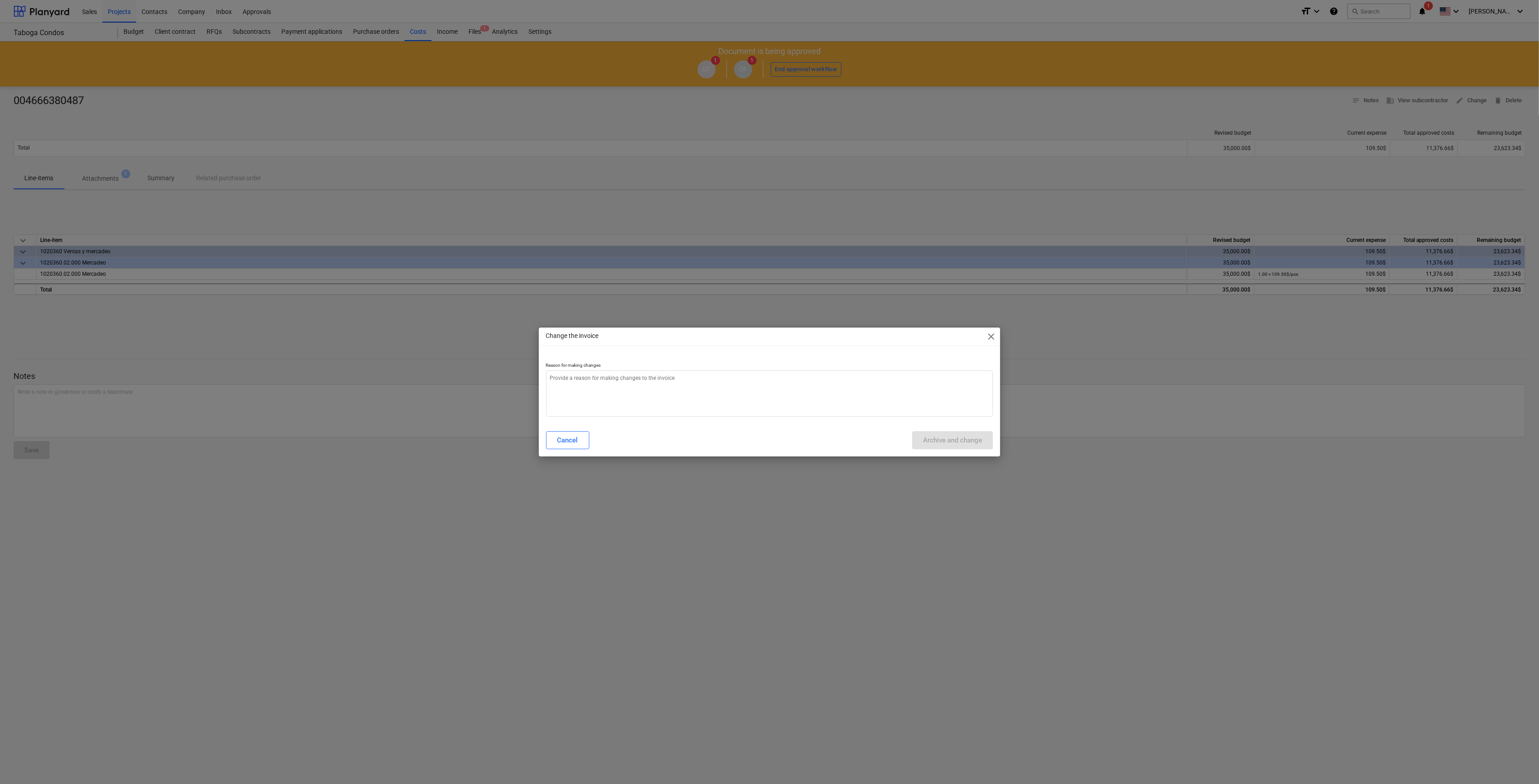
type textarea "x"
click at [600, 382] on textarea at bounding box center [770, 393] width 447 height 47
type textarea "c"
type textarea "x"
type textarea "ca"
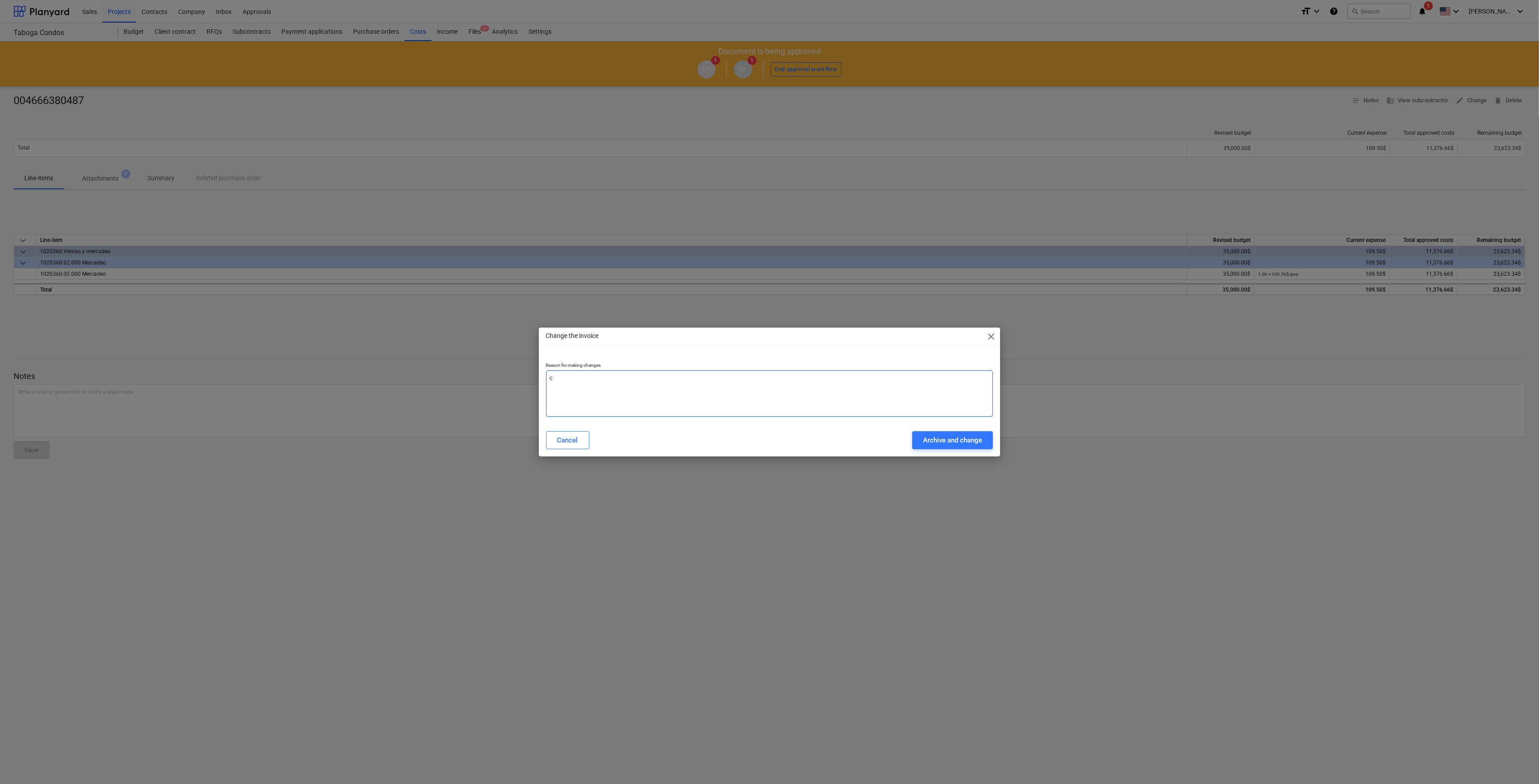
type textarea "x"
type textarea "cam"
type textarea "x"
type textarea "cami"
type textarea "x"
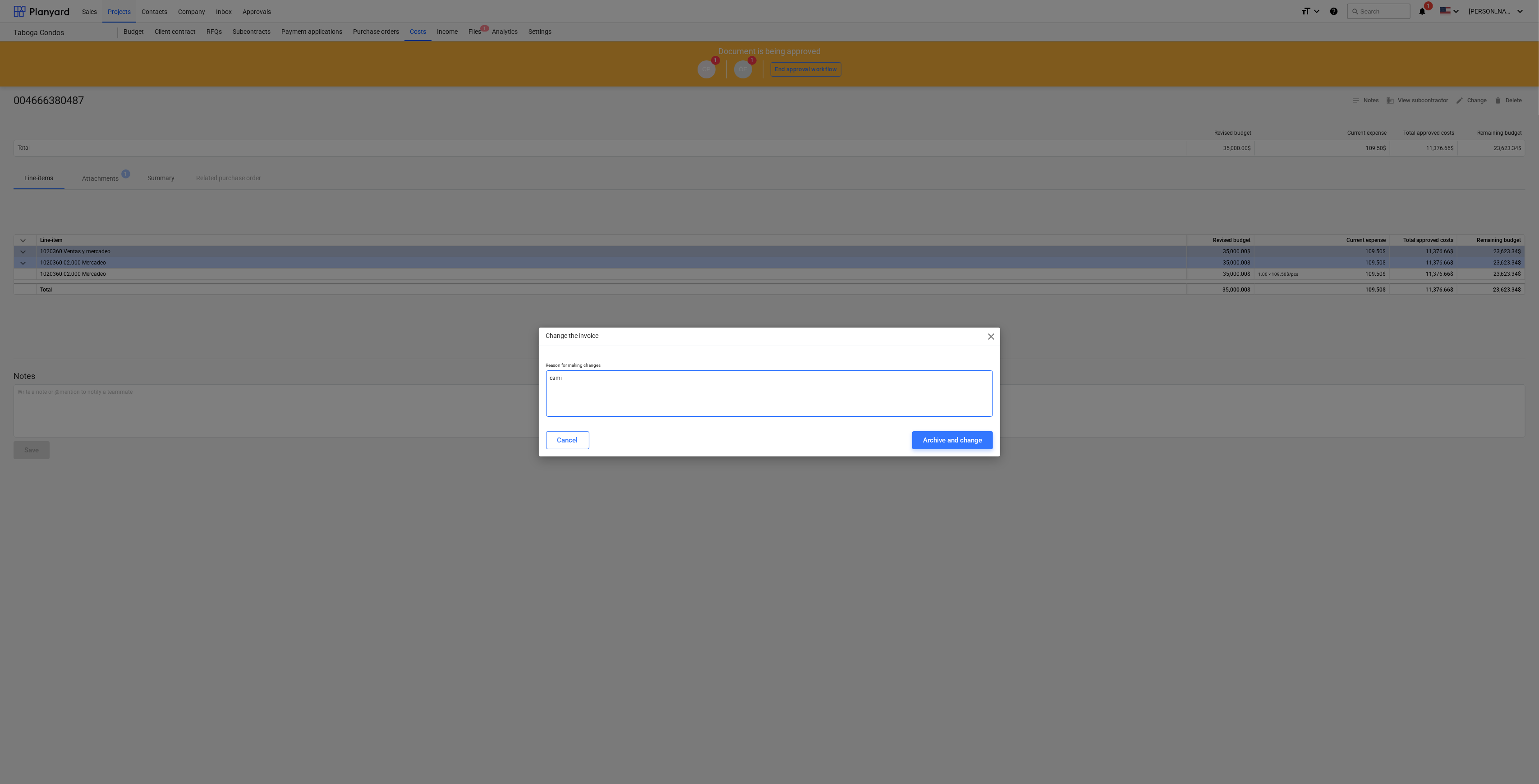
type textarea "camiv"
type textarea "x"
type textarea "cami"
type textarea "x"
type textarea "cam"
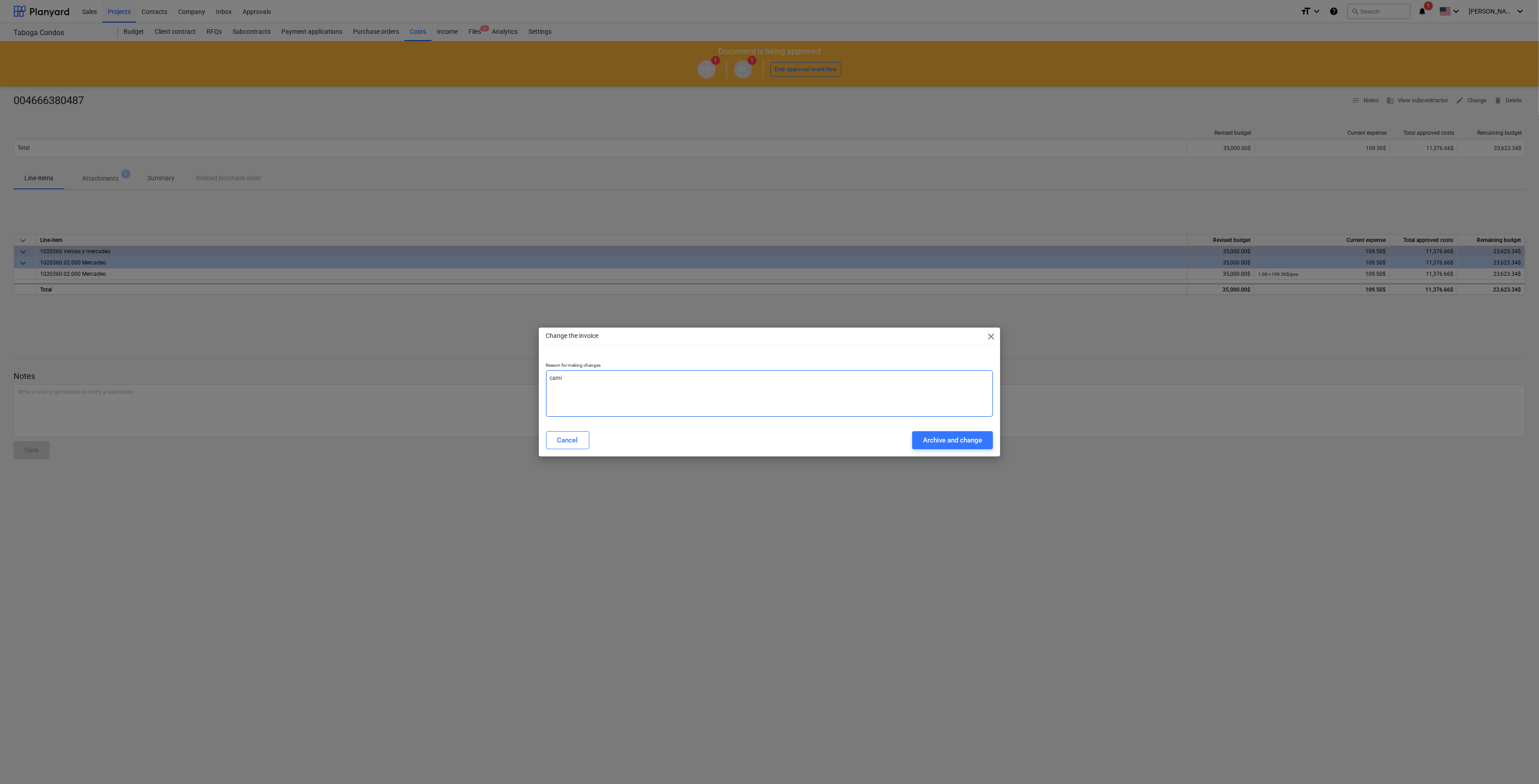
type textarea "x"
type textarea "camv"
type textarea "x"
type textarea "camvi"
type textarea "x"
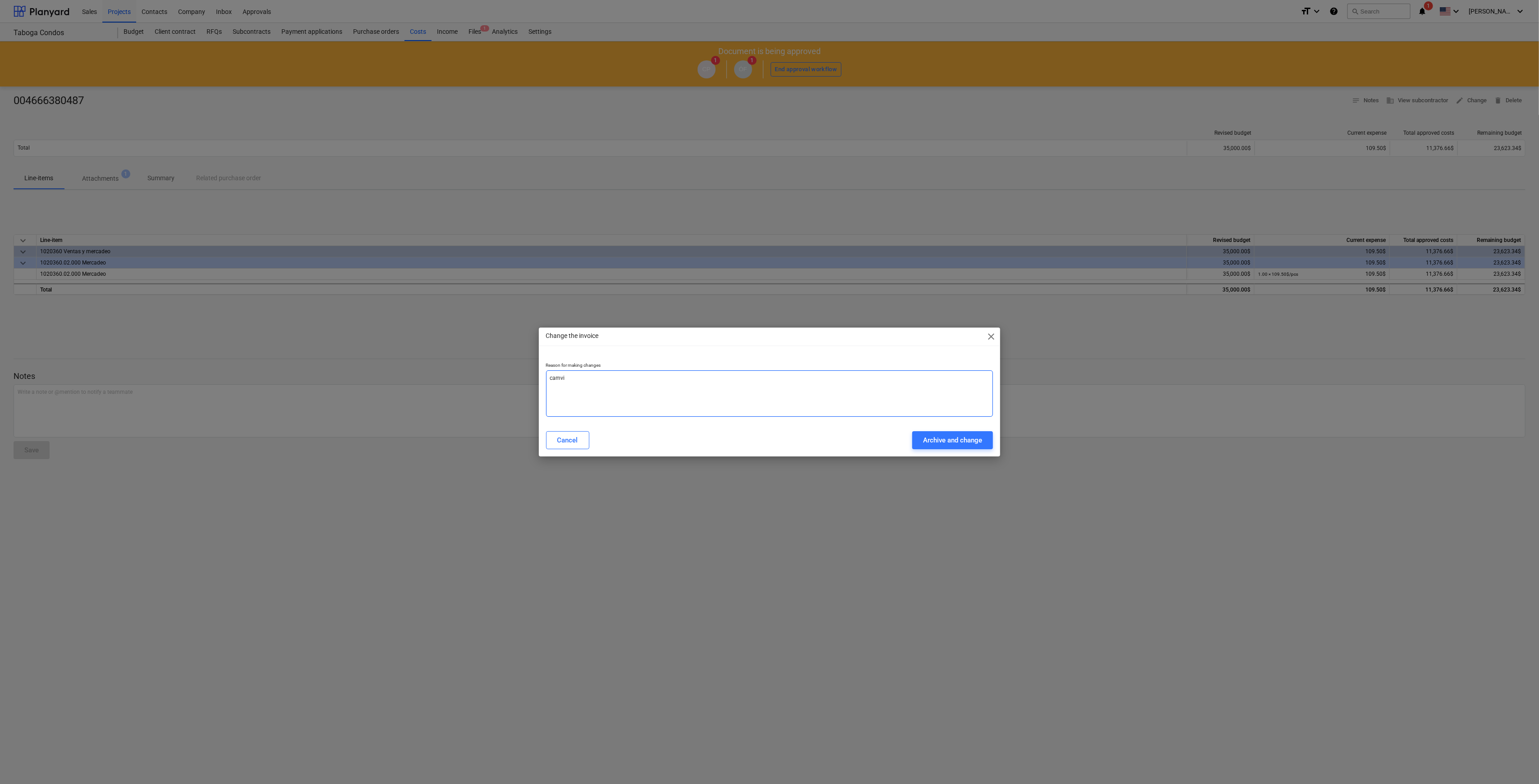
type textarea "camvio"
type textarea "x"
type textarea "camvio"
click at [959, 445] on div "Archive and change" at bounding box center [952, 441] width 59 height 12
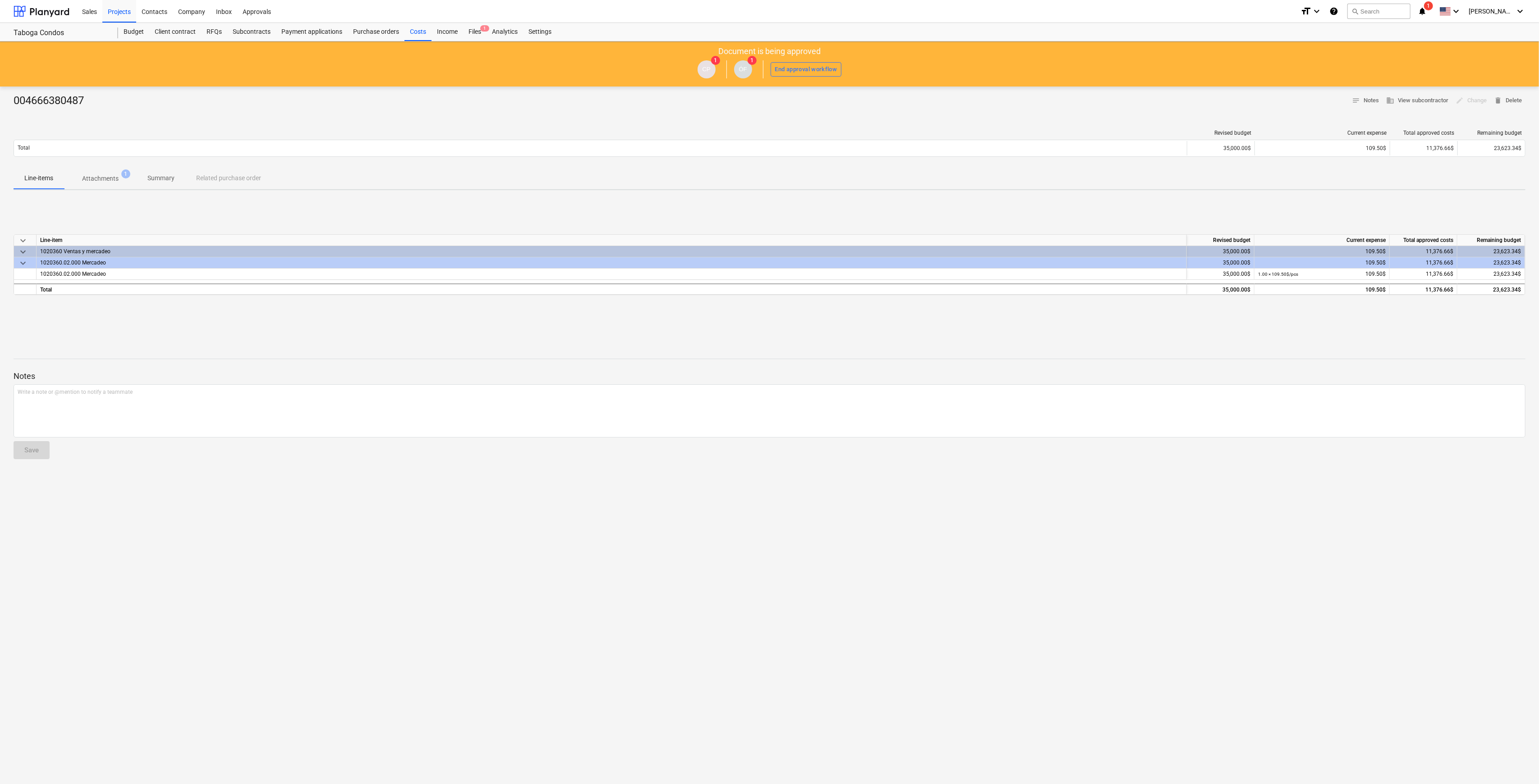
type textarea "x"
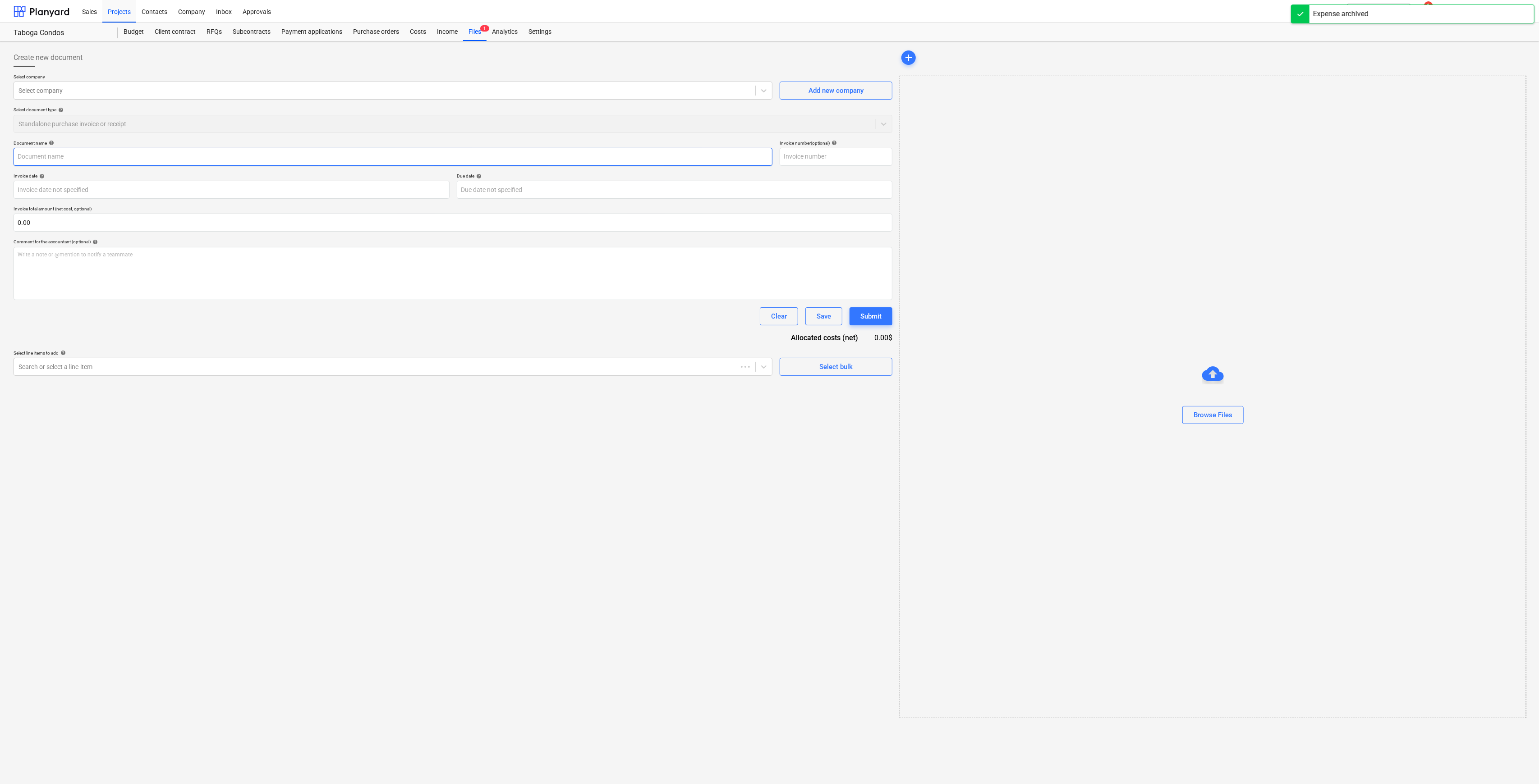
type input "004666380487"
type input "[DATE]"
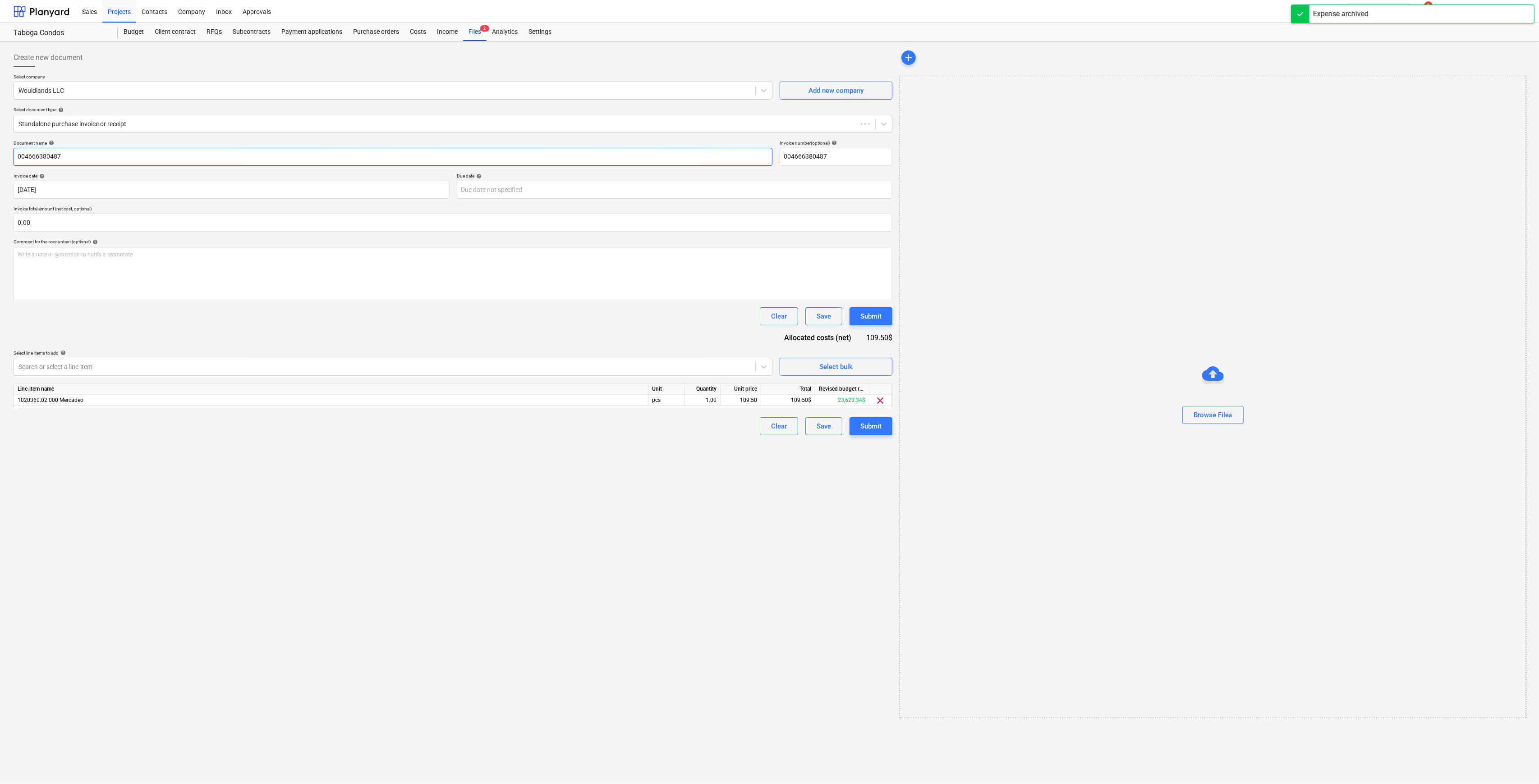
click at [148, 157] on input "004666380487" at bounding box center [393, 157] width 759 height 18
drag, startPoint x: 161, startPoint y: 158, endPoint x: -4, endPoint y: 156, distance: 165.0
click at [0, 156] on html "Sales Projects Contacts Company Inbox Approvals format_size keyboard_arrow_down…" at bounding box center [770, 392] width 1539 height 784
type input "PAGO POR RENDER PARA BEACH CLUB"
click at [880, 431] on button "Submit" at bounding box center [870, 426] width 43 height 18
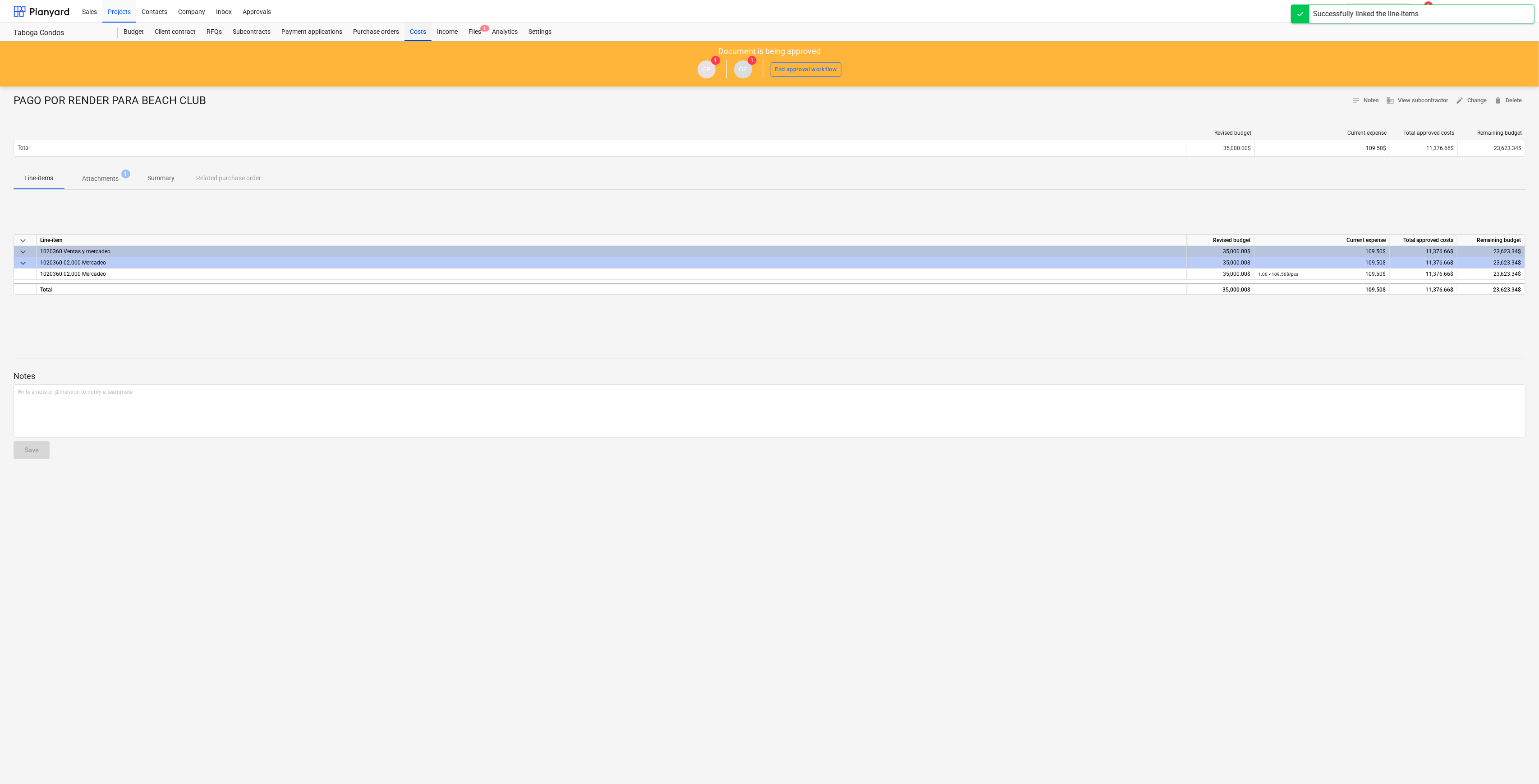
click at [413, 34] on div "Costs" at bounding box center [418, 32] width 27 height 18
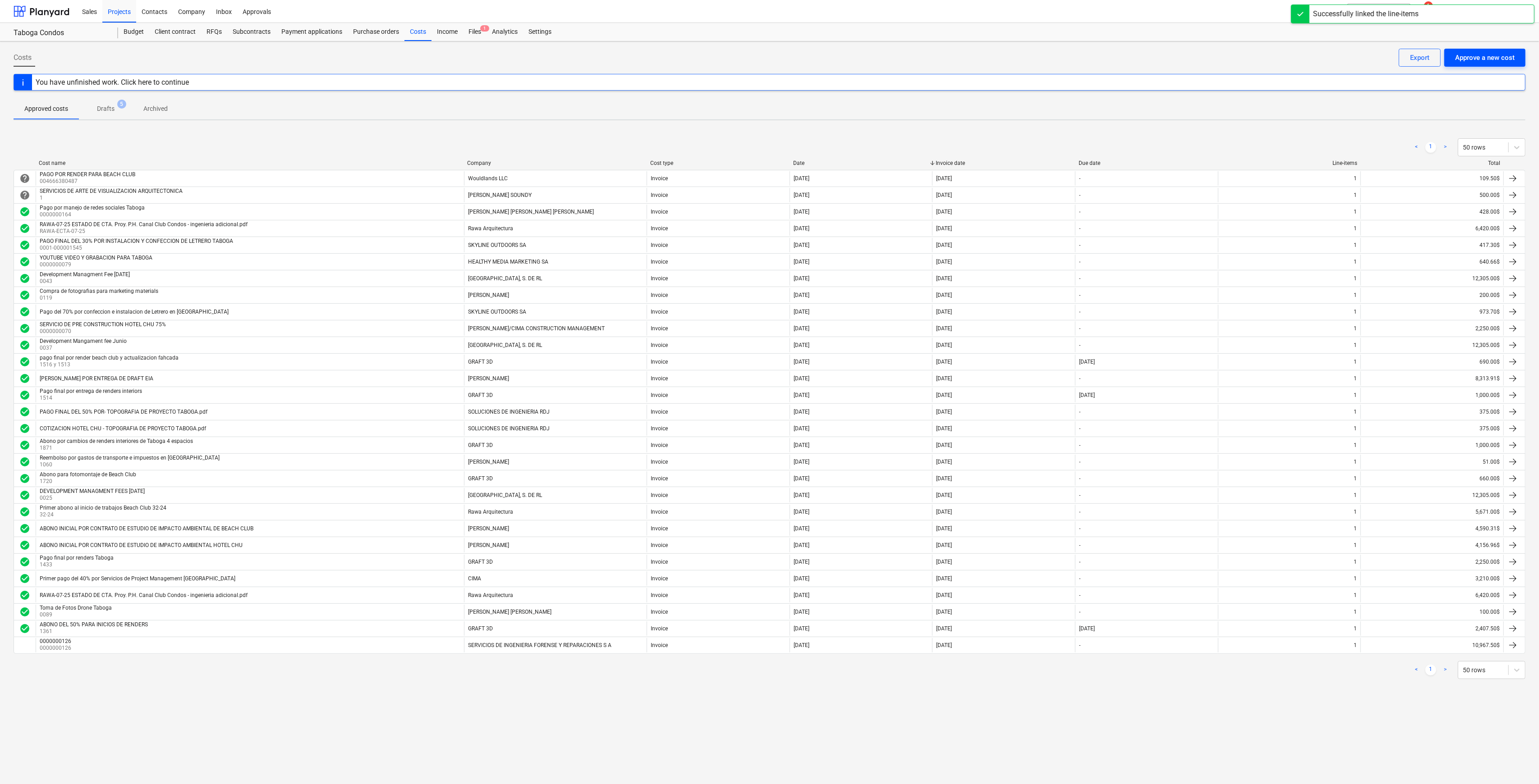
click at [1489, 62] on div "Approve a new cost" at bounding box center [1485, 58] width 60 height 12
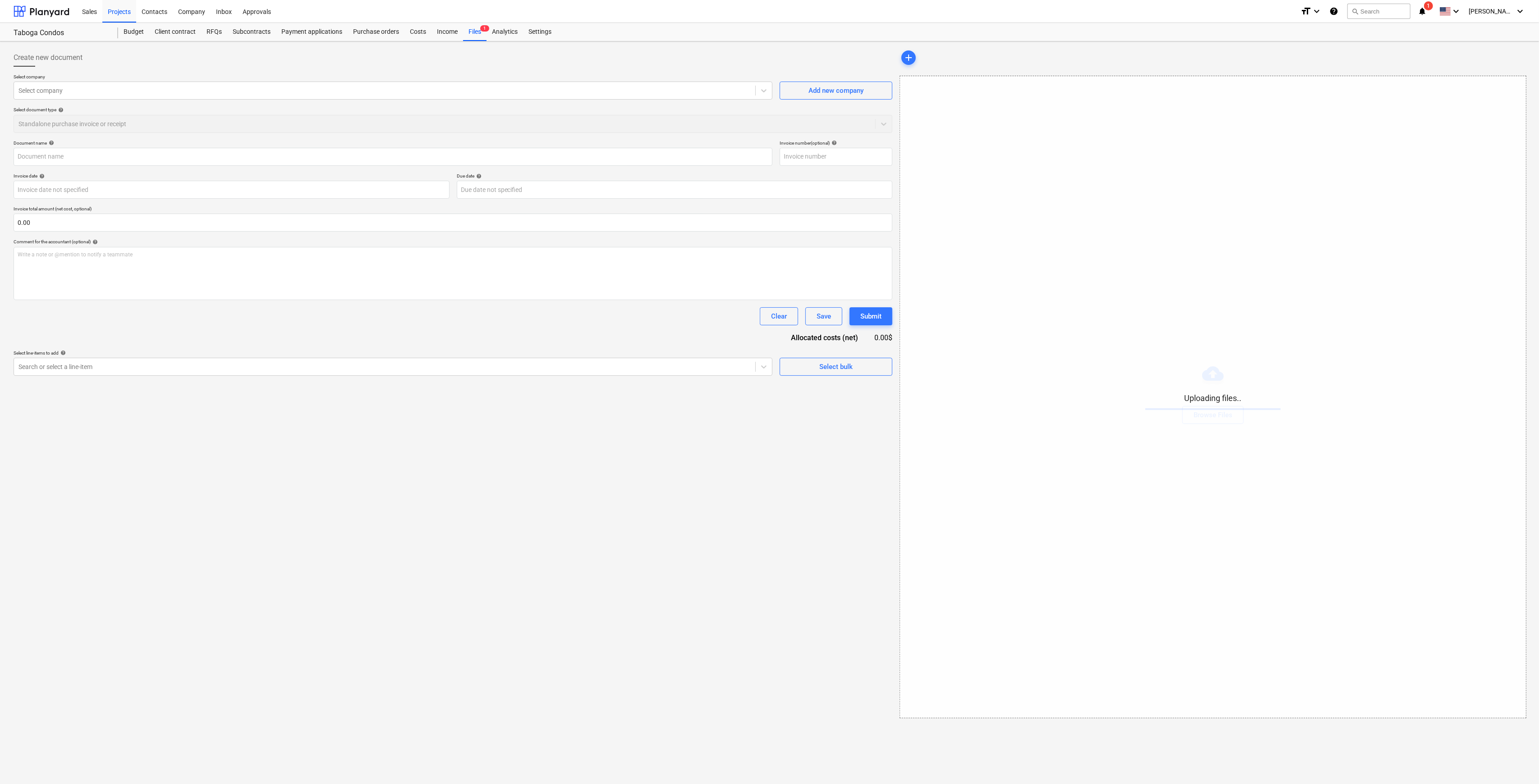
type input "RAWA-48-25 ESTADO DE CTA. Proy. P.H. Canal Club Condos Abono 4 de 6.pdf"
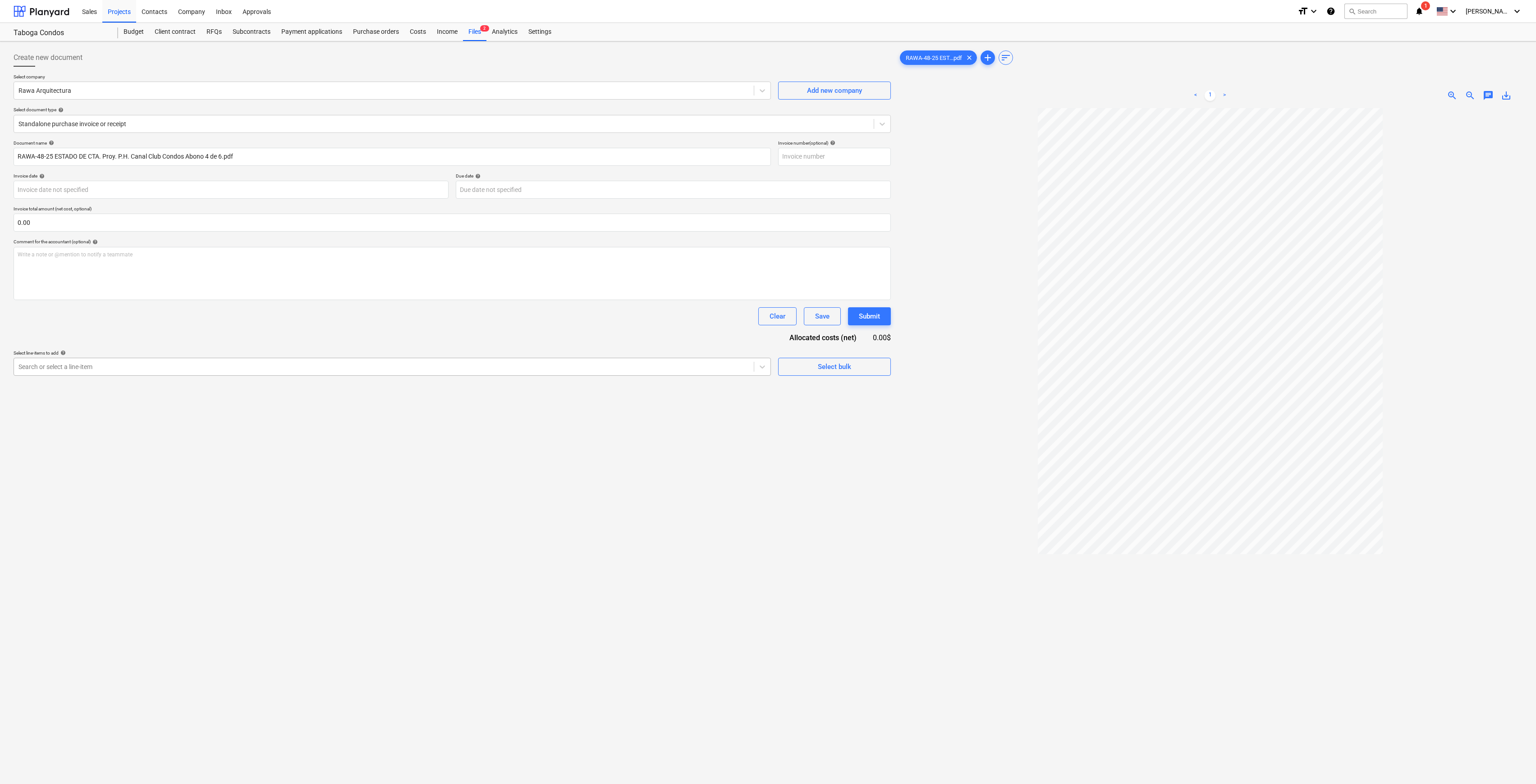
click at [619, 374] on div "Search or select a line-item" at bounding box center [393, 367] width 758 height 18
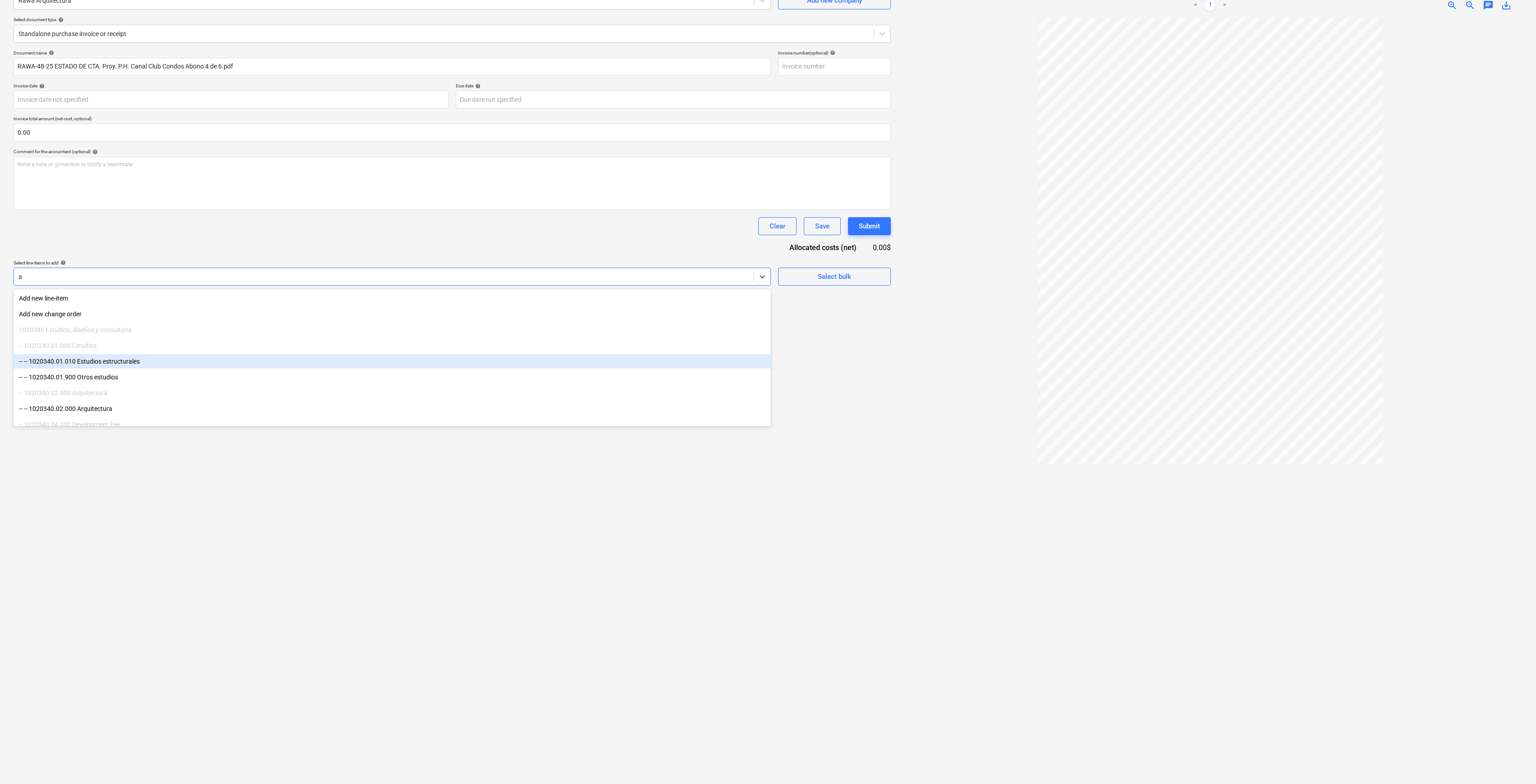
type input "ar"
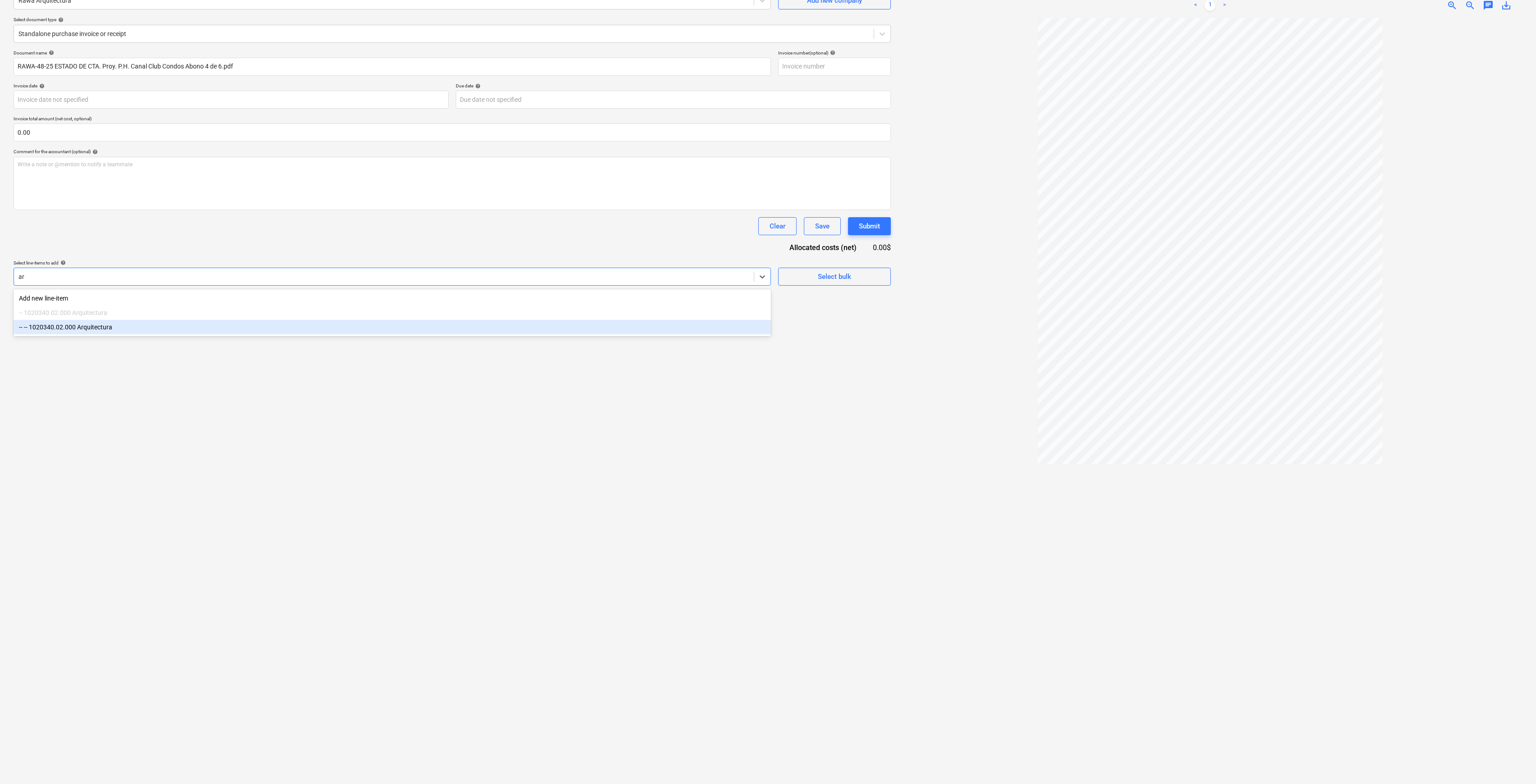
click at [130, 324] on div "-- -- 1020340.02.000 Arquitectura" at bounding box center [393, 327] width 758 height 14
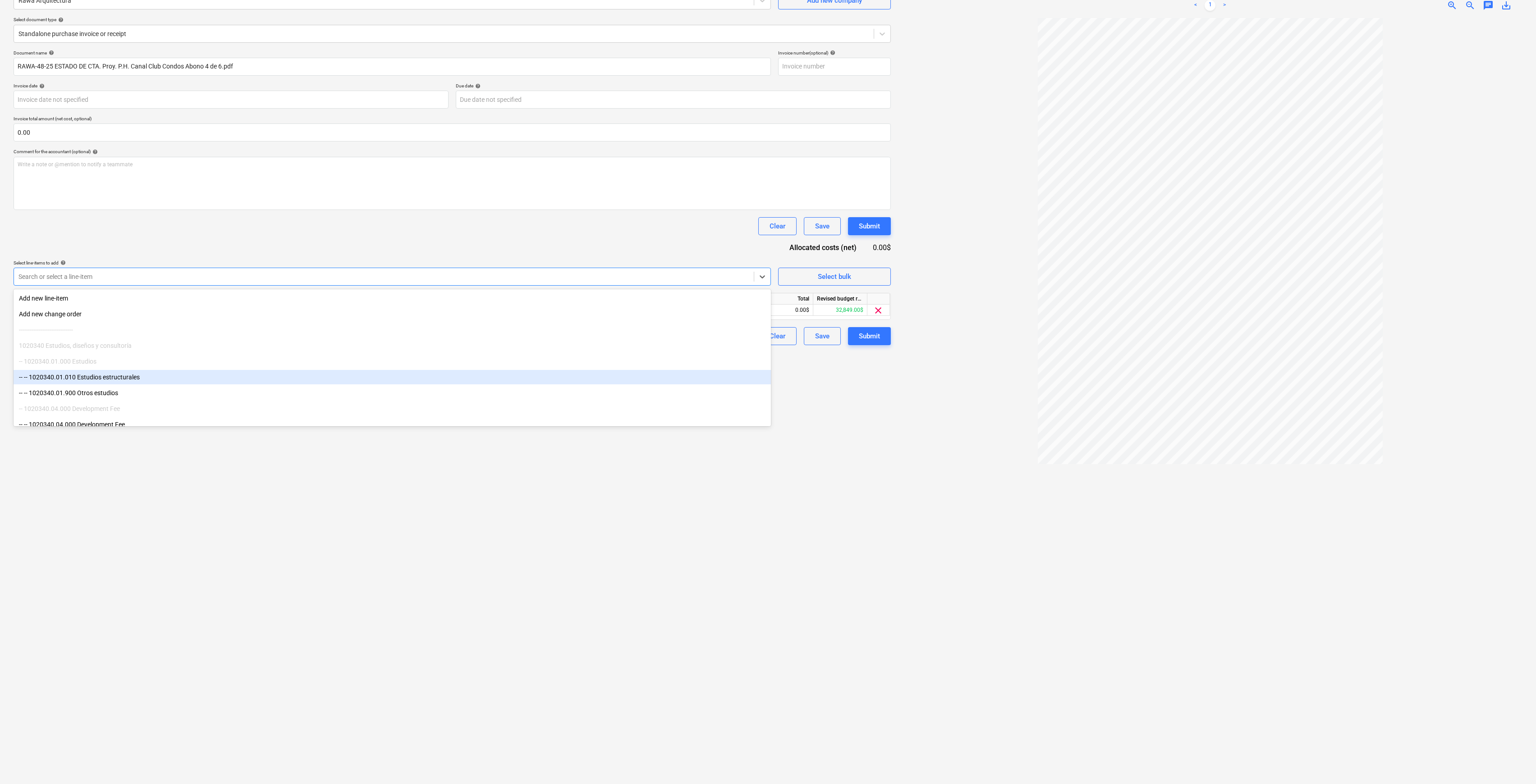
click at [861, 425] on div "Create new document Select company Rawa Arquitectura Add new company Select doc…" at bounding box center [452, 368] width 885 height 826
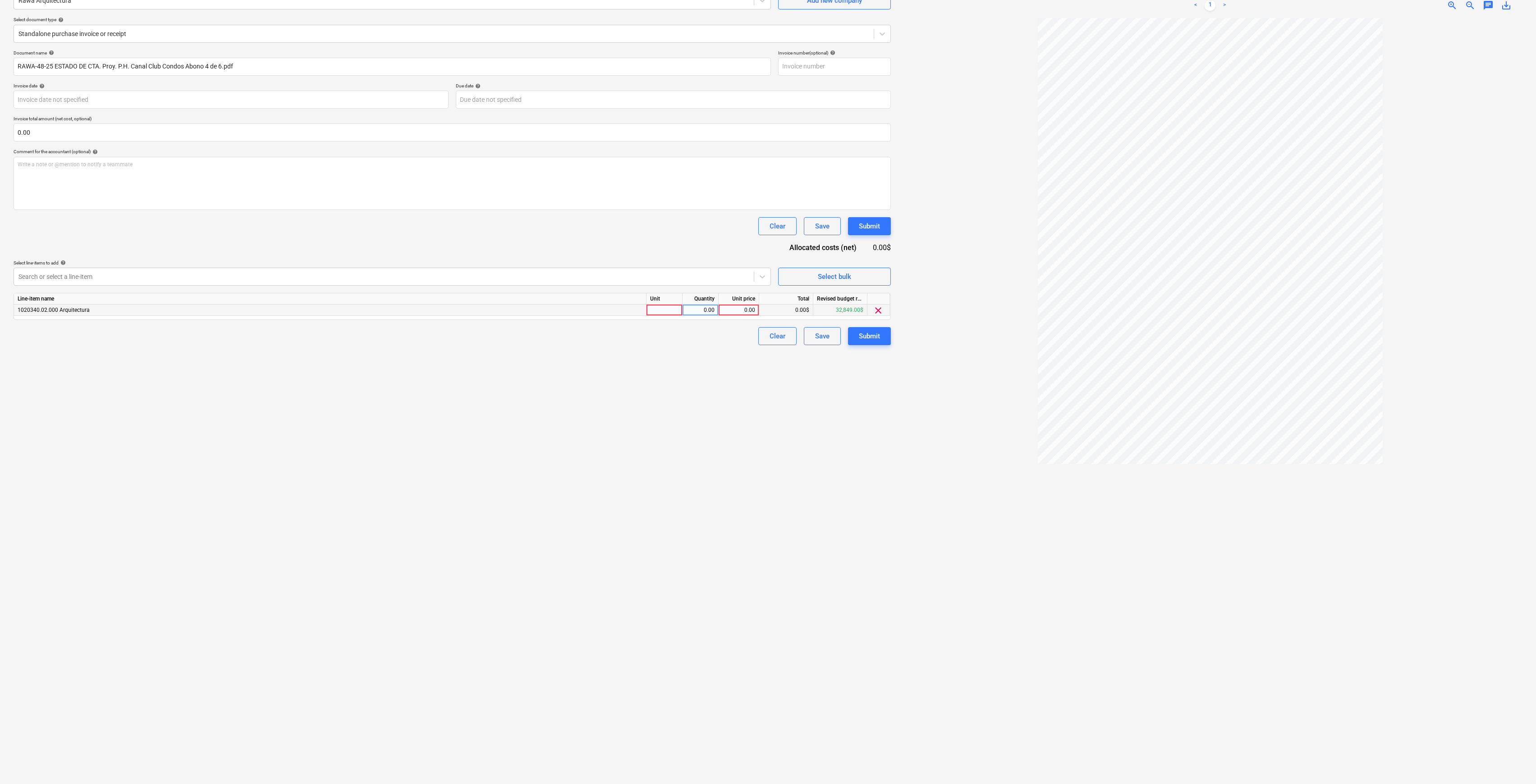
click at [752, 308] on div "0.00" at bounding box center [738, 310] width 33 height 11
type input "6420"
click at [672, 358] on div "Create new document Select company Rawa Arquitectura Add new company Select doc…" at bounding box center [452, 368] width 885 height 826
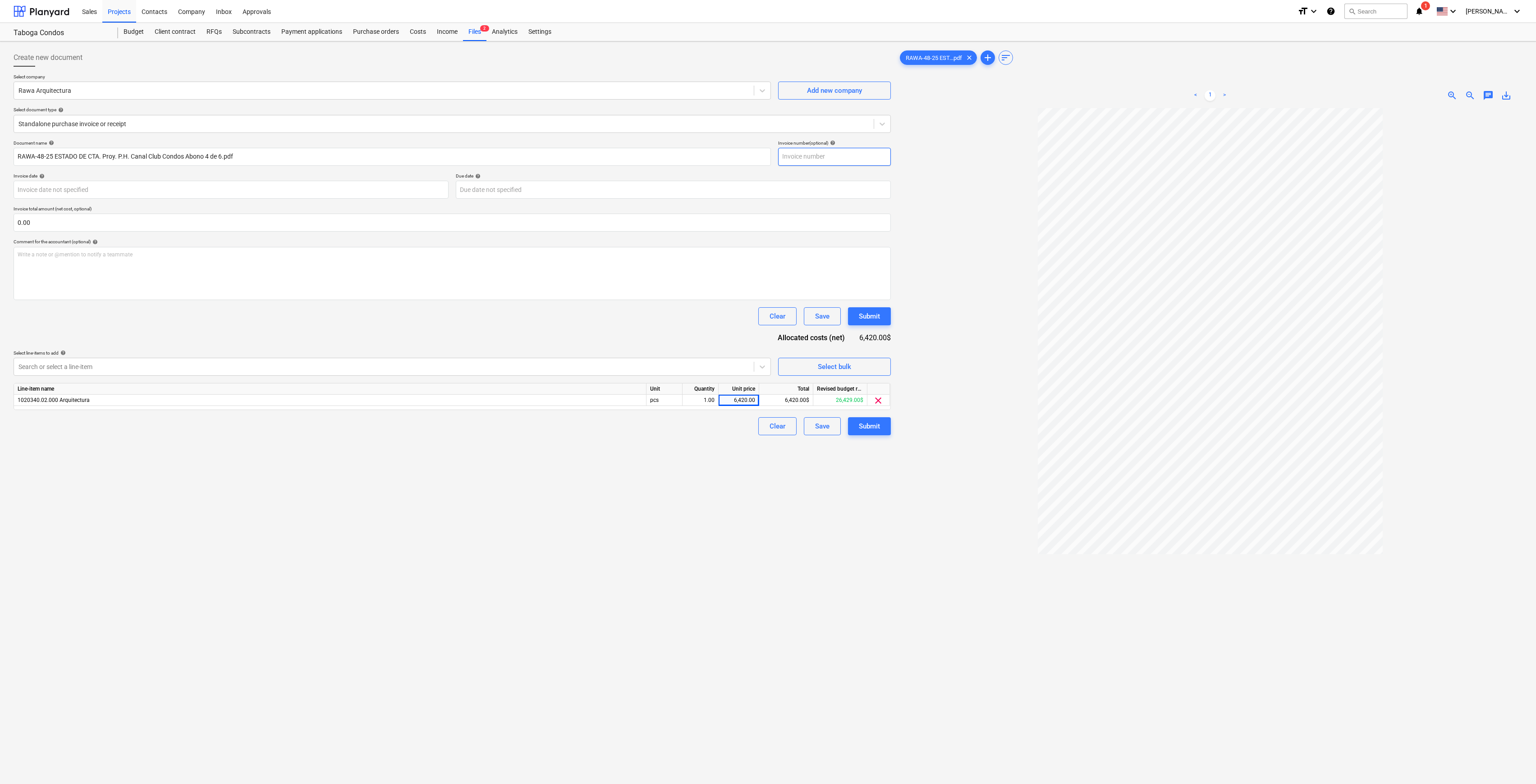
click at [863, 159] on input "text" at bounding box center [835, 157] width 113 height 18
drag, startPoint x: 286, startPoint y: 166, endPoint x: 281, endPoint y: 151, distance: 15.8
click at [285, 166] on div "Document name help RAWA-48-25 ESTADO DE CTA. Proy. P.H. Canal Club Condos Abono…" at bounding box center [452, 288] width 878 height 295
drag, startPoint x: 281, startPoint y: 151, endPoint x: 100, endPoint y: 152, distance: 181.0
click at [0, 152] on html "Sales Projects Contacts Company Inbox Approvals format_size keyboard_arrow_down…" at bounding box center [768, 392] width 1536 height 784
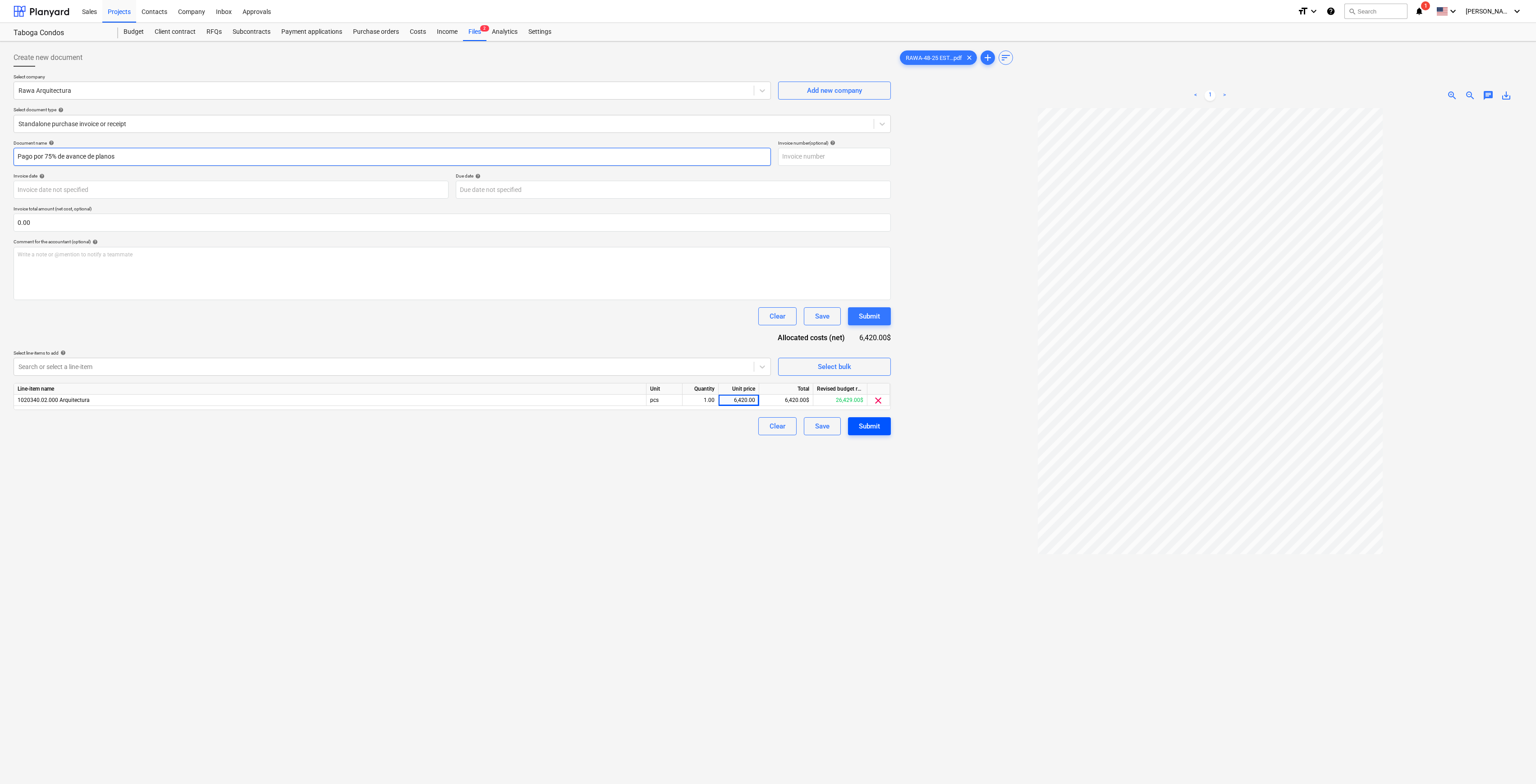
type input "Pago por 75% de avance de planos"
click at [869, 428] on div "Submit" at bounding box center [869, 426] width 21 height 12
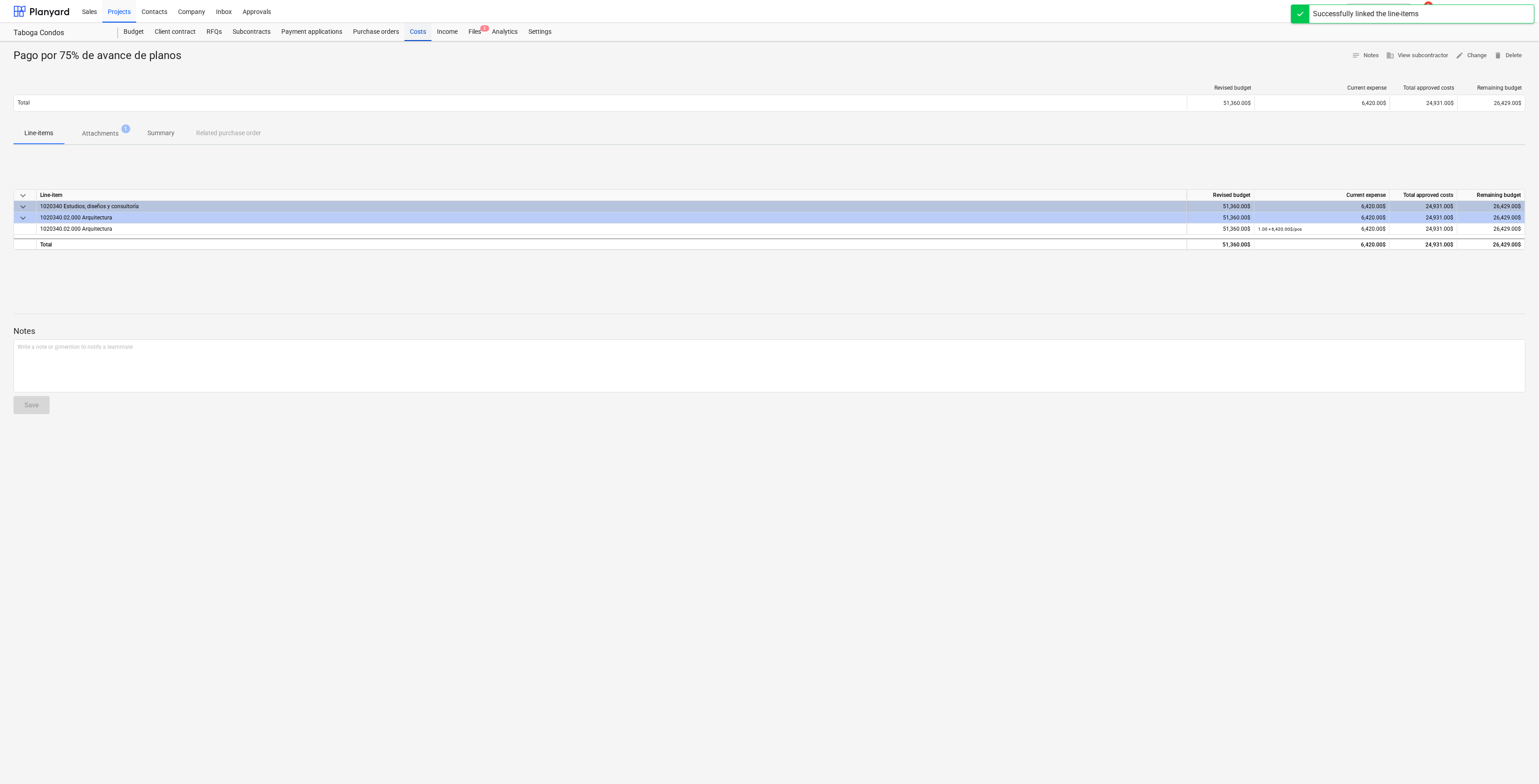
click at [421, 34] on div "Costs" at bounding box center [418, 32] width 27 height 18
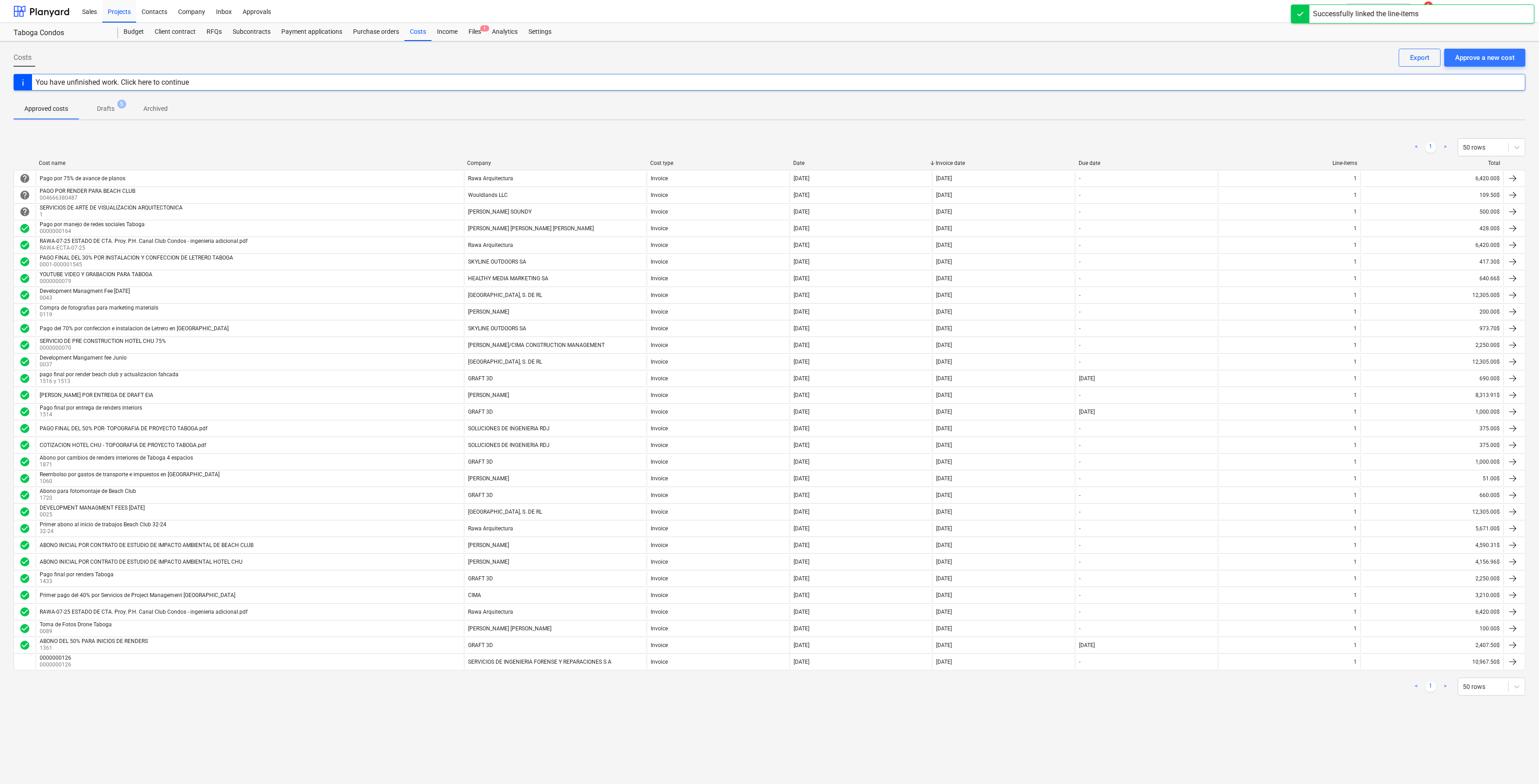
click at [1451, 10] on div "Successfully linked the line-items" at bounding box center [1413, 14] width 244 height 19
click at [1427, 10] on icon "notifications" at bounding box center [1422, 11] width 9 height 11
click at [1413, 60] on button "Mark all as read" at bounding box center [1412, 59] width 39 height 7
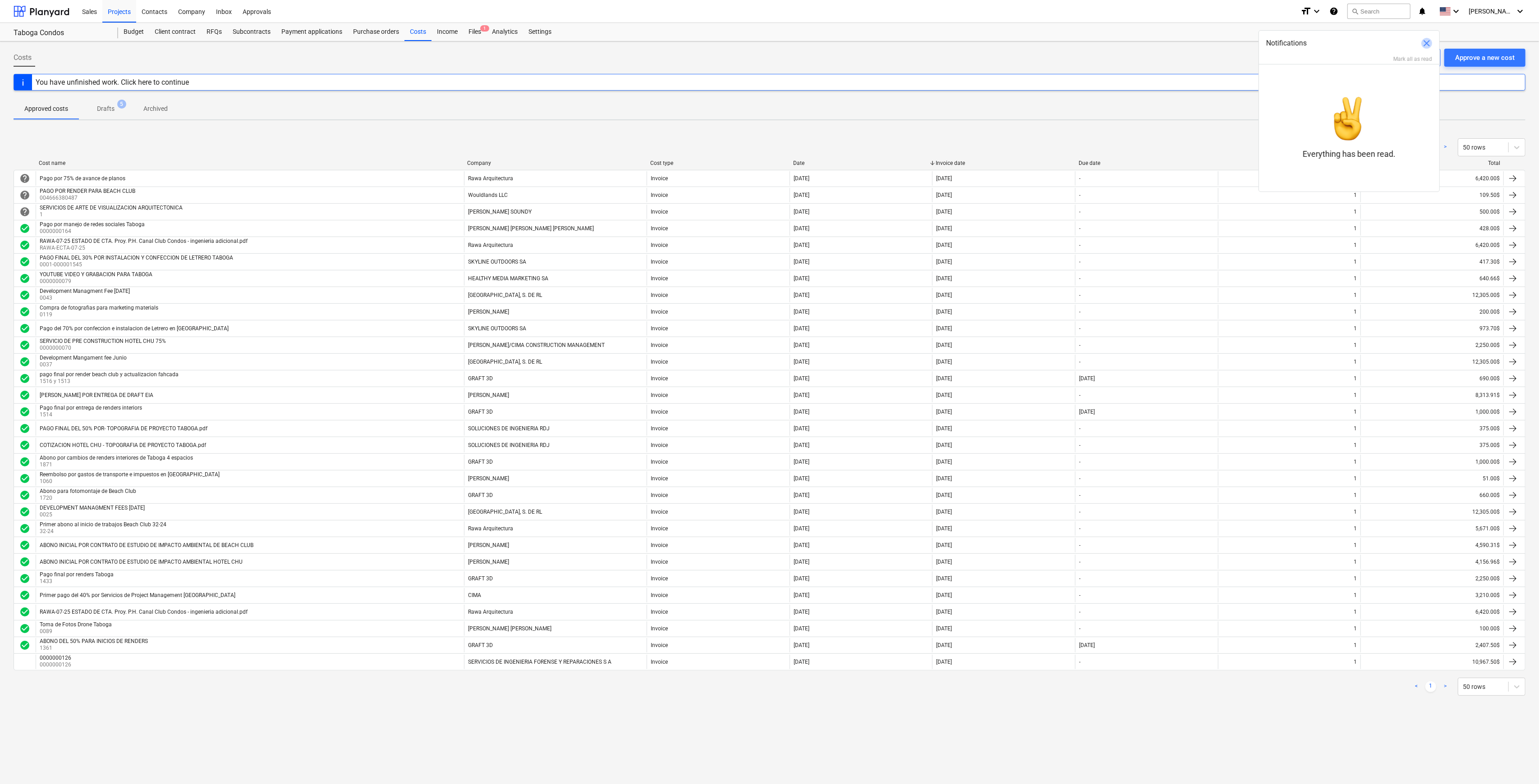
click at [1426, 43] on span "close" at bounding box center [1427, 43] width 11 height 11
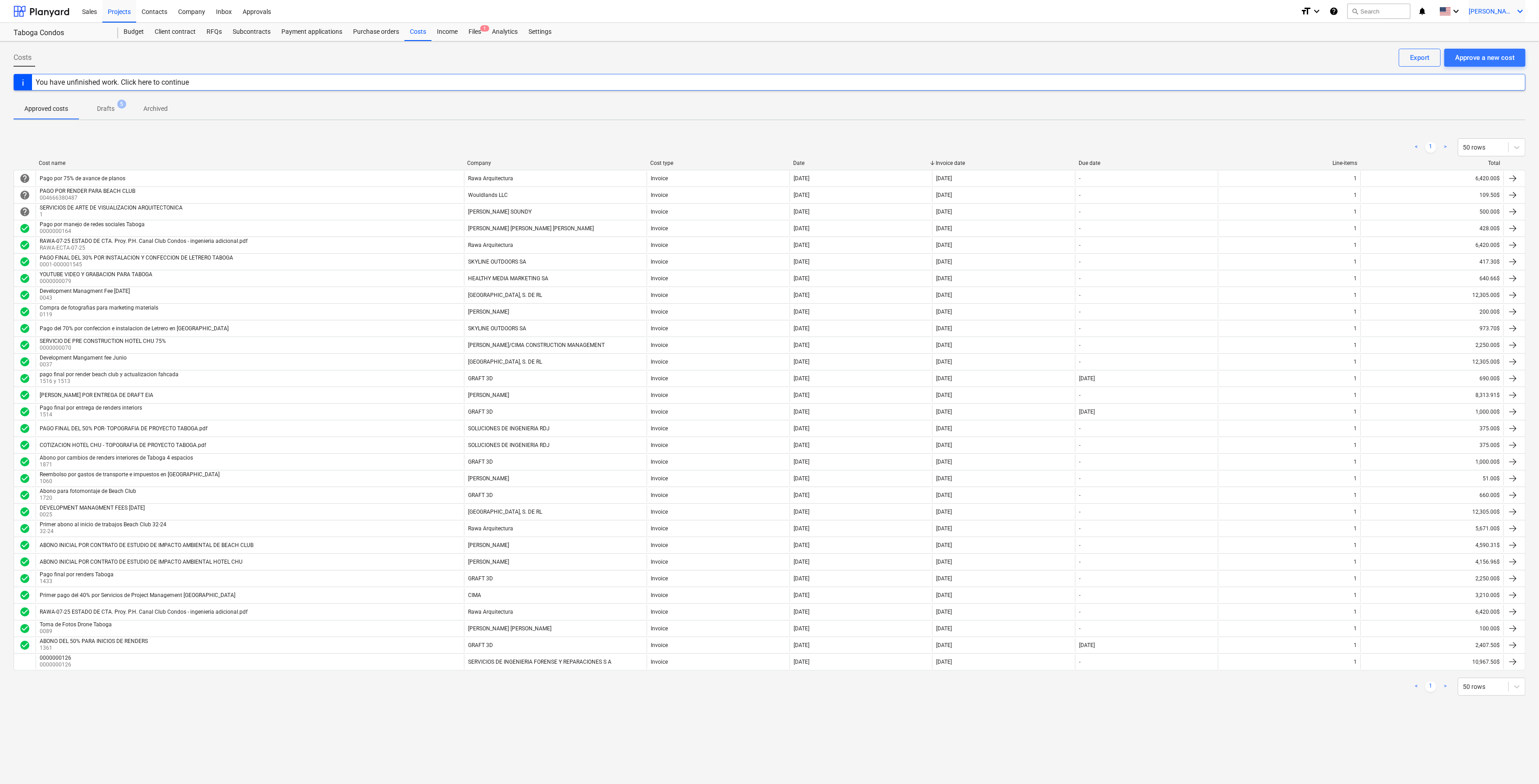
click at [1519, 7] on icon "keyboard_arrow_down" at bounding box center [1520, 11] width 11 height 11
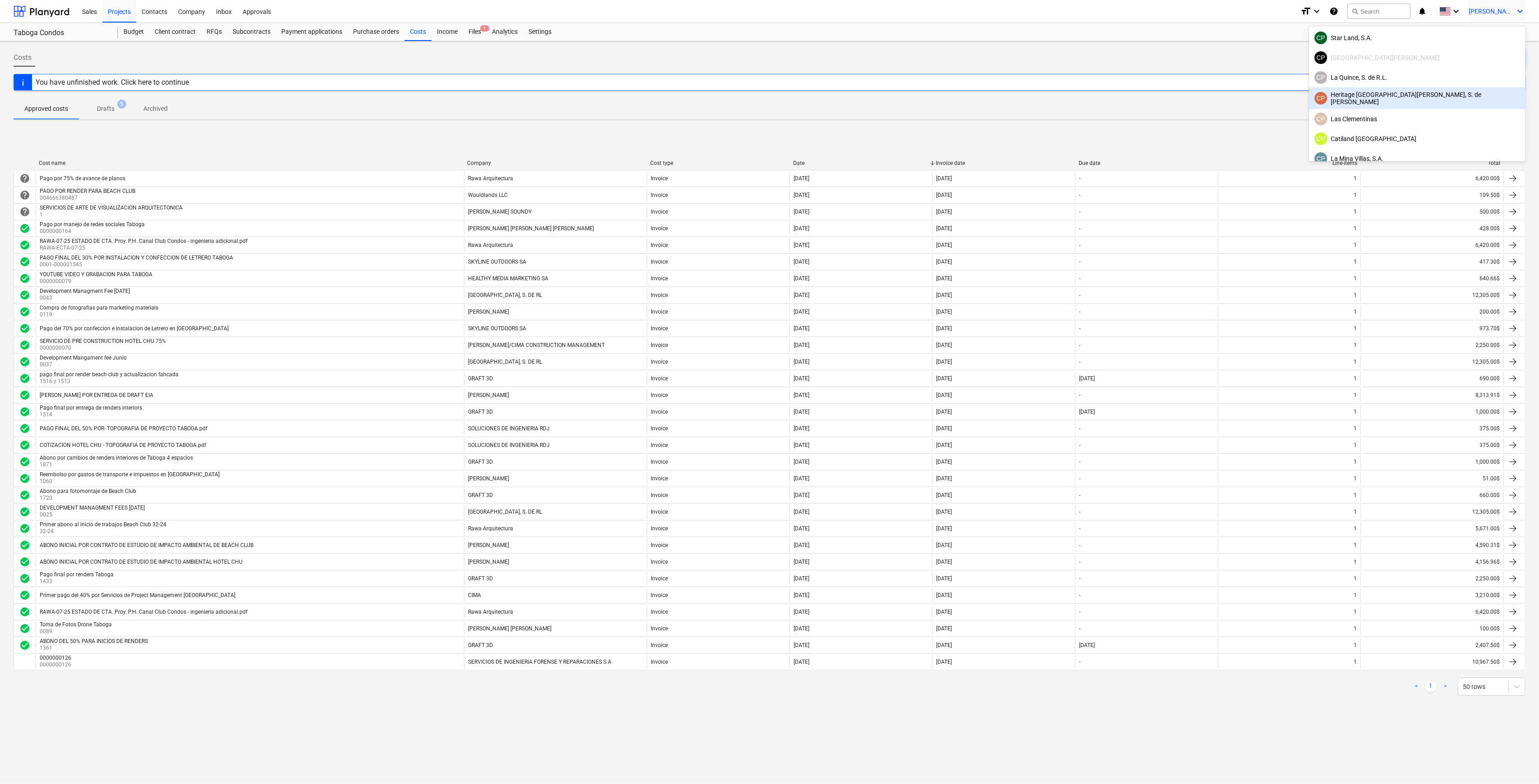
click at [1461, 94] on div "CP Heritage [GEOGRAPHIC_DATA][PERSON_NAME], S. de [PERSON_NAME]" at bounding box center [1417, 98] width 206 height 14
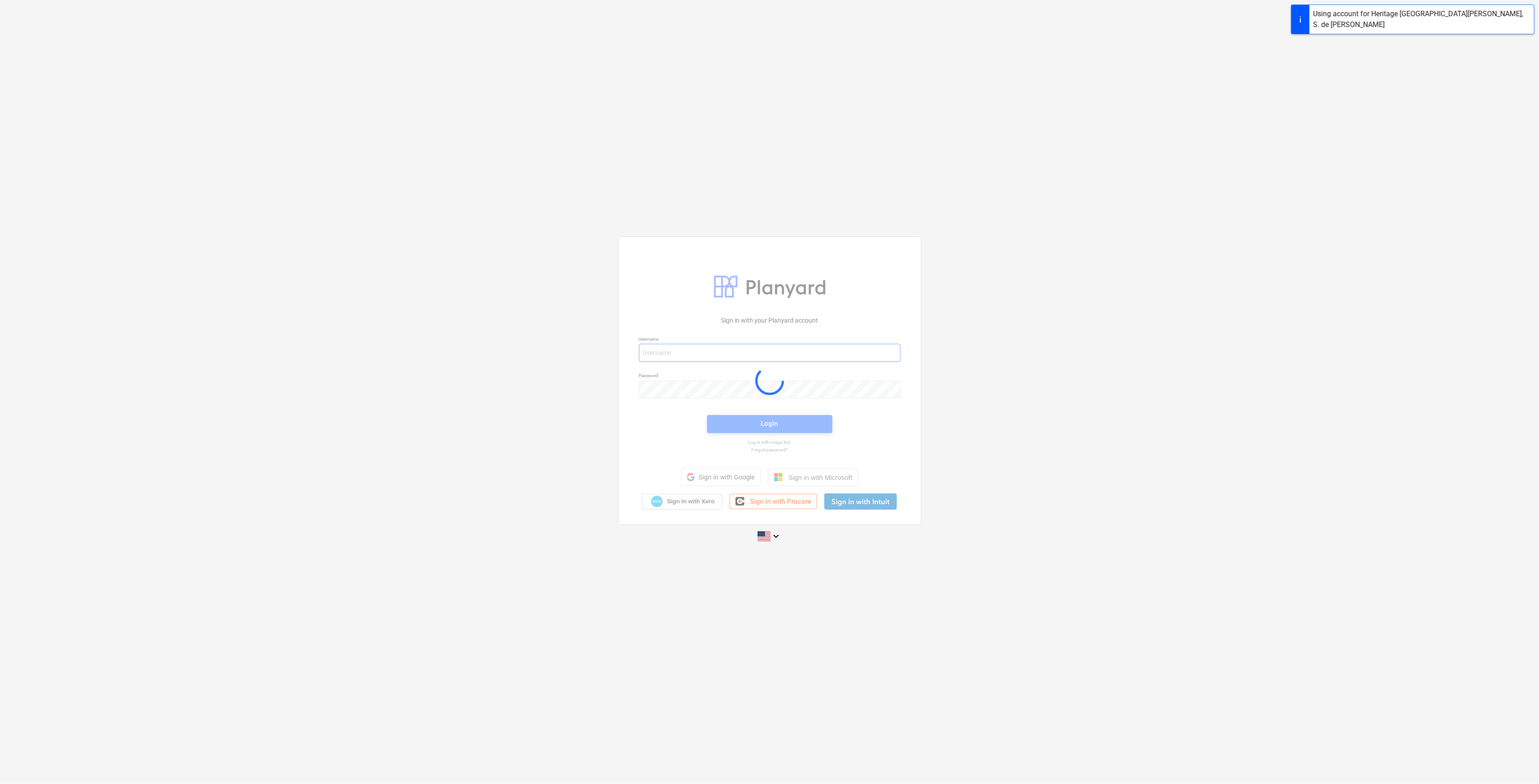
type input "[PERSON_NAME][EMAIL_ADDRESS][DOMAIN_NAME]"
click at [772, 423] on div at bounding box center [770, 381] width 302 height 288
